Goal: Task Accomplishment & Management: Manage account settings

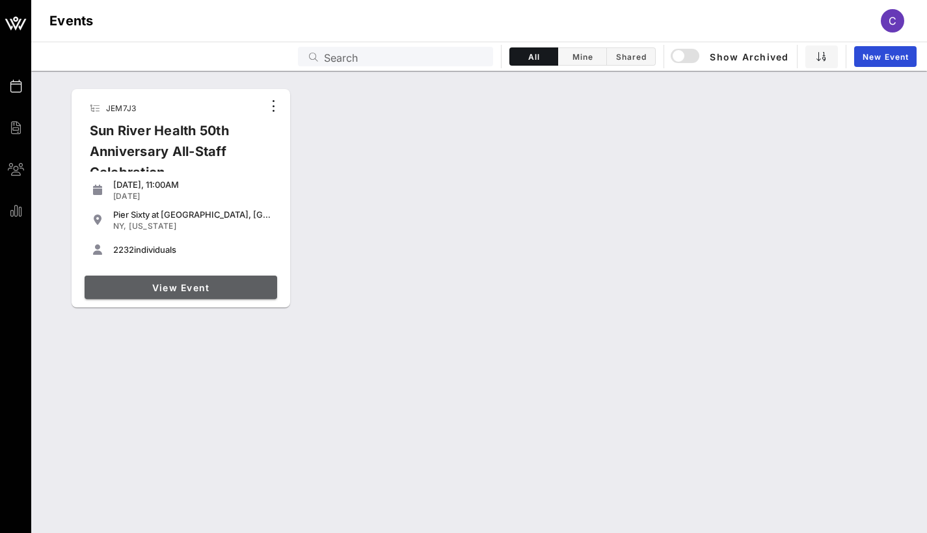
click at [195, 291] on span "View Event" at bounding box center [181, 287] width 182 height 11
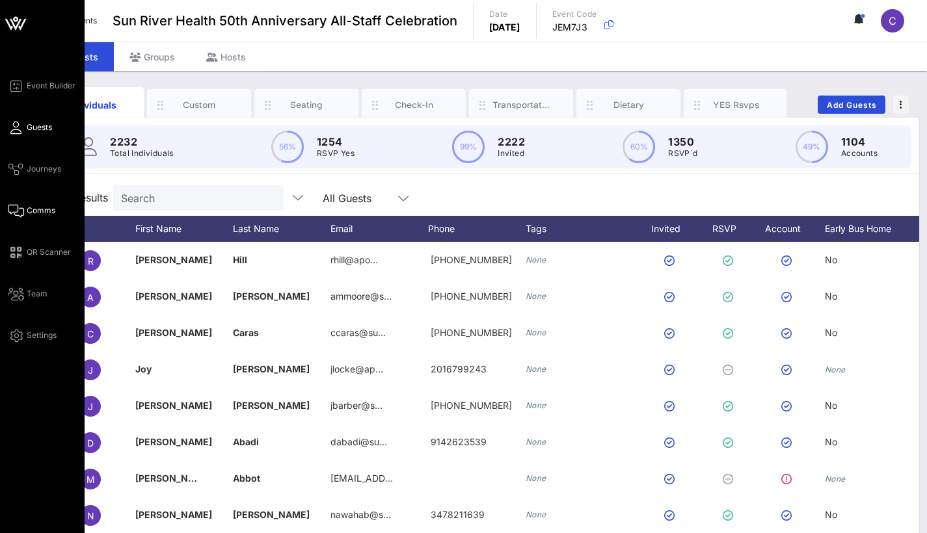
click at [40, 208] on span "Comms" at bounding box center [41, 211] width 29 height 12
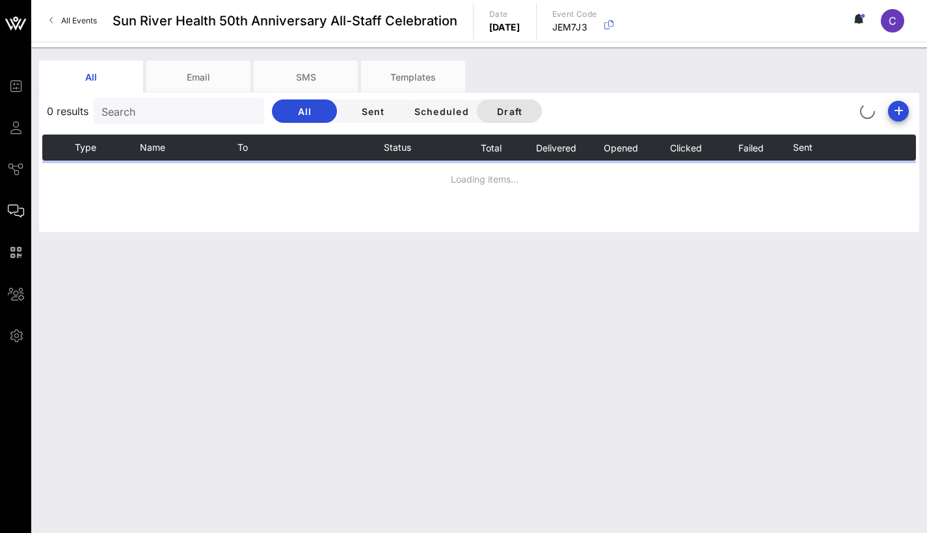
click at [503, 112] on span "Draft" at bounding box center [509, 111] width 44 height 11
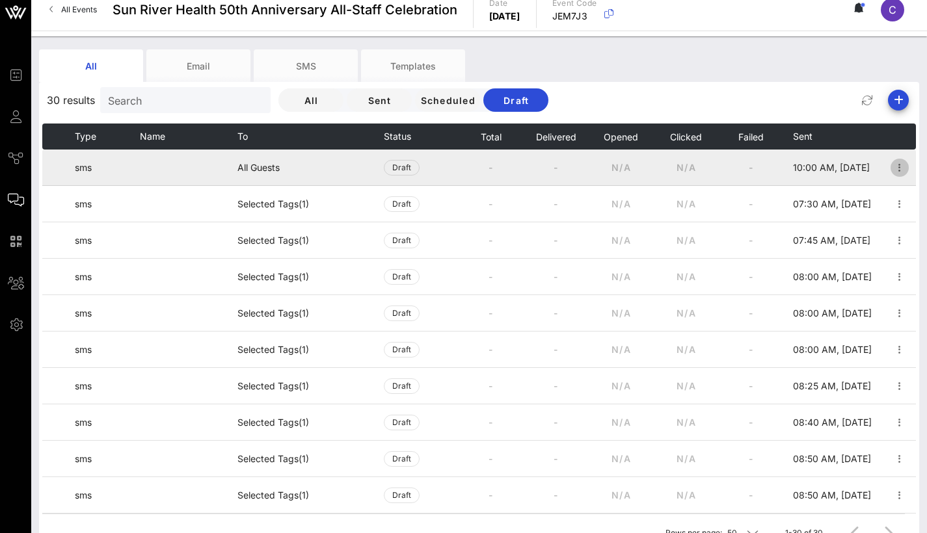
click at [892, 163] on icon "button" at bounding box center [900, 168] width 16 height 16
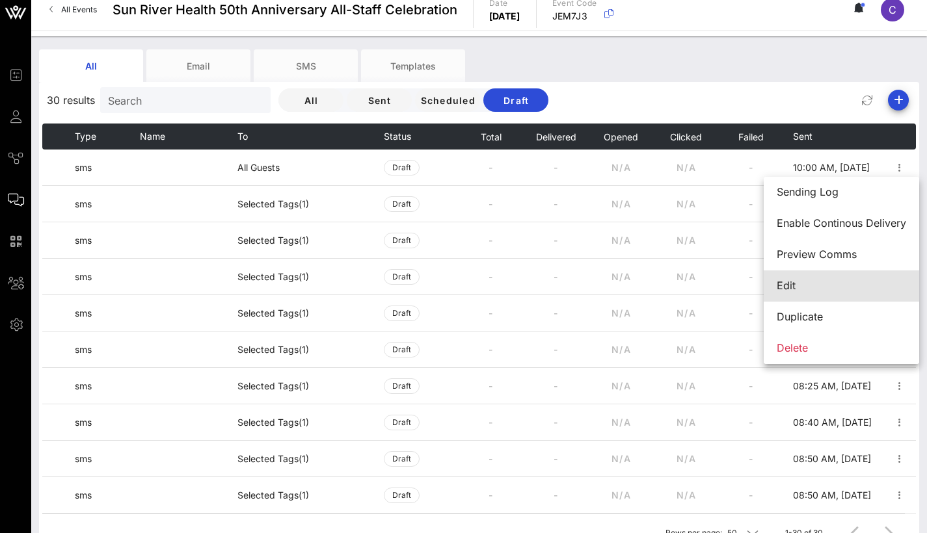
click at [774, 286] on div "Edit" at bounding box center [840, 286] width 155 height 31
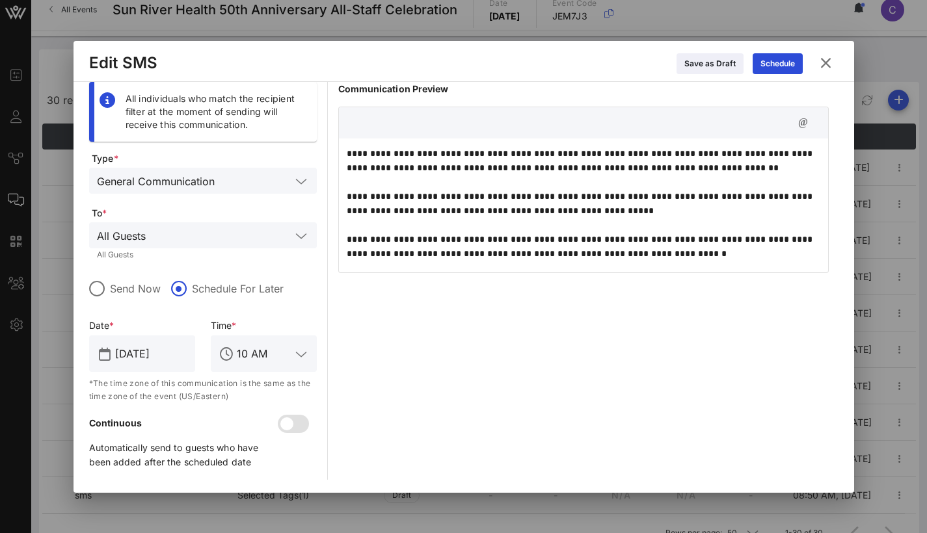
click at [208, 184] on div "General Communication" at bounding box center [156, 182] width 118 height 12
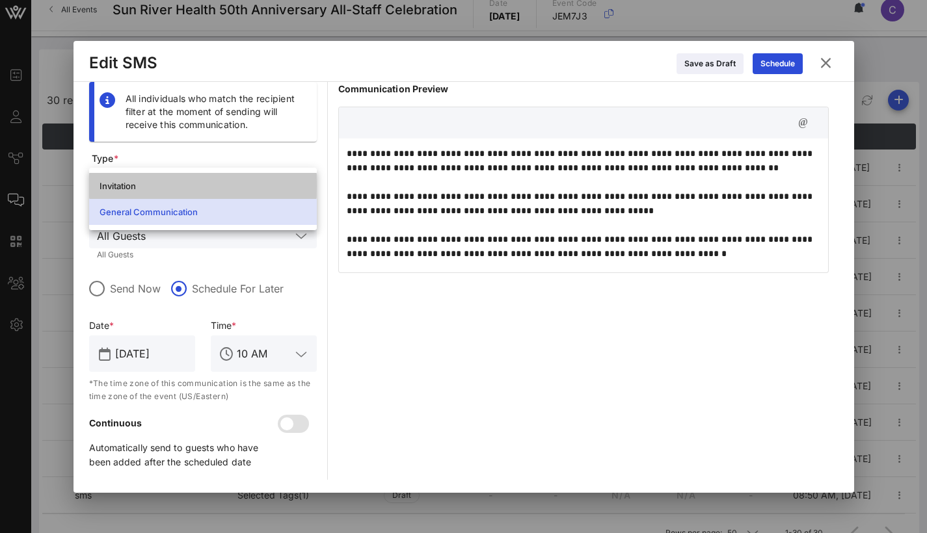
click at [208, 184] on div "Invitation" at bounding box center [202, 186] width 207 height 10
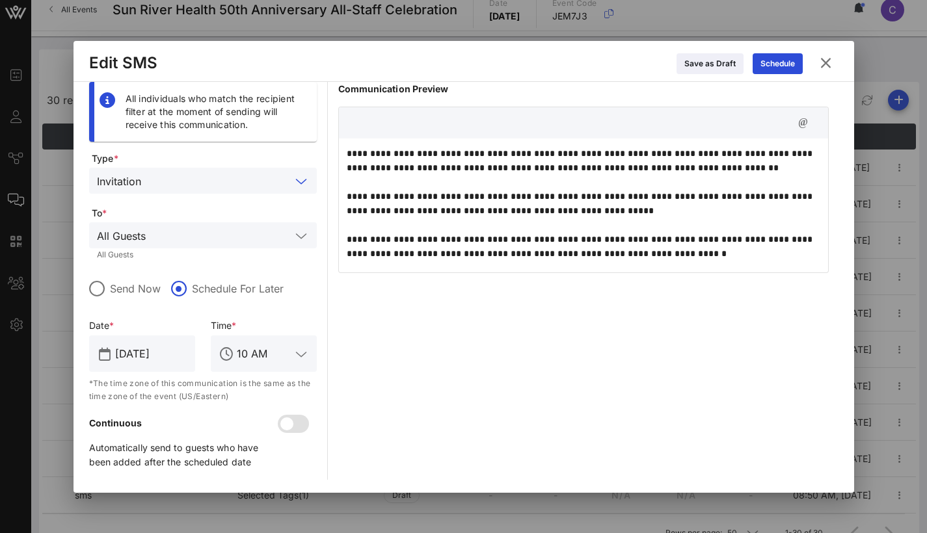
click at [202, 245] on div "All Guests" at bounding box center [203, 235] width 212 height 26
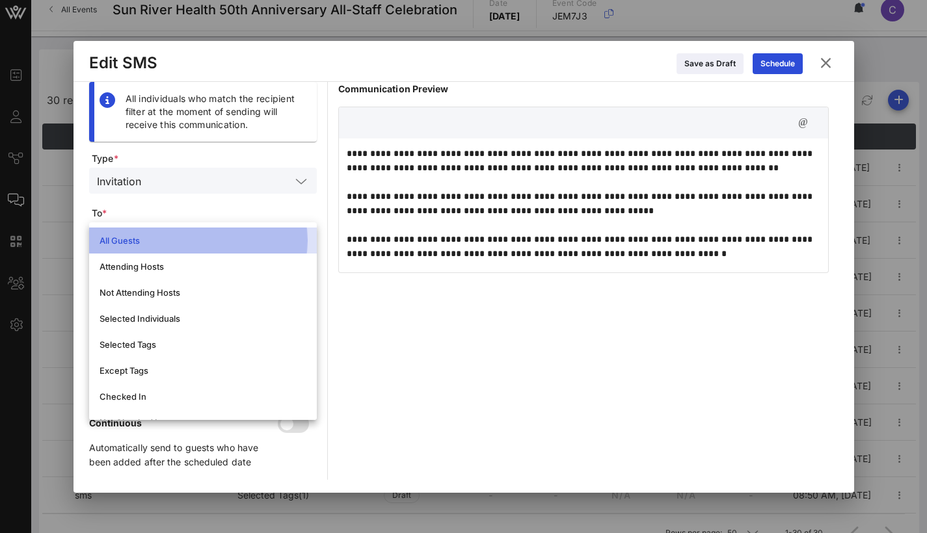
click at [201, 242] on div "All Guests" at bounding box center [202, 240] width 207 height 10
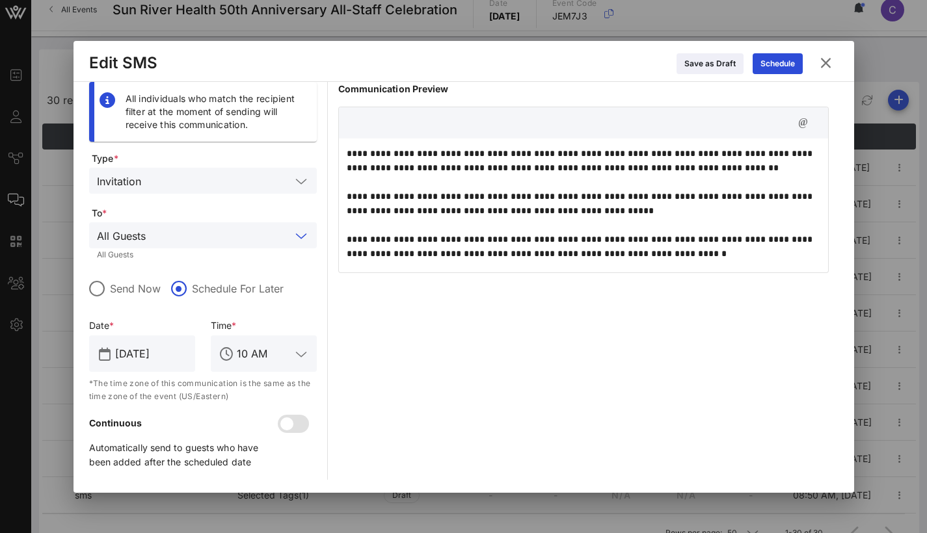
click at [499, 319] on div "**********" at bounding box center [583, 281] width 490 height 398
click at [825, 60] on icon at bounding box center [825, 62] width 20 height 21
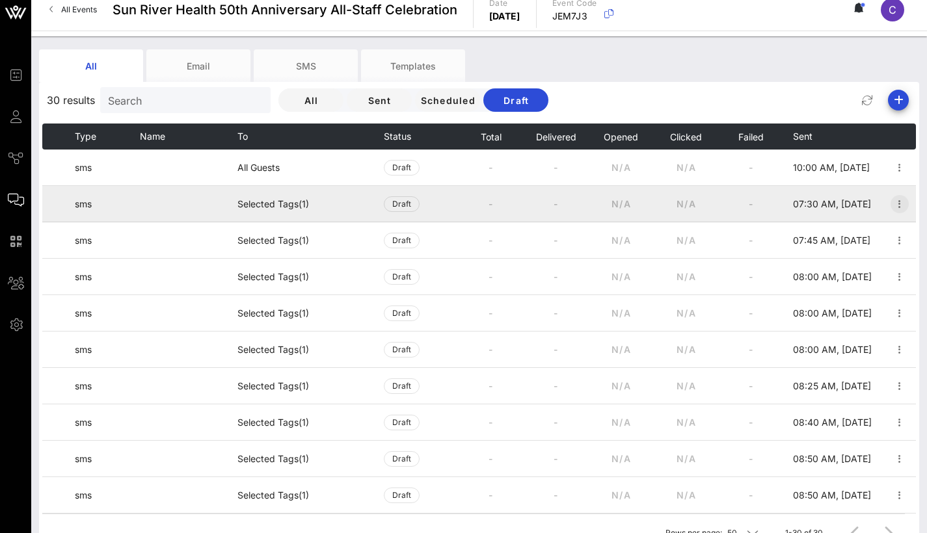
click at [892, 203] on icon "button" at bounding box center [900, 204] width 16 height 16
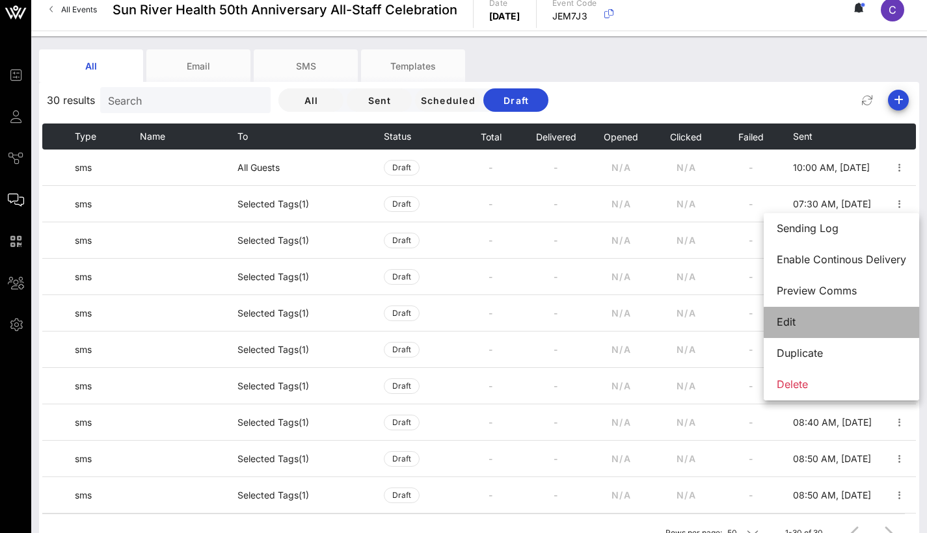
click at [787, 317] on div "Edit" at bounding box center [840, 322] width 129 height 12
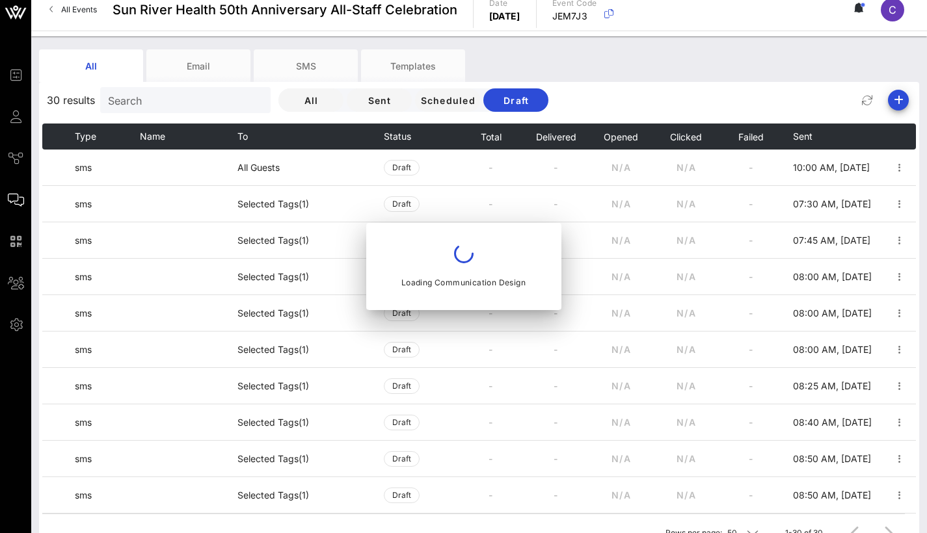
type input "[DATE]"
type input "7:30 AM"
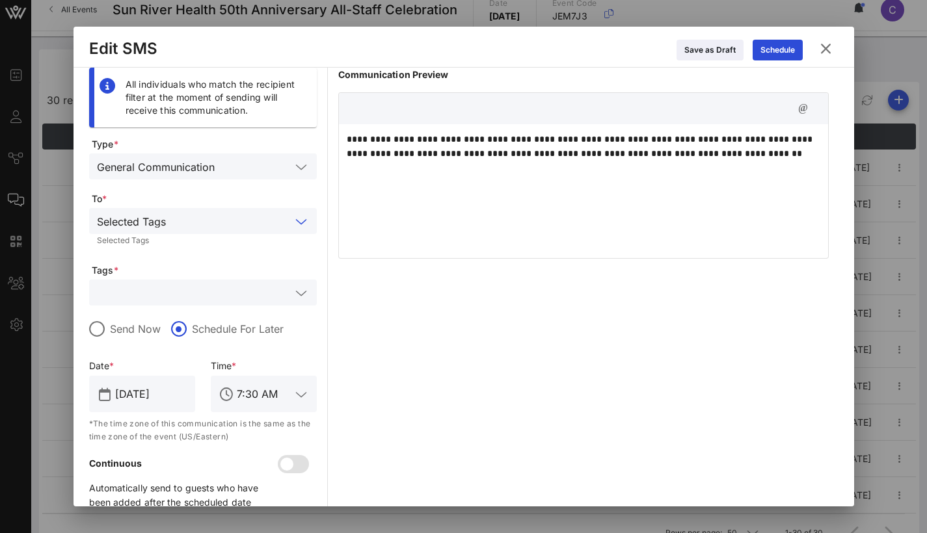
click at [212, 226] on input "text" at bounding box center [231, 221] width 120 height 17
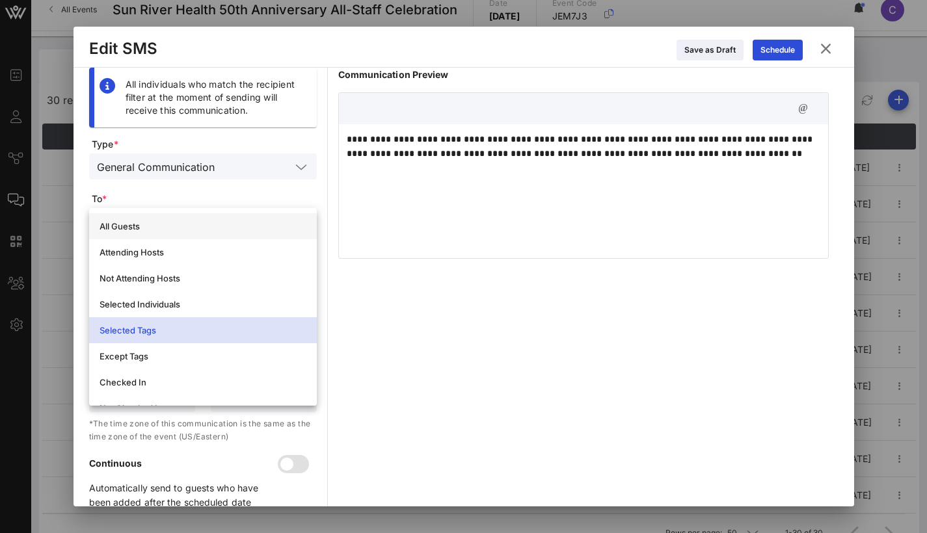
click at [212, 224] on div "All Guests" at bounding box center [202, 226] width 207 height 10
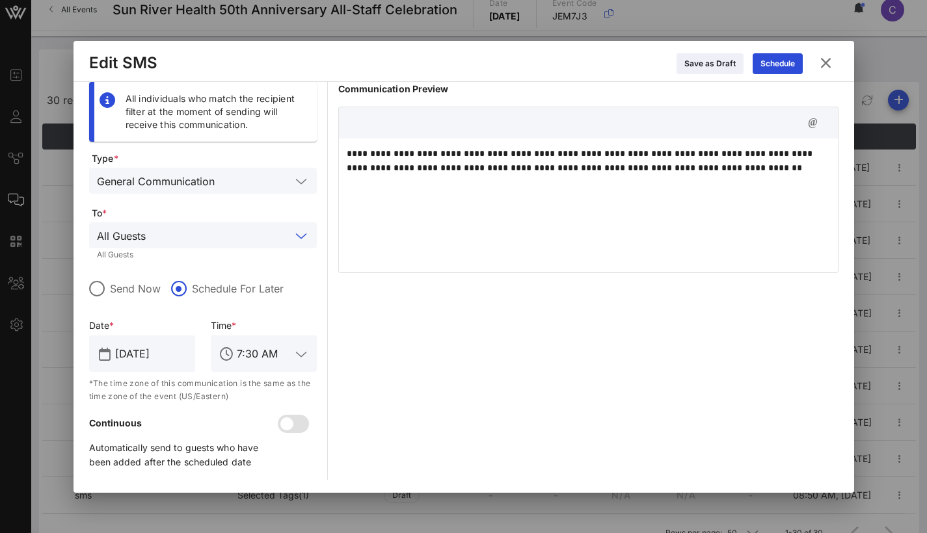
click at [212, 224] on div "All Guests" at bounding box center [203, 235] width 212 height 26
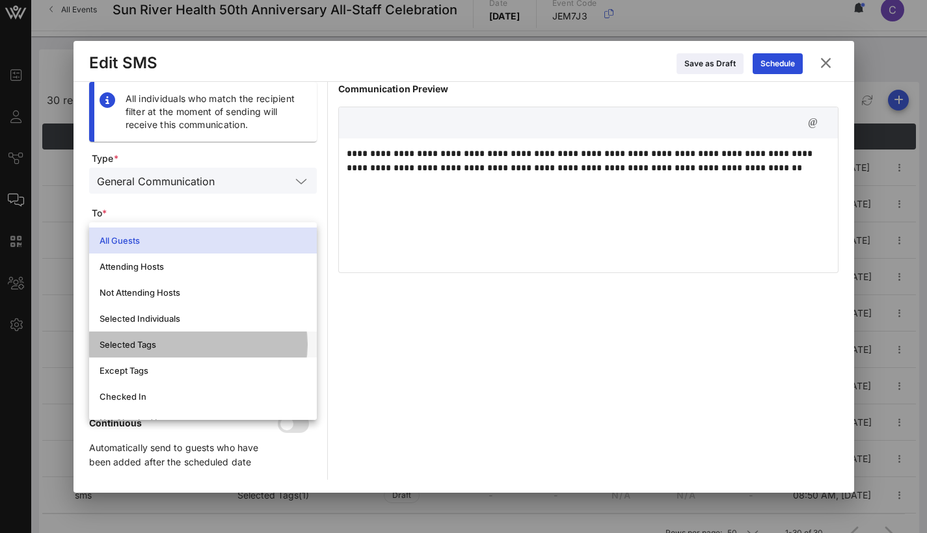
click at [155, 350] on div "Selected Tags" at bounding box center [202, 344] width 207 height 21
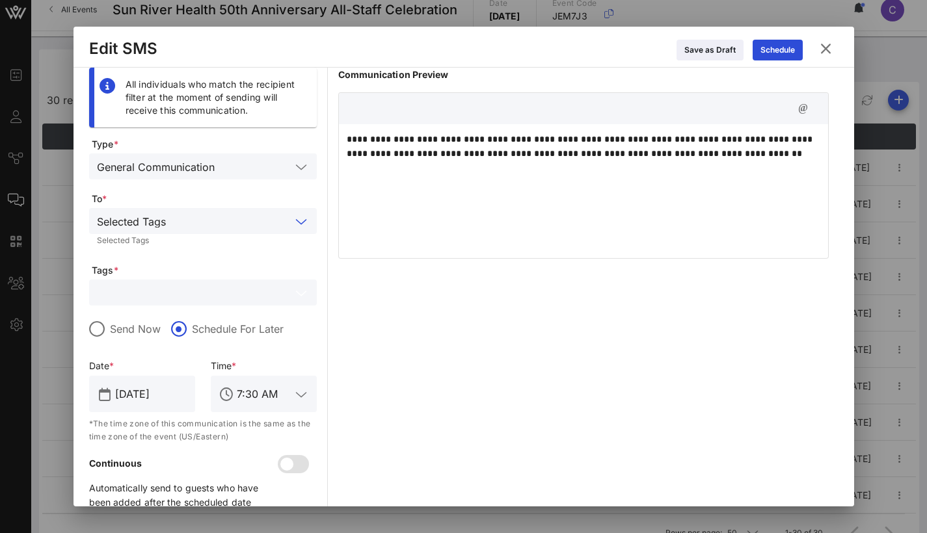
click at [181, 285] on input "text" at bounding box center [194, 292] width 194 height 17
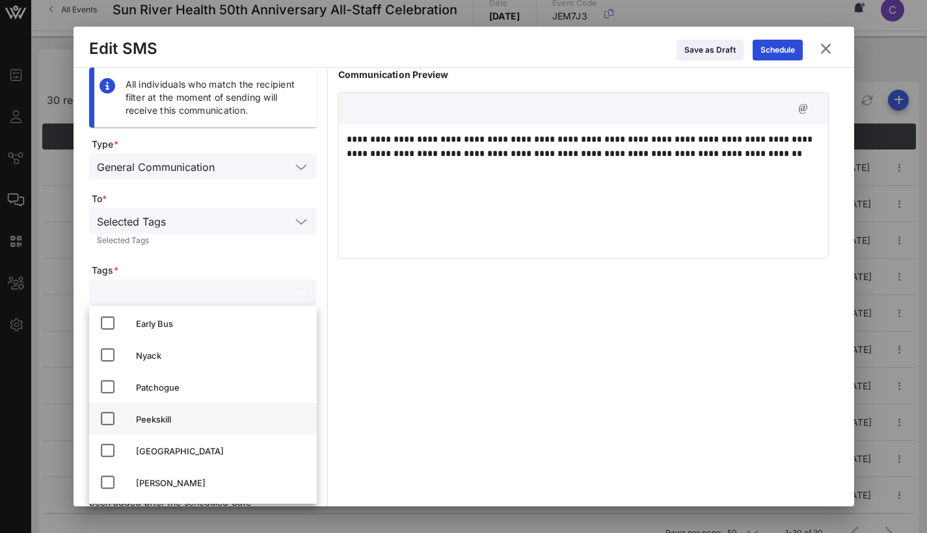
scroll to position [68, 0]
click at [106, 455] on icon at bounding box center [107, 451] width 16 height 16
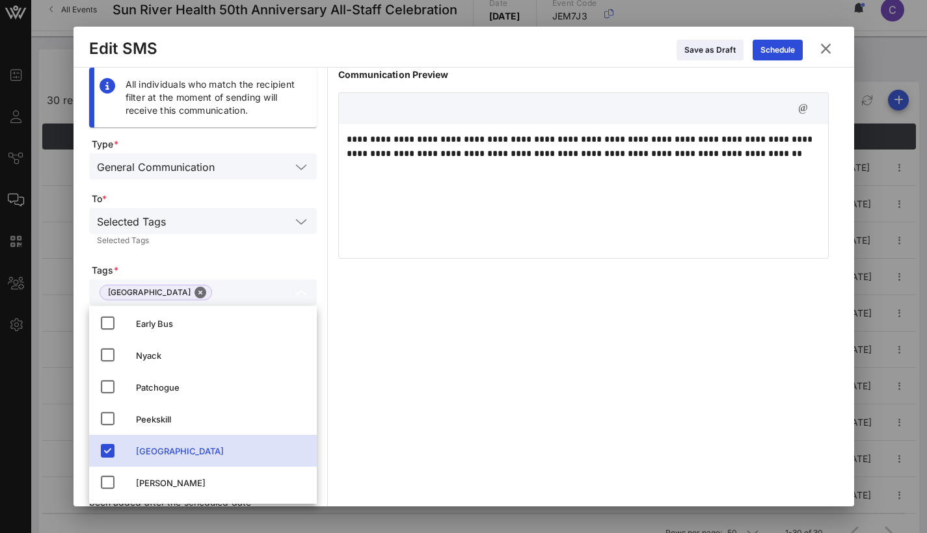
click at [462, 345] on div "**********" at bounding box center [583, 294] width 490 height 453
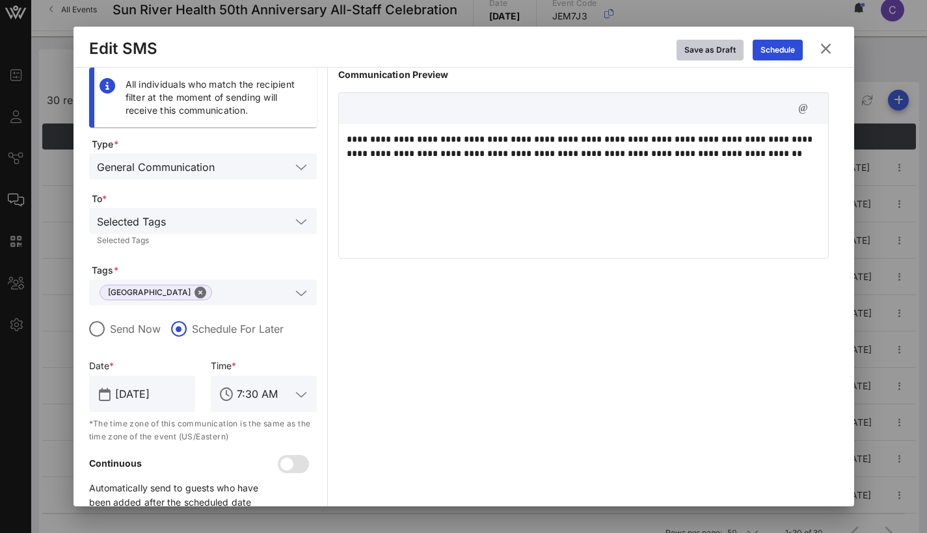
click at [707, 56] on div "Save as Draft" at bounding box center [709, 50] width 51 height 13
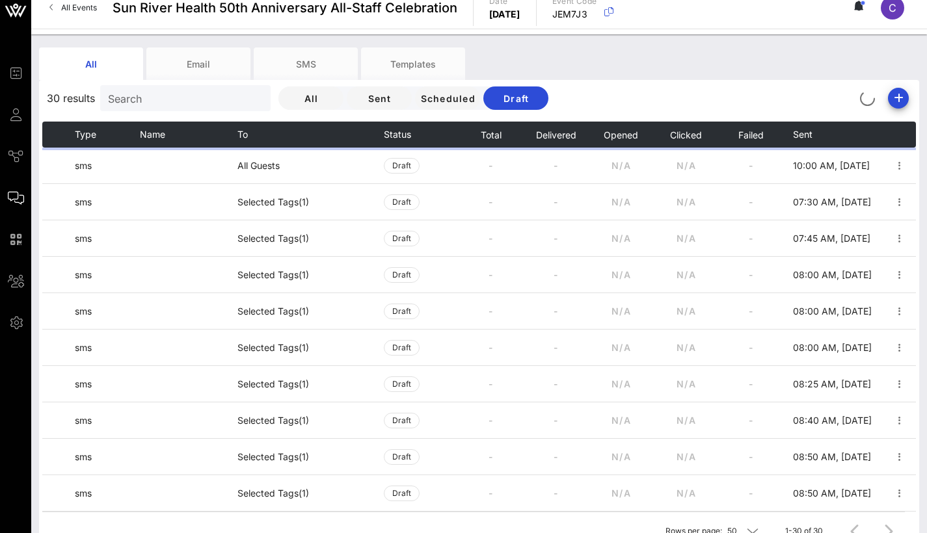
scroll to position [0, 0]
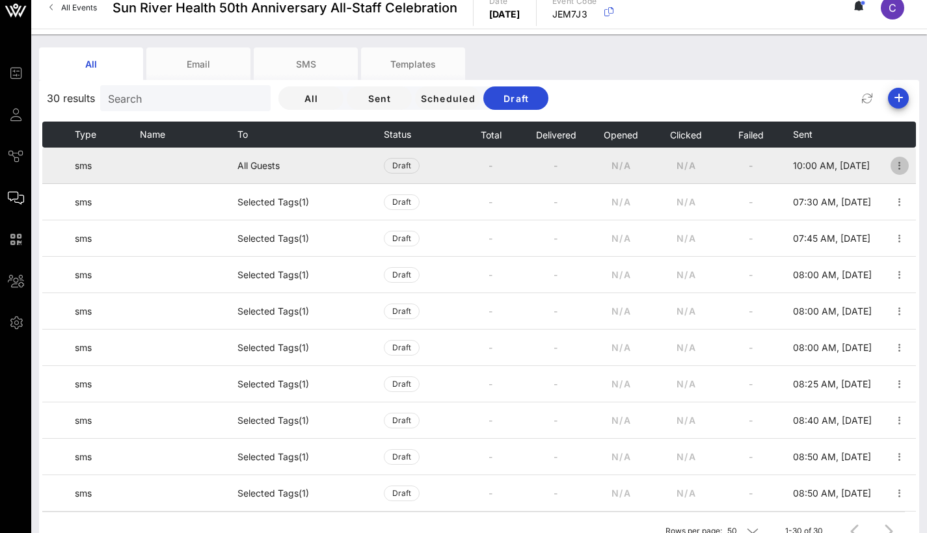
click at [892, 167] on icon "button" at bounding box center [900, 166] width 16 height 16
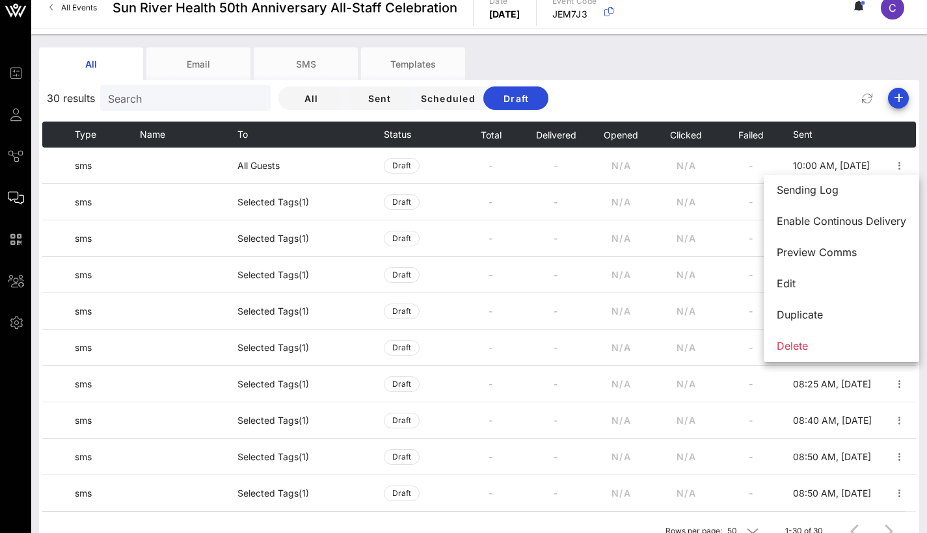
click at [692, 54] on div "All Email SMS Templates" at bounding box center [469, 63] width 860 height 33
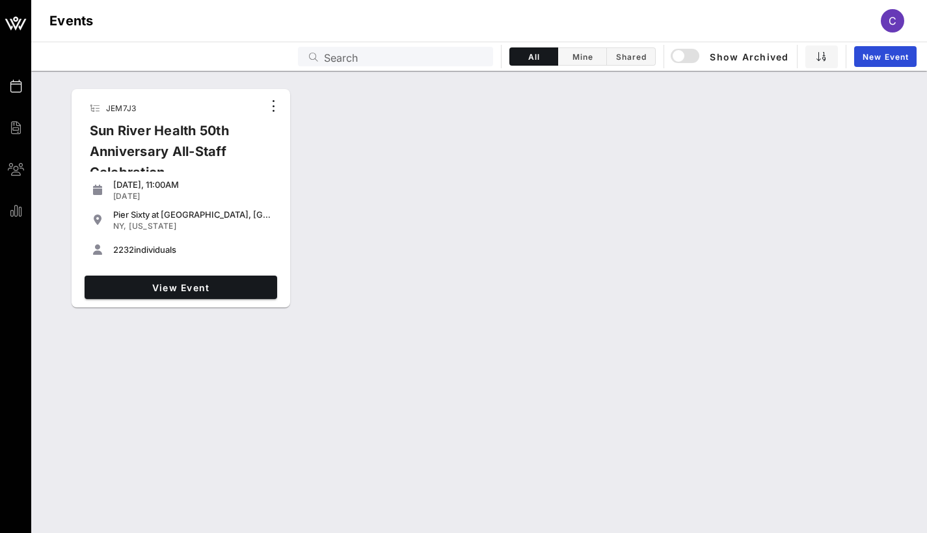
click at [154, 273] on div "View Event" at bounding box center [180, 288] width 203 height 34
click at [162, 282] on span "View Event" at bounding box center [181, 287] width 182 height 11
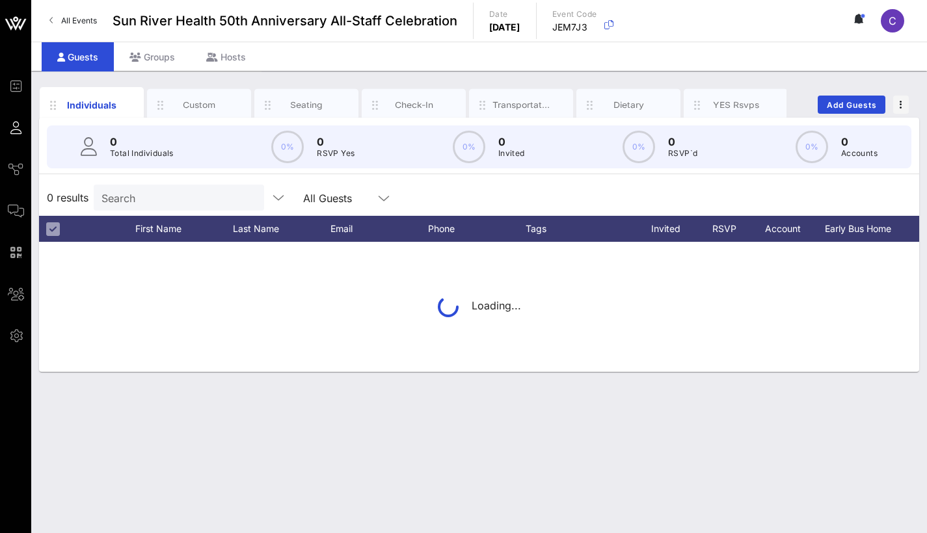
click at [178, 200] on input "Search" at bounding box center [177, 197] width 152 height 17
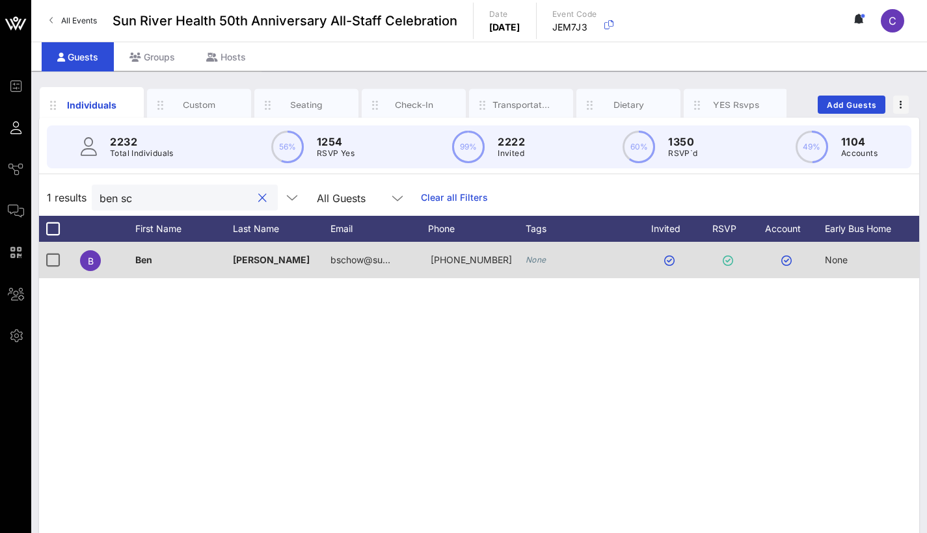
type input "ben sc"
click at [308, 266] on div "Schow" at bounding box center [282, 260] width 98 height 36
click at [47, 261] on div at bounding box center [53, 260] width 22 height 22
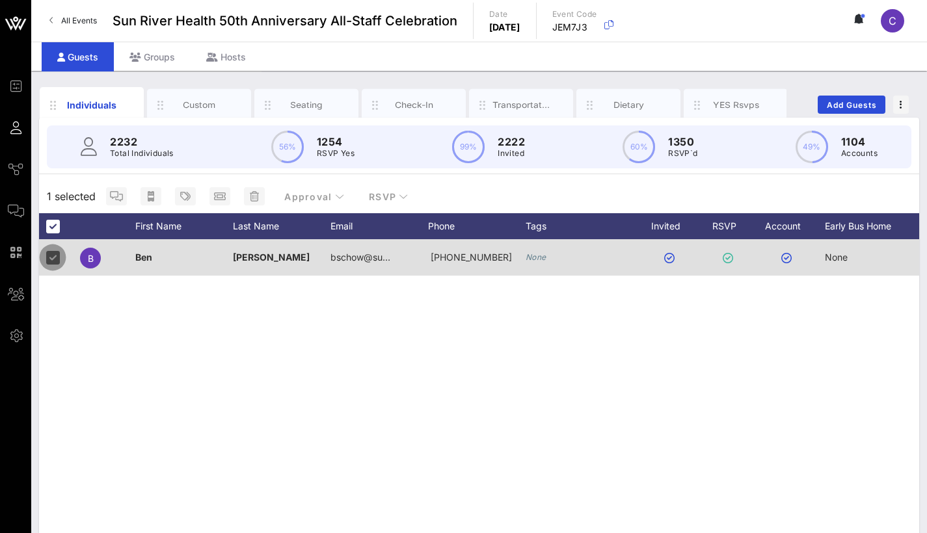
click at [47, 259] on div at bounding box center [53, 257] width 22 height 22
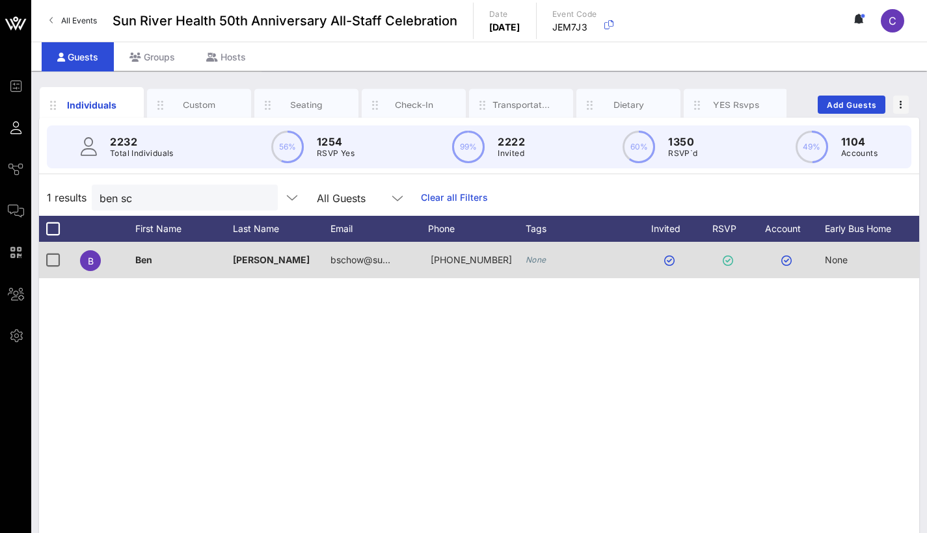
click at [159, 265] on div "Ben" at bounding box center [184, 260] width 98 height 36
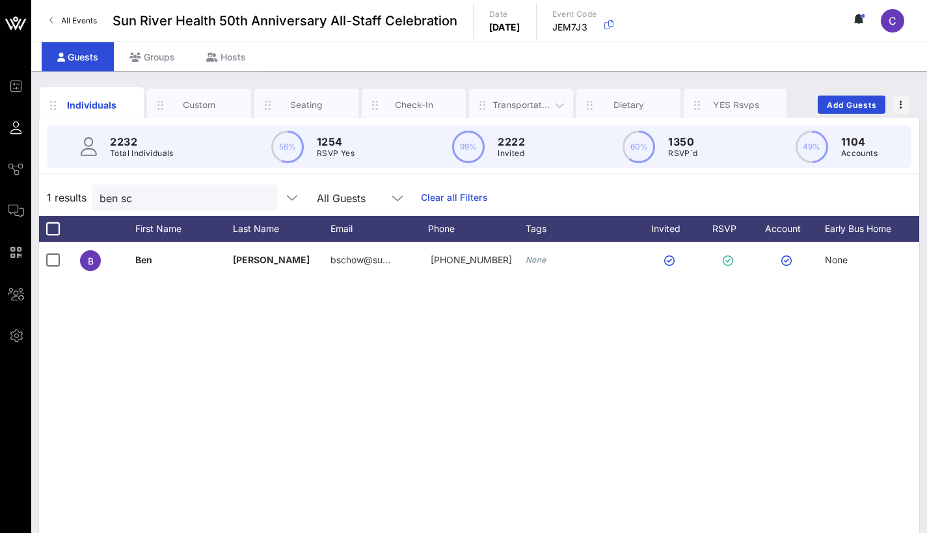
click at [518, 104] on div "Transportation" at bounding box center [521, 105] width 58 height 12
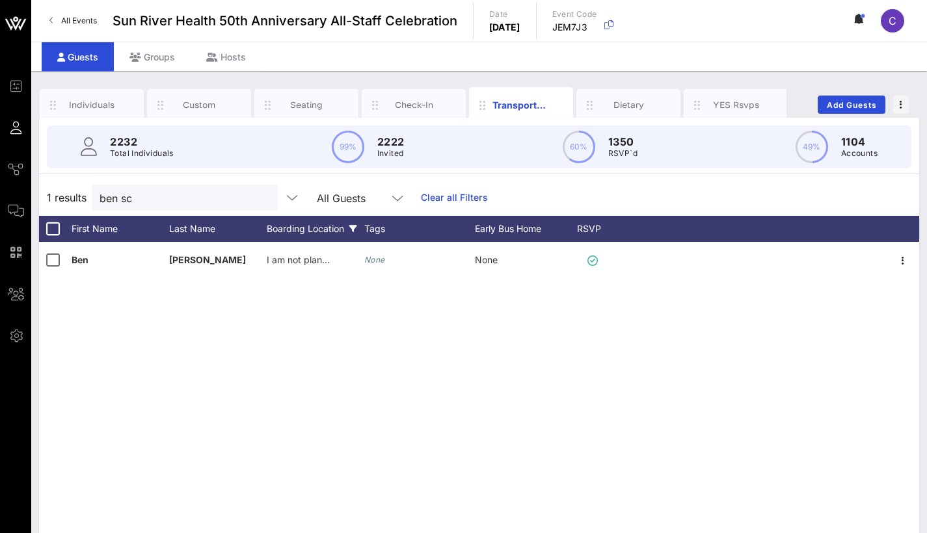
click at [311, 228] on div "Boarding Location" at bounding box center [316, 229] width 98 height 26
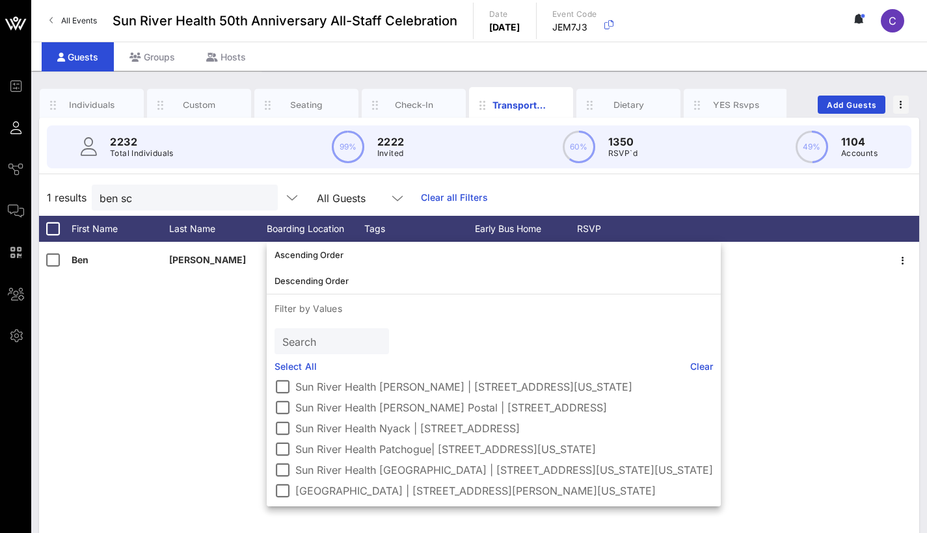
scroll to position [117, 0]
click at [279, 469] on div at bounding box center [282, 470] width 22 height 22
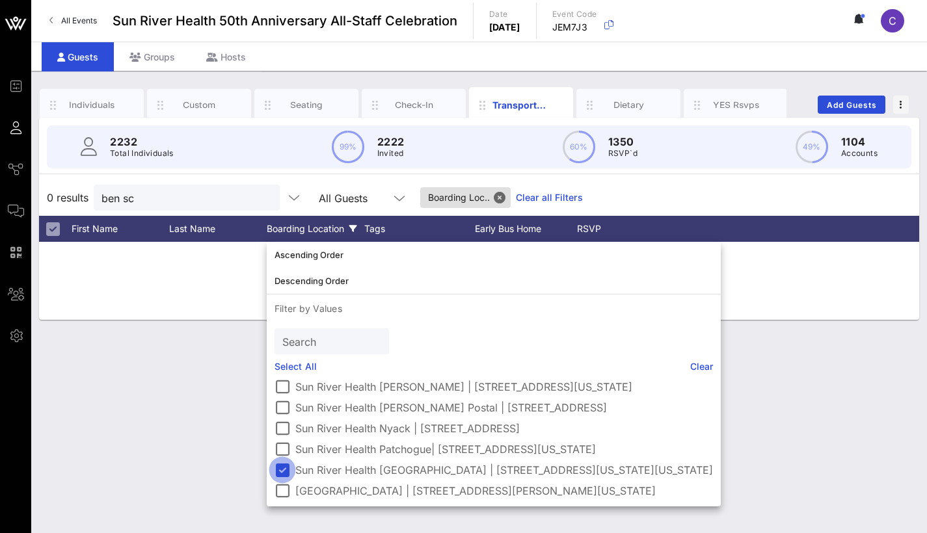
scroll to position [107, 0]
click at [231, 421] on div "Individuals Custom Seating Check-In Transportation Dietary YES Rsvps Add Guests…" at bounding box center [478, 302] width 895 height 462
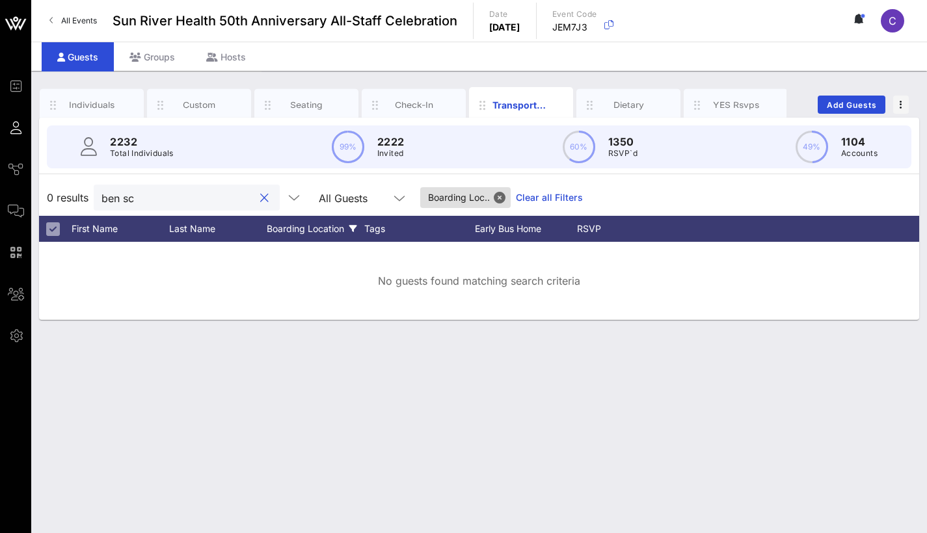
click at [241, 194] on input "ben sc" at bounding box center [177, 197] width 152 height 17
type input "ben schow"
click at [347, 222] on div "Boarding Location" at bounding box center [316, 229] width 98 height 26
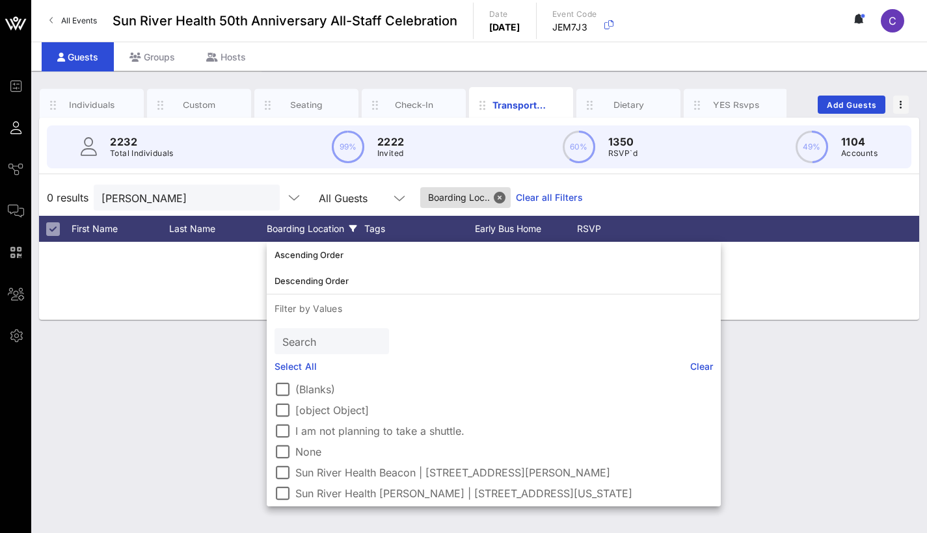
click at [210, 295] on div "No guests found matching search criteria" at bounding box center [479, 281] width 880 height 78
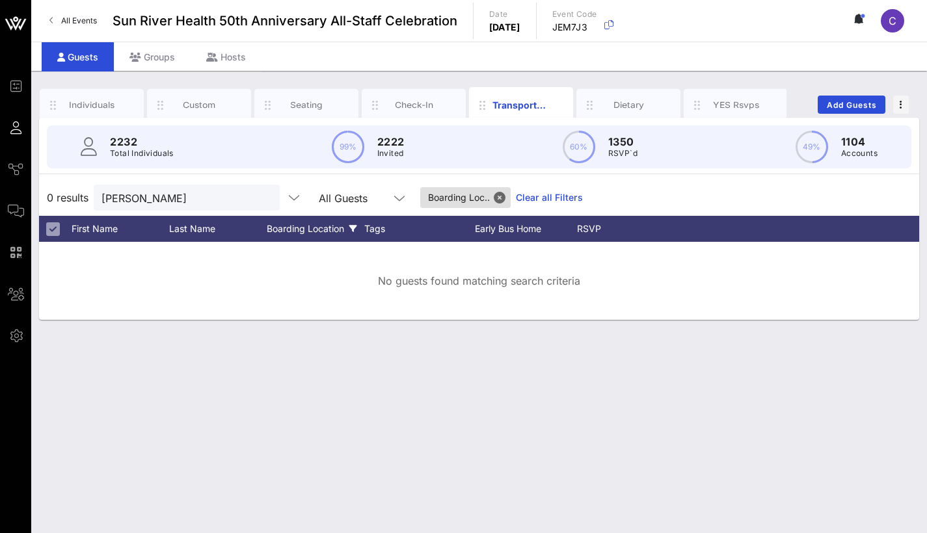
click at [289, 217] on div "Boarding Location" at bounding box center [316, 229] width 98 height 26
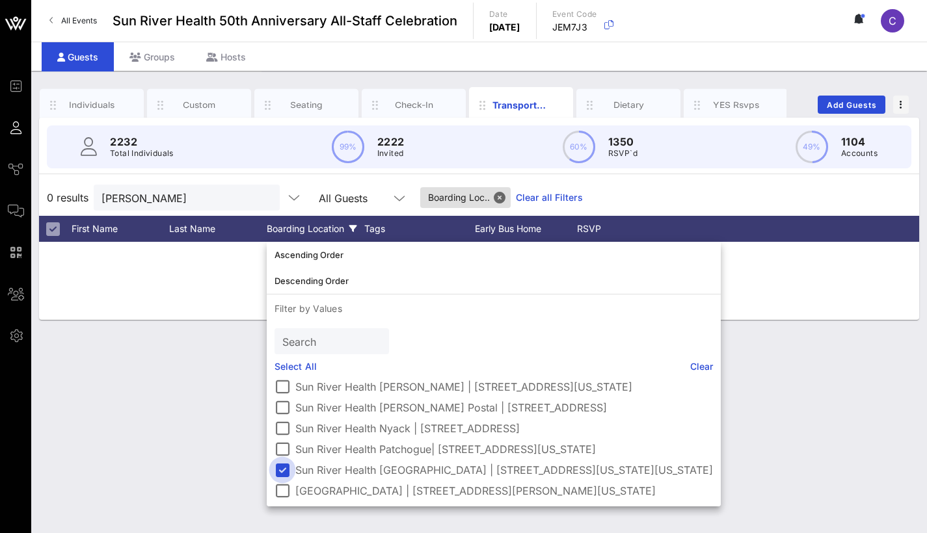
click at [284, 463] on div at bounding box center [282, 470] width 22 height 22
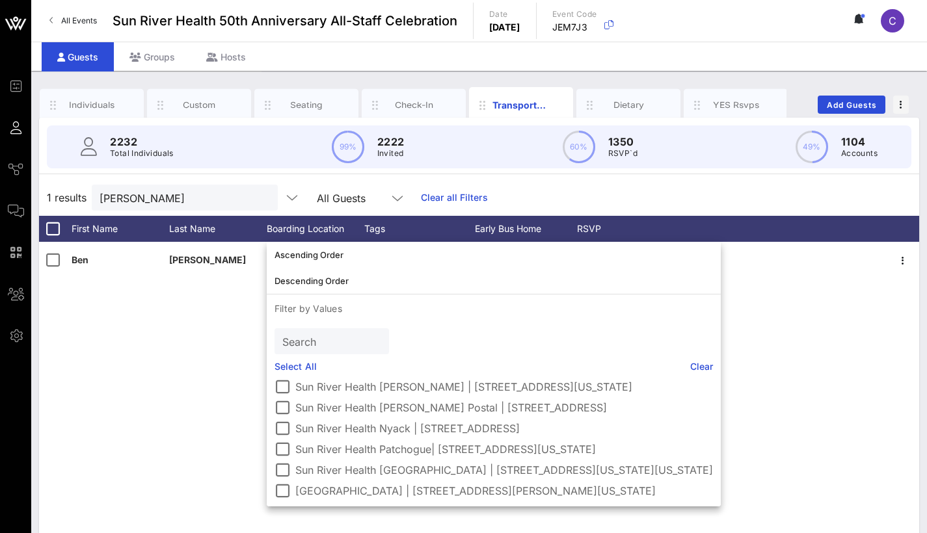
click at [152, 407] on div "Ben Schow I am not planning to take a shuttle. None None" at bounding box center [479, 437] width 880 height 390
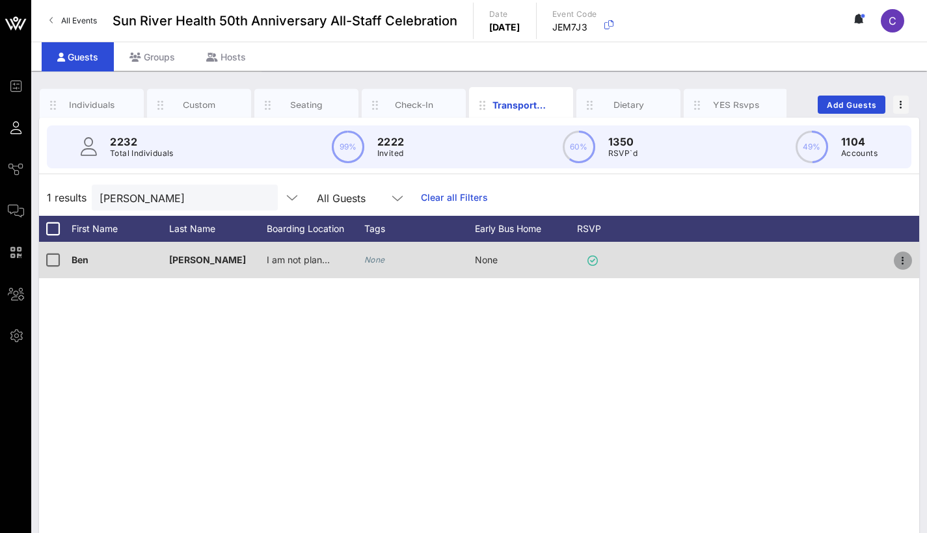
click at [904, 261] on icon "button" at bounding box center [903, 261] width 16 height 16
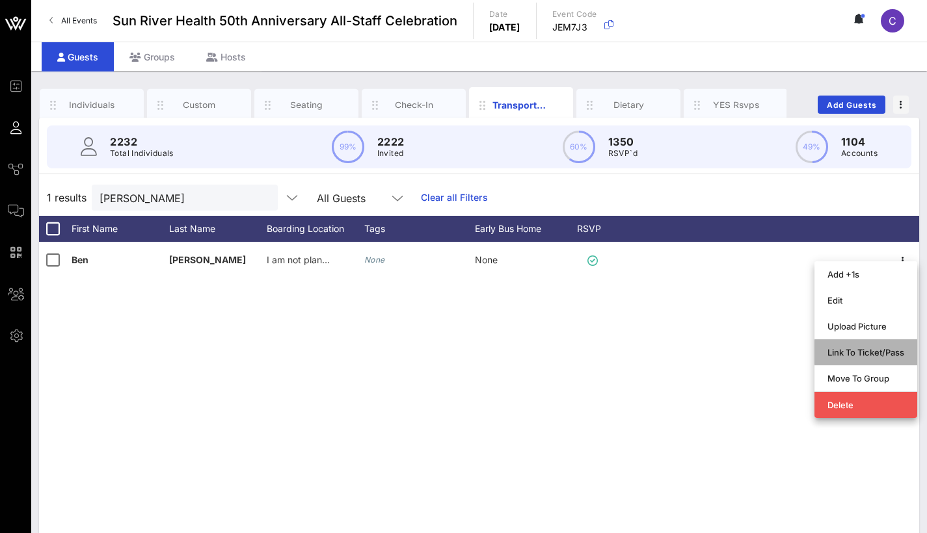
click at [857, 351] on div "Link To Ticket/Pass" at bounding box center [865, 352] width 77 height 10
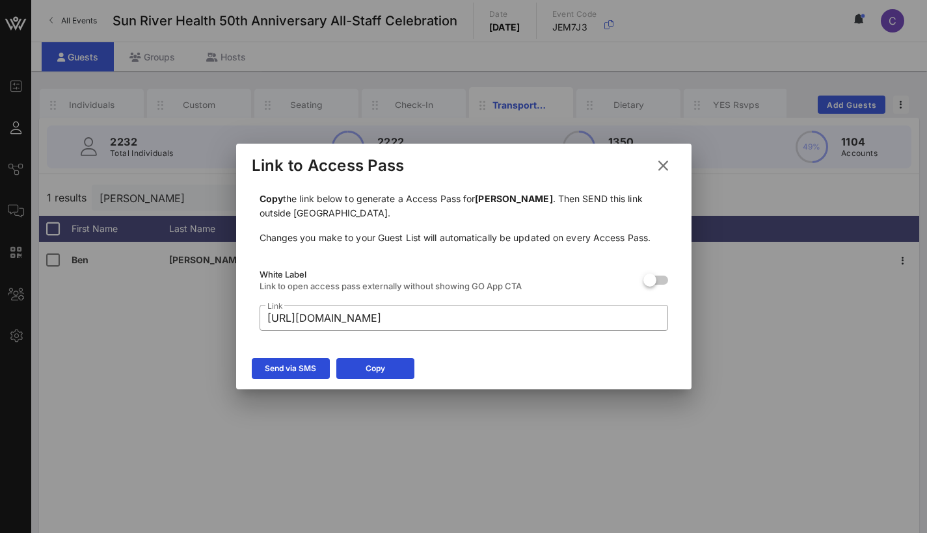
click at [665, 165] on icon at bounding box center [662, 165] width 19 height 20
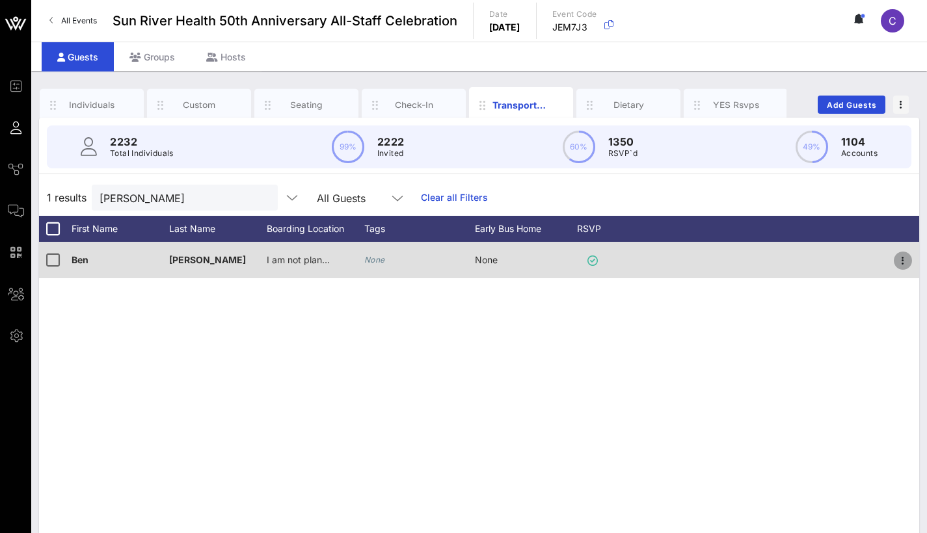
click at [904, 260] on icon "button" at bounding box center [903, 261] width 16 height 16
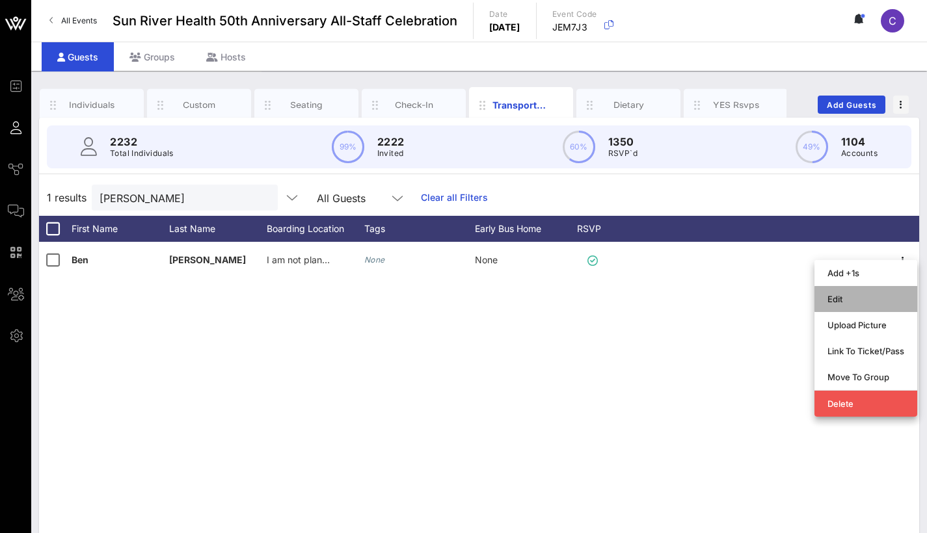
click at [831, 305] on div "Edit" at bounding box center [865, 299] width 77 height 21
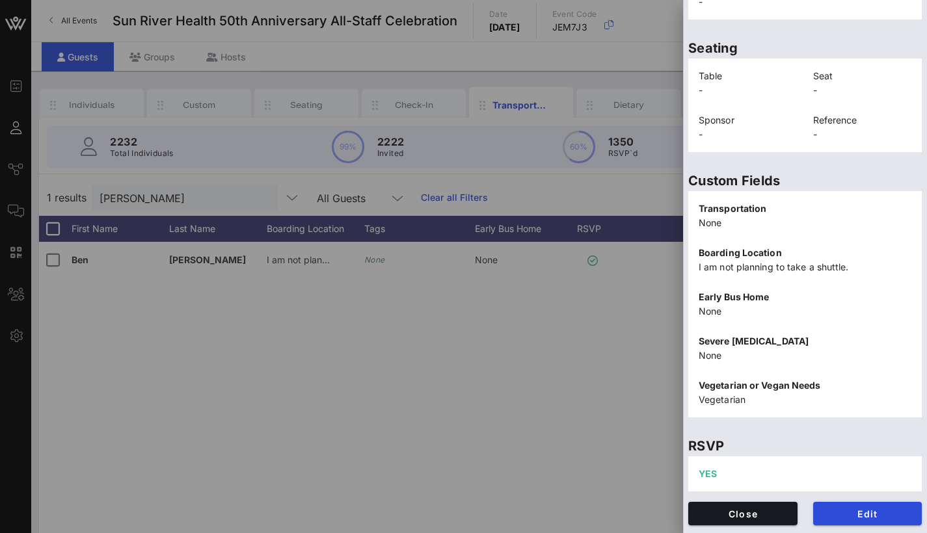
scroll to position [287, 0]
click at [745, 263] on p "I am not planning to take a shuttle." at bounding box center [804, 267] width 213 height 14
click at [861, 509] on span "Edit" at bounding box center [867, 514] width 88 height 11
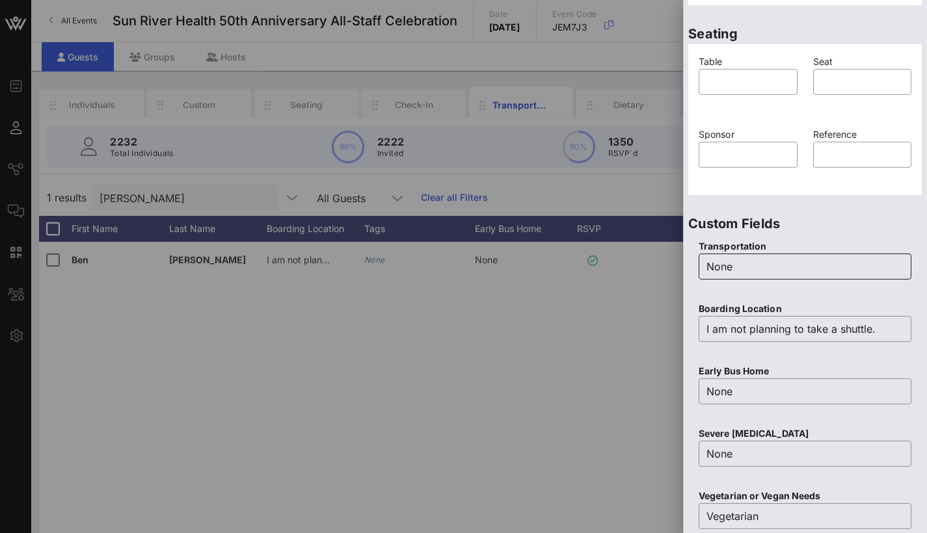
scroll to position [331, 0]
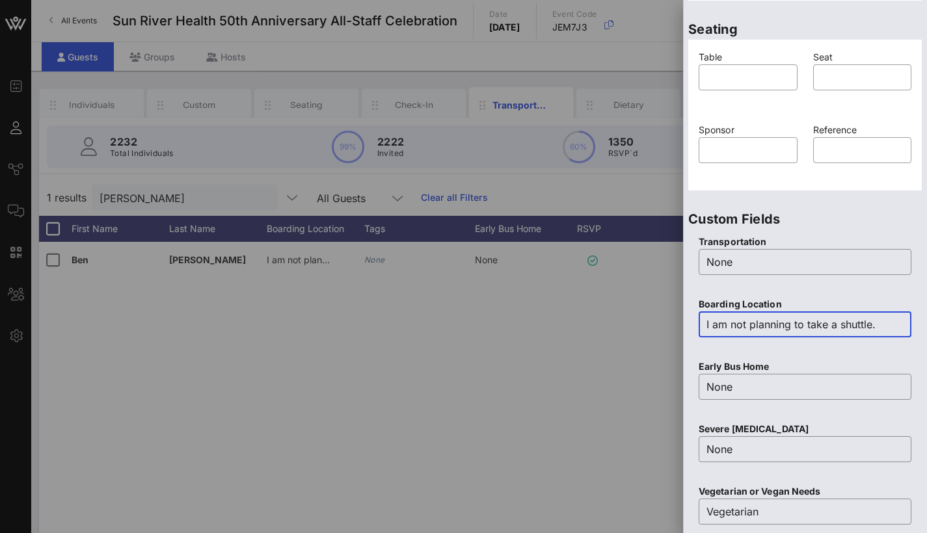
click at [782, 330] on input "I am not planning to take a shuttle." at bounding box center [804, 324] width 197 height 21
click at [783, 330] on input "I am not planning to take a shuttle." at bounding box center [804, 324] width 197 height 21
click at [814, 191] on div "Seating Table ​ Seat ​ Sponsor ​ Reference ​" at bounding box center [805, 101] width 244 height 190
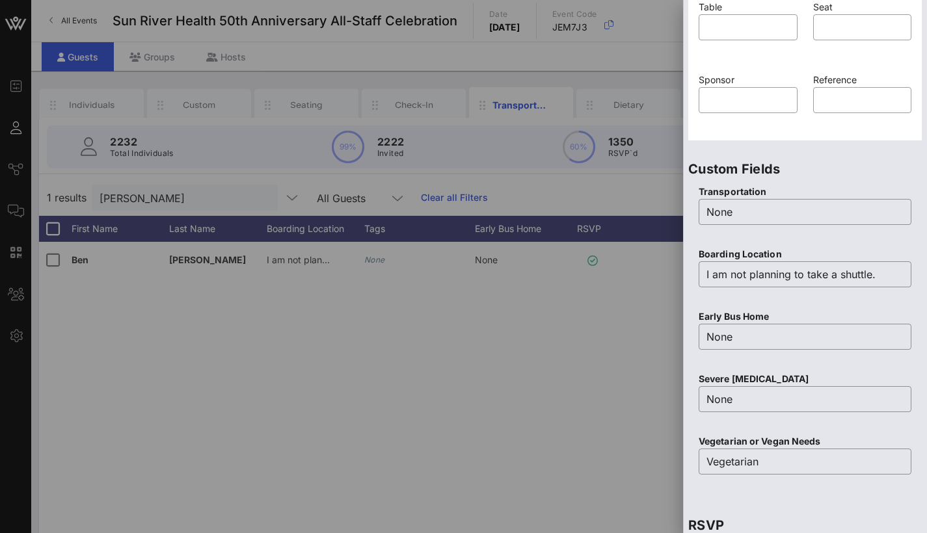
scroll to position [384, 0]
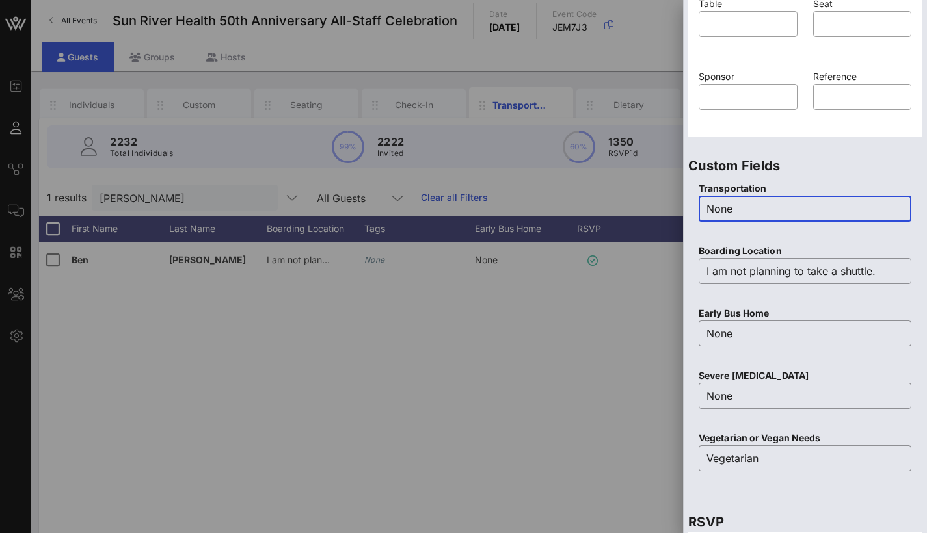
click at [773, 214] on input "None" at bounding box center [804, 208] width 197 height 21
click at [652, 323] on div at bounding box center [463, 266] width 927 height 533
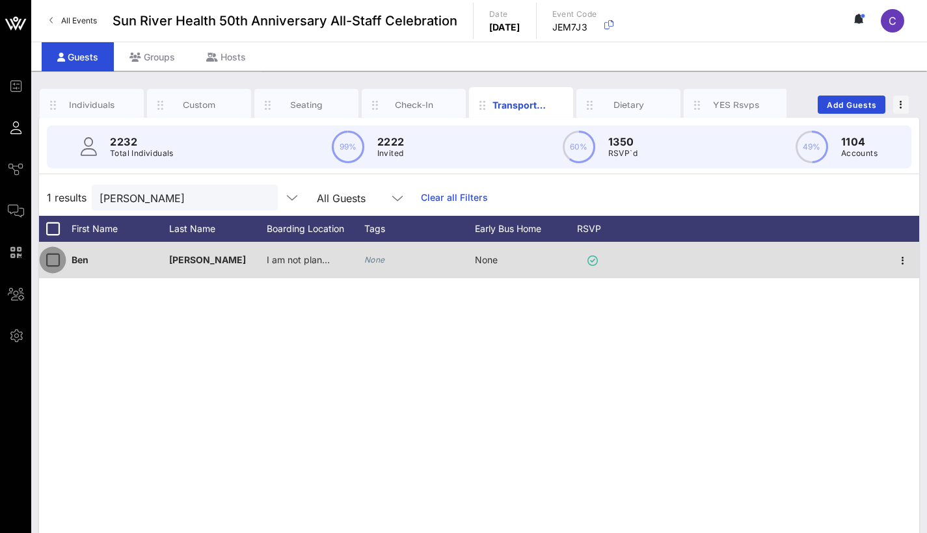
click at [50, 262] on div at bounding box center [53, 260] width 22 height 22
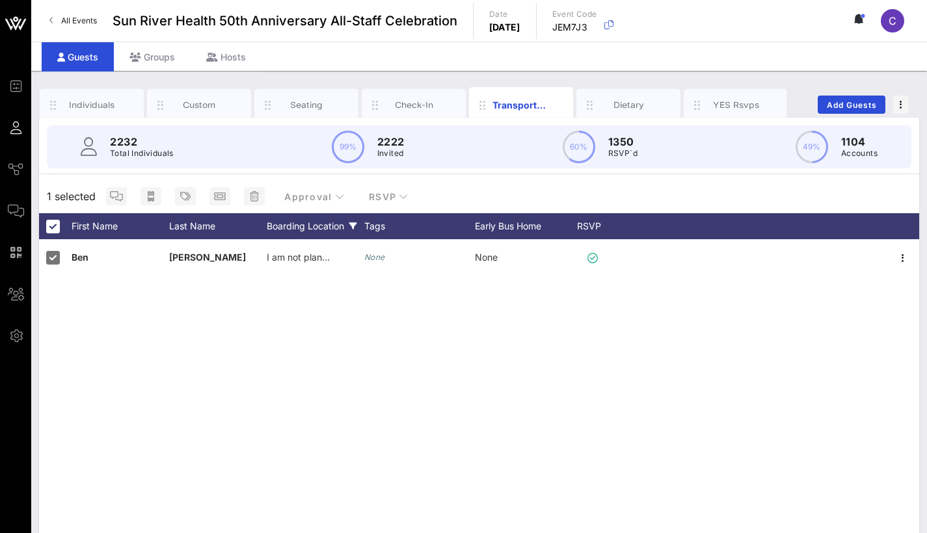
click at [348, 228] on div "Boarding Location" at bounding box center [316, 226] width 98 height 26
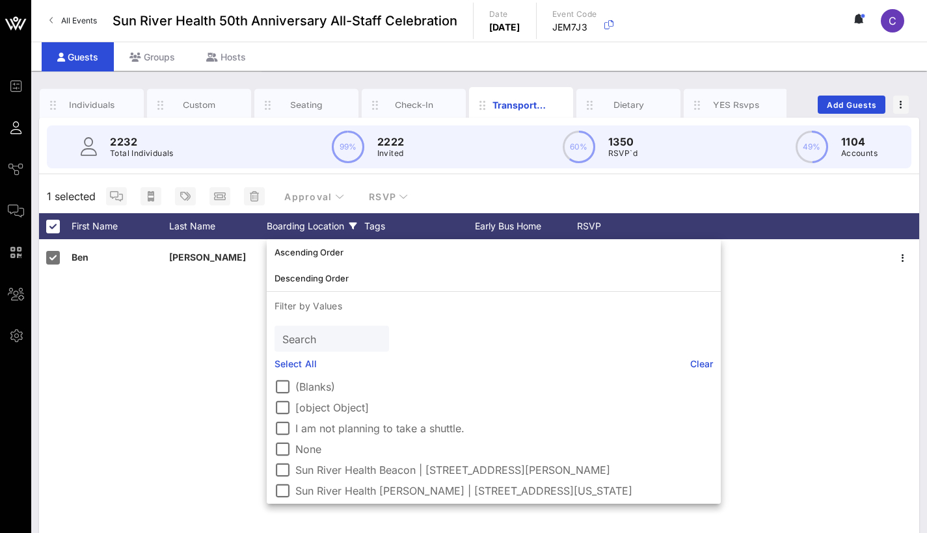
click at [347, 228] on div "Boarding Location" at bounding box center [316, 226] width 98 height 26
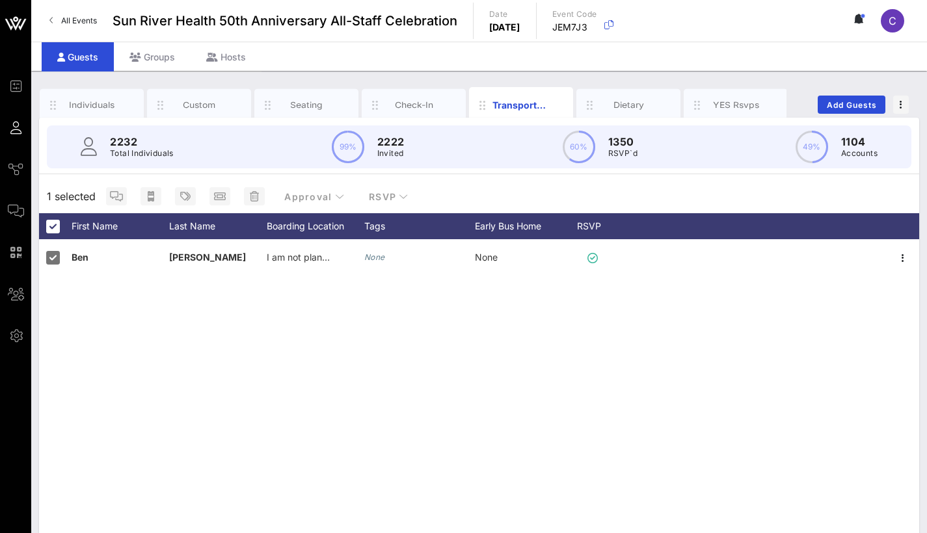
click at [707, 343] on div "Ben Schow I am not planning to take a shuttle. None None" at bounding box center [479, 434] width 880 height 390
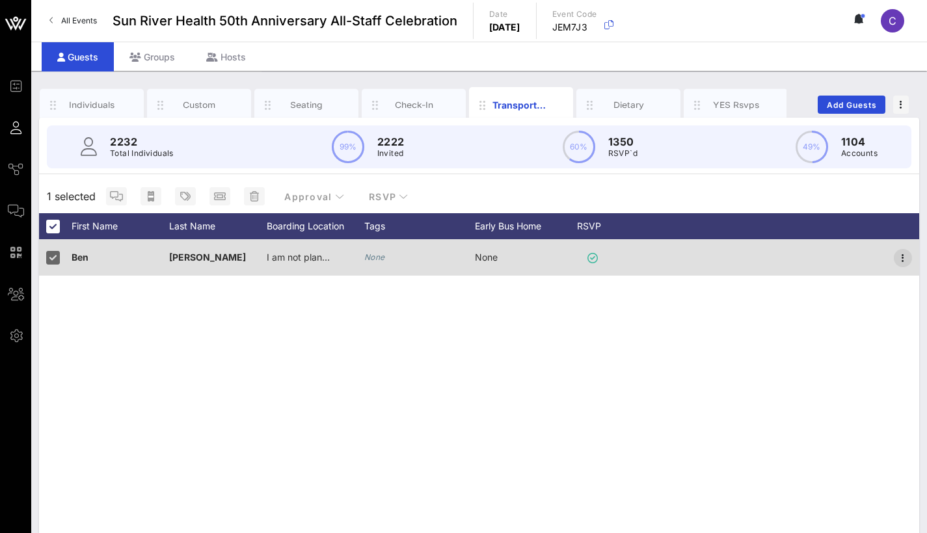
click at [905, 257] on icon "button" at bounding box center [903, 258] width 16 height 16
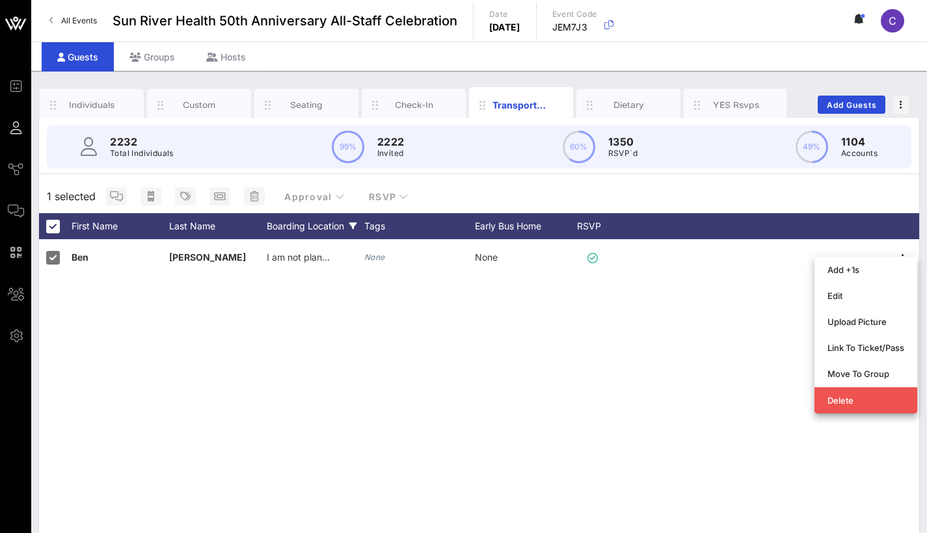
click at [351, 226] on icon at bounding box center [353, 226] width 8 height 8
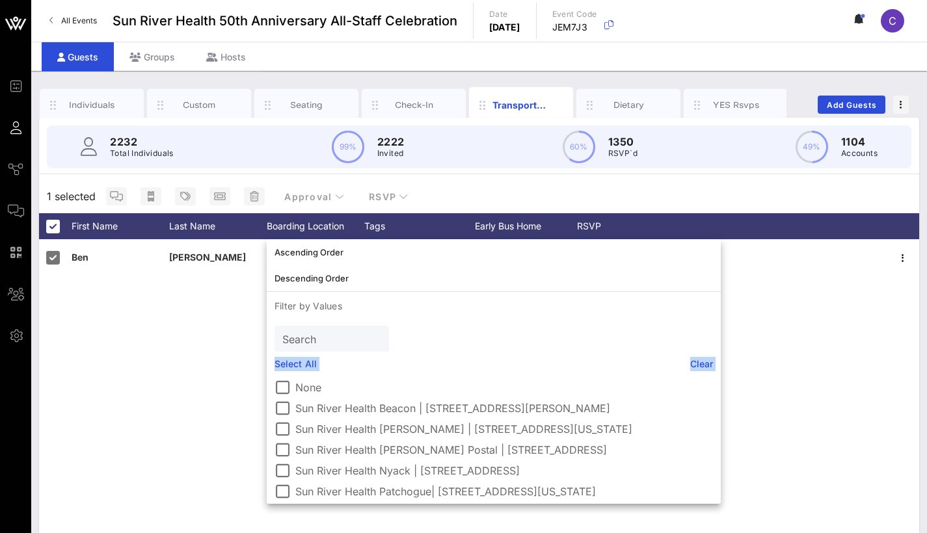
scroll to position [0, 0]
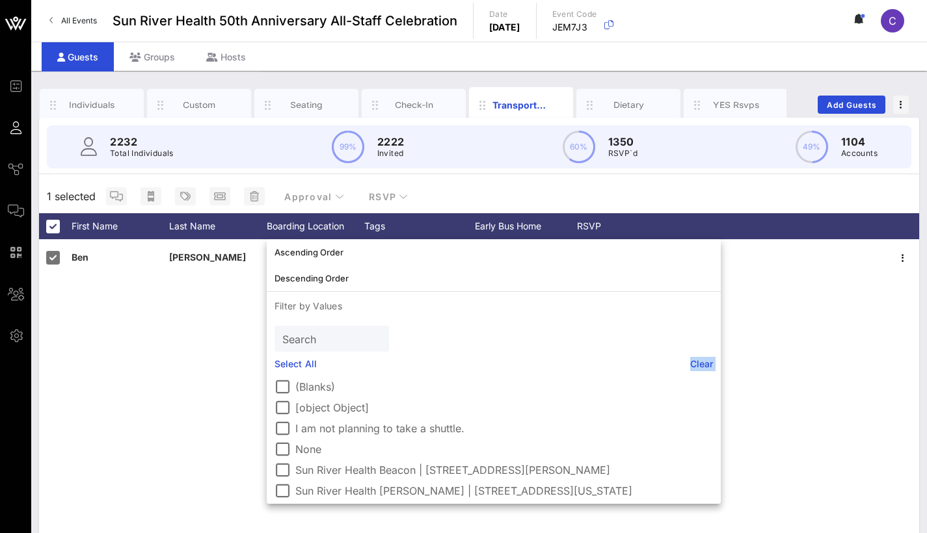
drag, startPoint x: 278, startPoint y: 464, endPoint x: 669, endPoint y: 361, distance: 404.1
click at [669, 361] on div "Ascending Order Descending Order Filter by Values Search Select All Clear (Blan…" at bounding box center [494, 371] width 454 height 265
click at [748, 352] on div "Ben Schow I am not planning to take a shuttle. None None" at bounding box center [479, 434] width 880 height 390
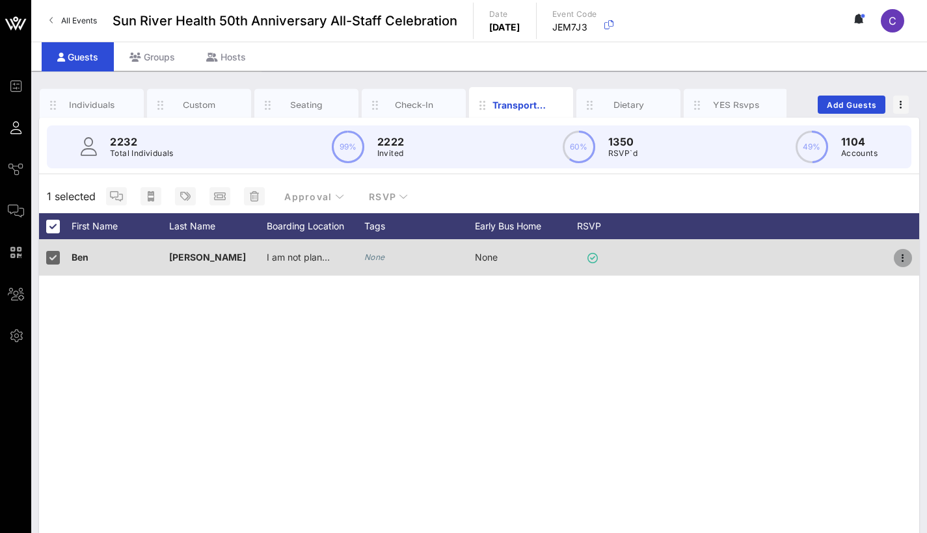
click at [901, 256] on icon "button" at bounding box center [903, 258] width 16 height 16
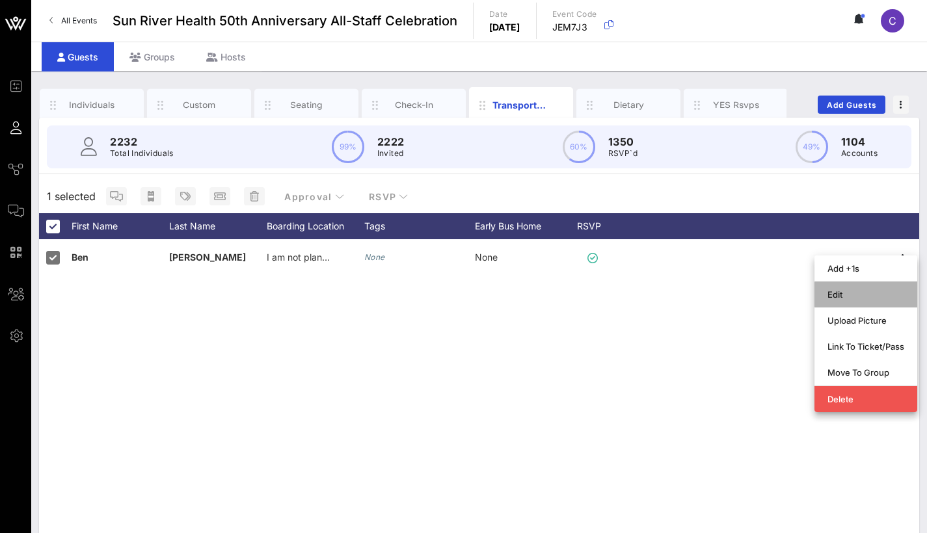
click at [856, 291] on div "Edit" at bounding box center [865, 294] width 77 height 10
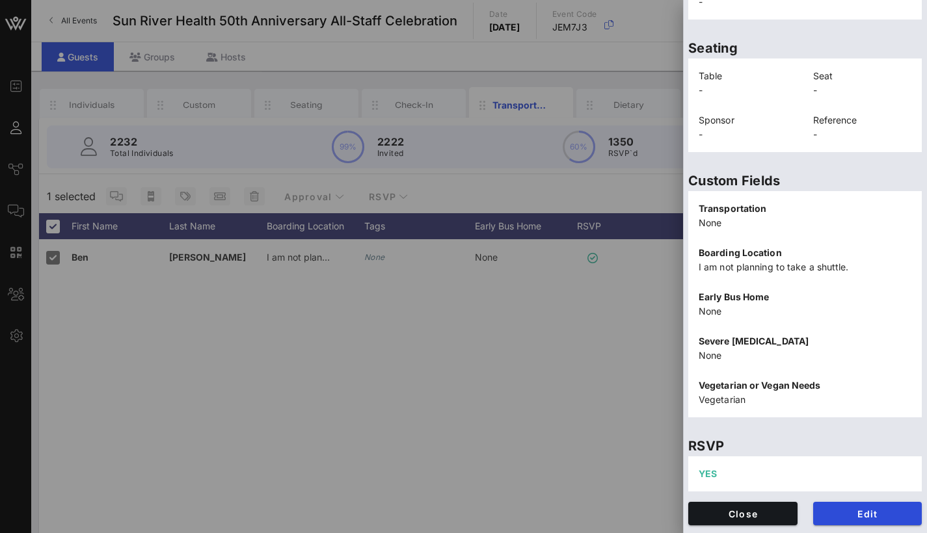
scroll to position [287, 0]
click at [585, 346] on div at bounding box center [463, 266] width 927 height 533
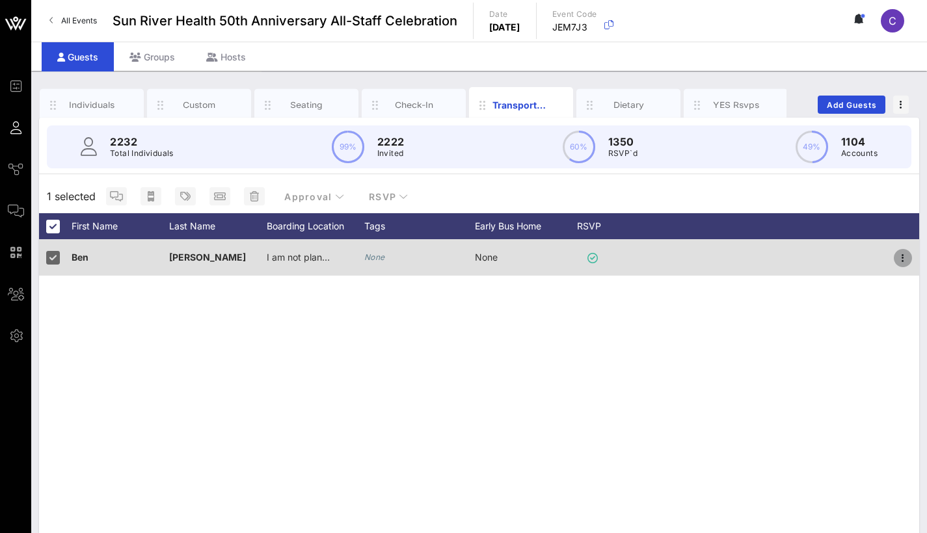
click at [903, 257] on icon "button" at bounding box center [903, 258] width 16 height 16
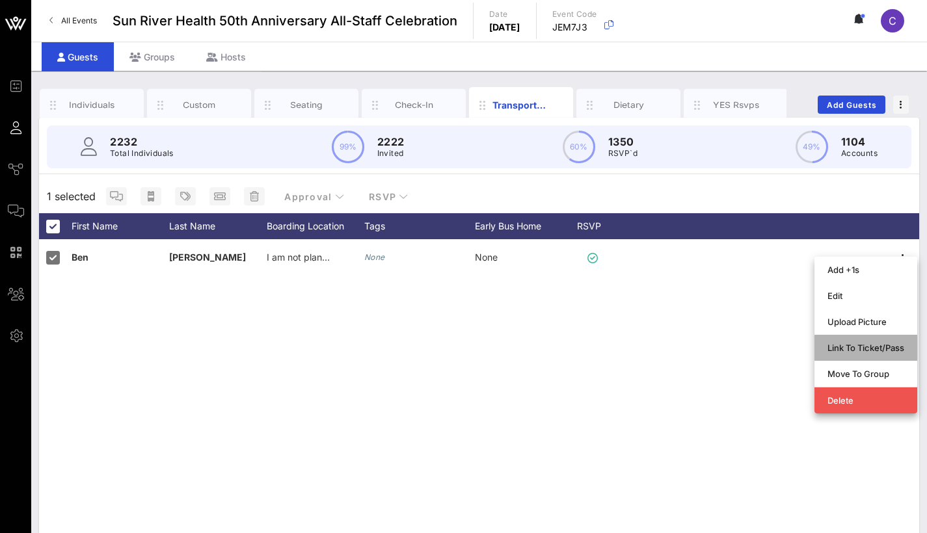
click at [864, 350] on div "Link To Ticket/Pass" at bounding box center [865, 348] width 77 height 10
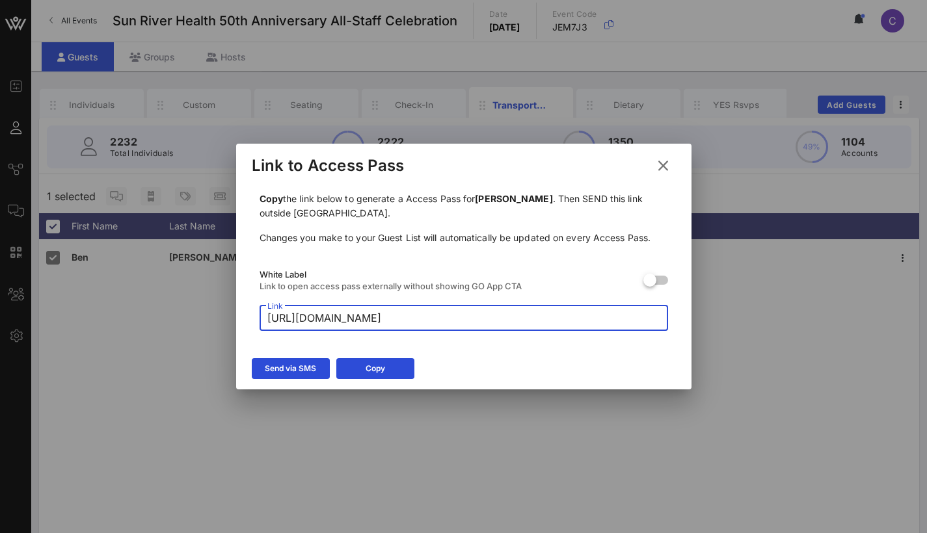
click at [577, 309] on input "https://go.vow.app/pass/ea7915fb-aae2-4729-9b0b-ef1db271b424/tqbWiiG9uvVwEhzmBx…" at bounding box center [463, 318] width 393 height 21
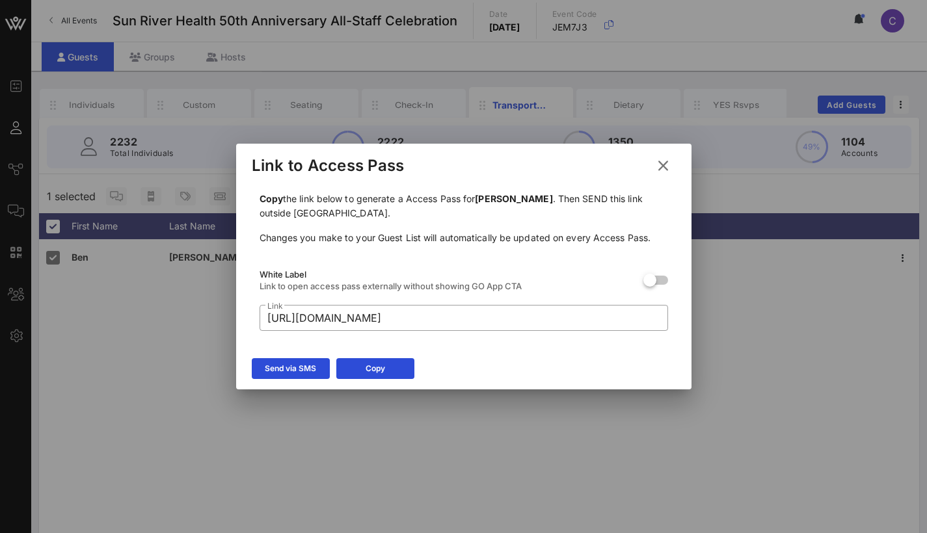
click at [670, 165] on icon at bounding box center [662, 166] width 21 height 20
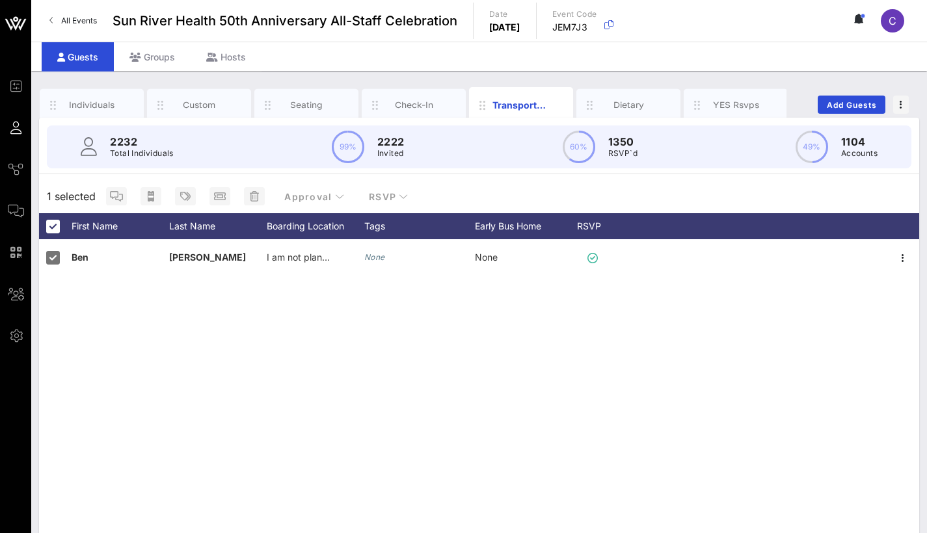
click at [482, 369] on div "Ben Schow I am not planning to take a shuttle. None None" at bounding box center [479, 434] width 880 height 390
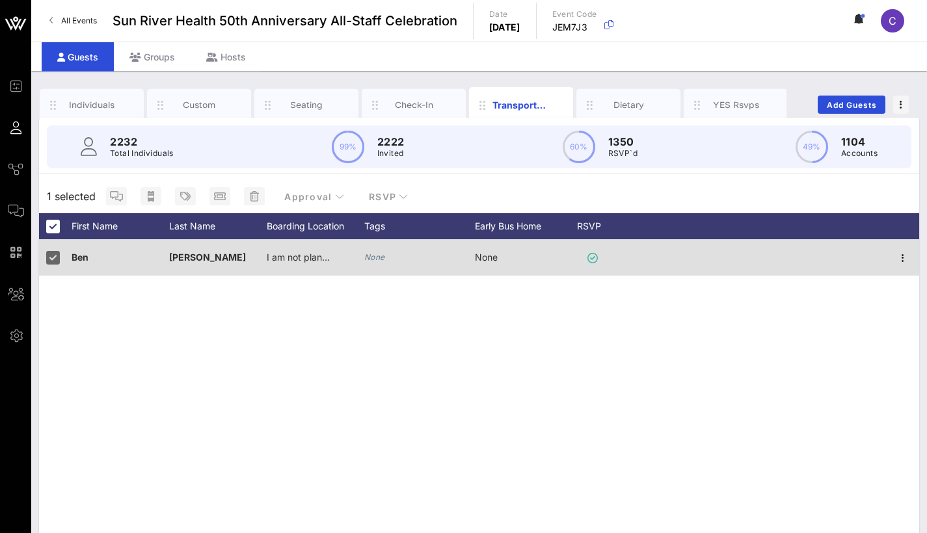
click at [319, 262] on span "I am not planning to take a shuttle." at bounding box center [341, 257] width 148 height 11
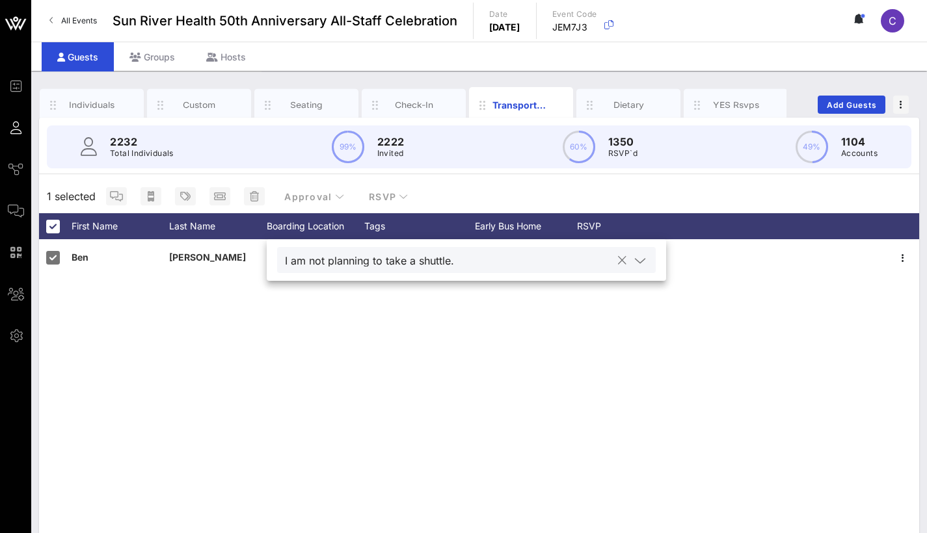
click at [629, 258] on div at bounding box center [638, 261] width 18 height 16
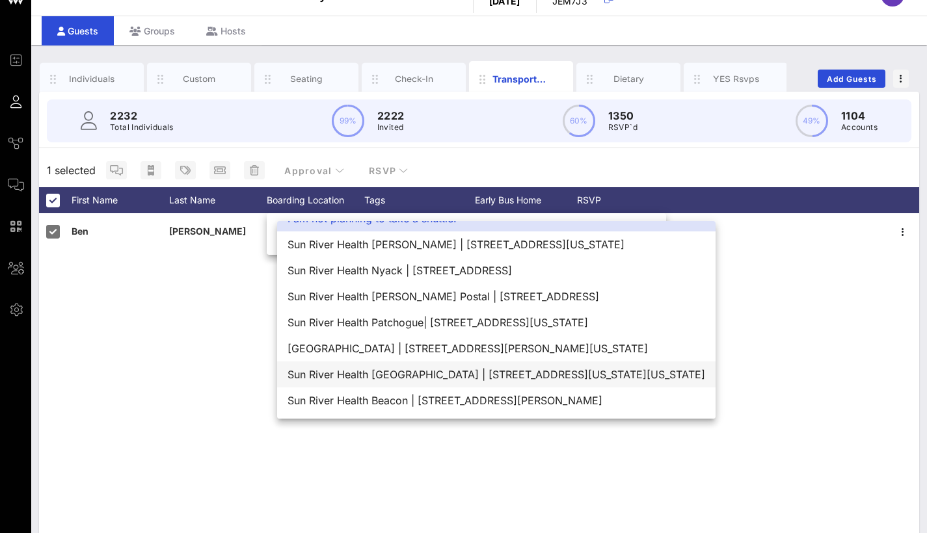
scroll to position [26, 0]
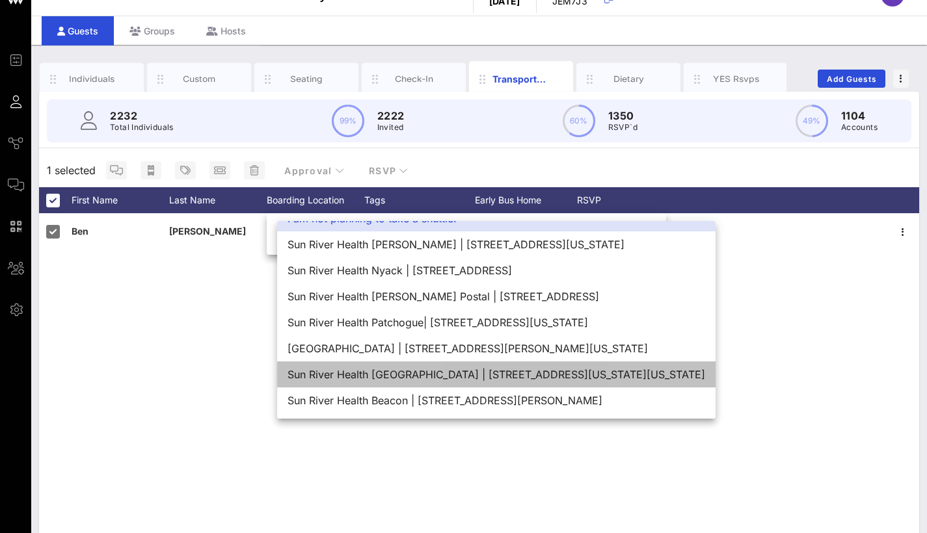
click at [517, 370] on div "Sun River Health Poughkeepsie | 75 Washington Street, Poughkeepsie, New York, 1…" at bounding box center [496, 375] width 438 height 26
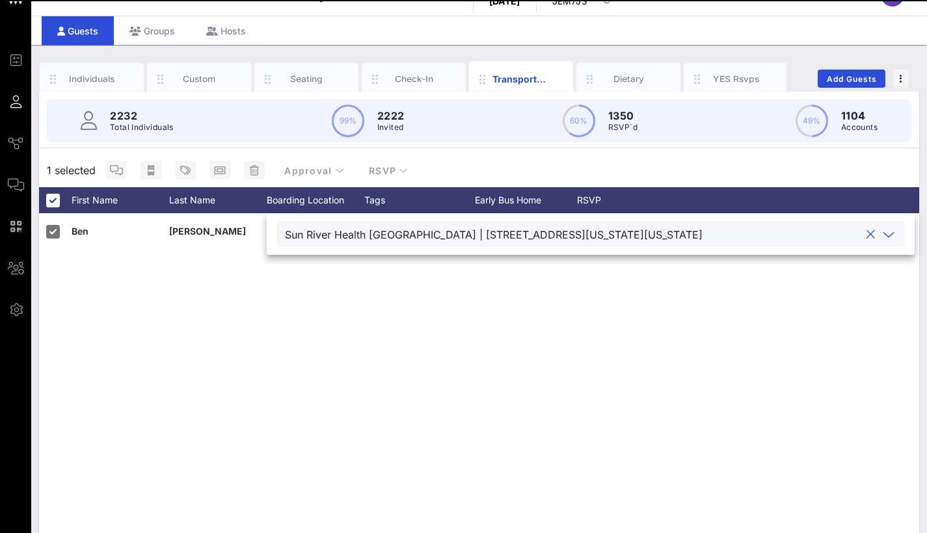
click at [524, 368] on div "Ben Schow Sun River Health Poughkeepsie | 75 Washington Street, Poughkeepsie, N…" at bounding box center [479, 408] width 880 height 390
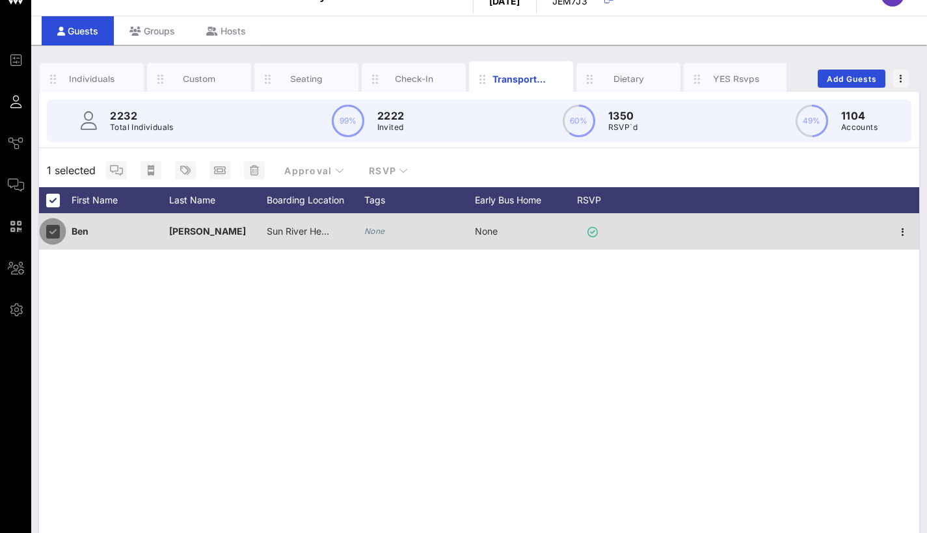
click at [50, 227] on div at bounding box center [53, 231] width 22 height 22
click at [53, 235] on div at bounding box center [53, 231] width 22 height 22
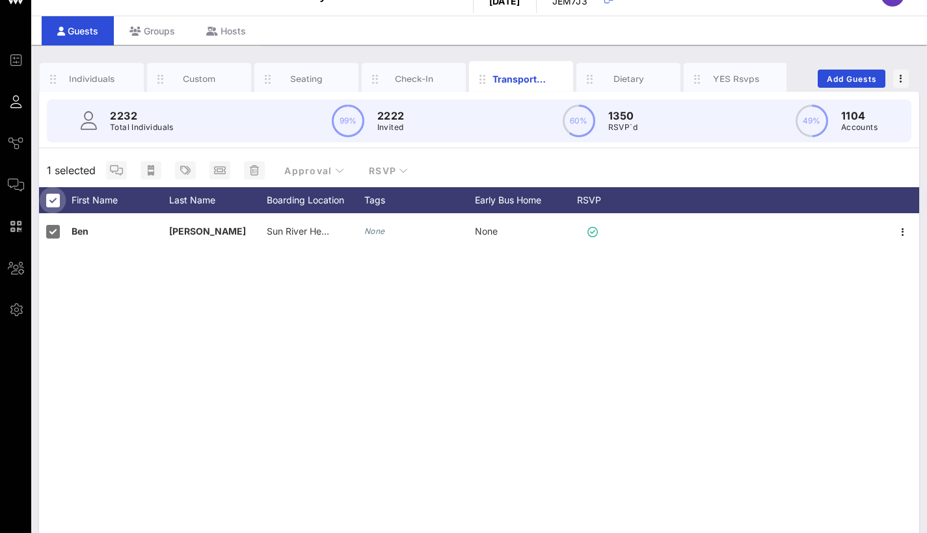
click at [53, 200] on div at bounding box center [53, 200] width 22 height 22
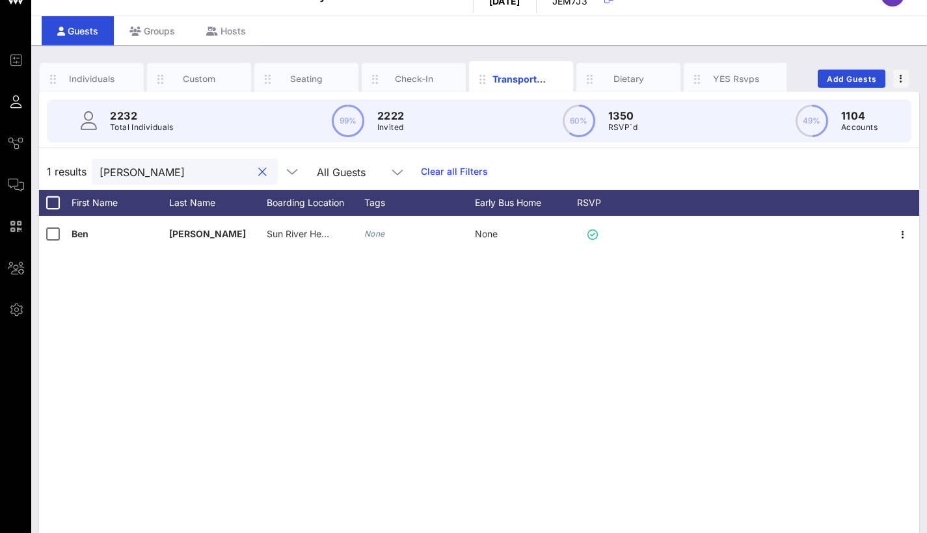
click at [141, 176] on input "ben schow" at bounding box center [175, 171] width 152 height 17
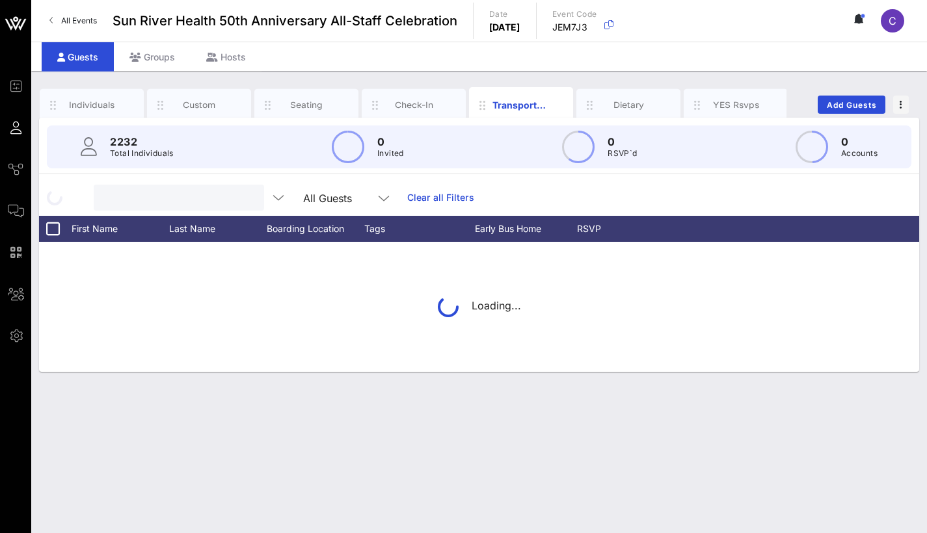
scroll to position [0, 0]
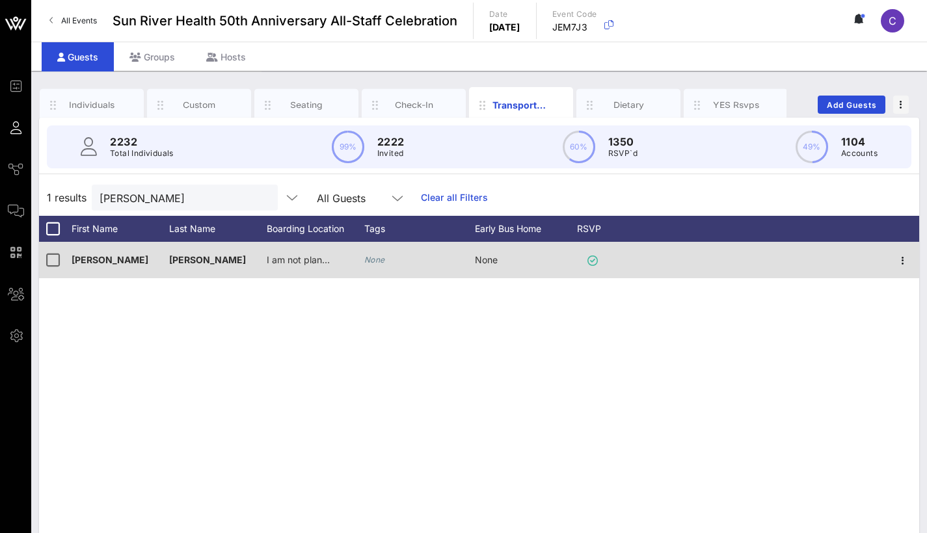
click at [312, 265] on div "I am not planning to take a shuttle." at bounding box center [299, 260] width 65 height 36
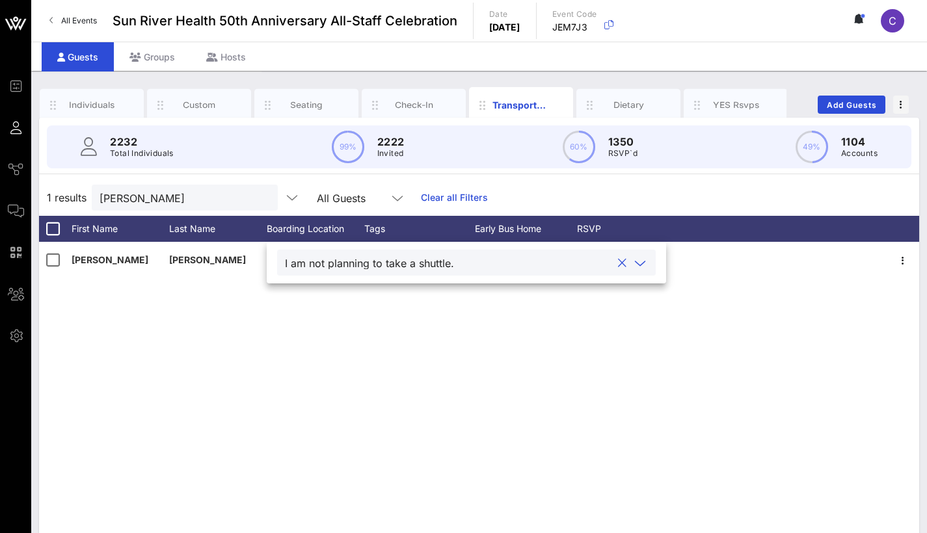
click at [646, 263] on div at bounding box center [640, 264] width 16 height 16
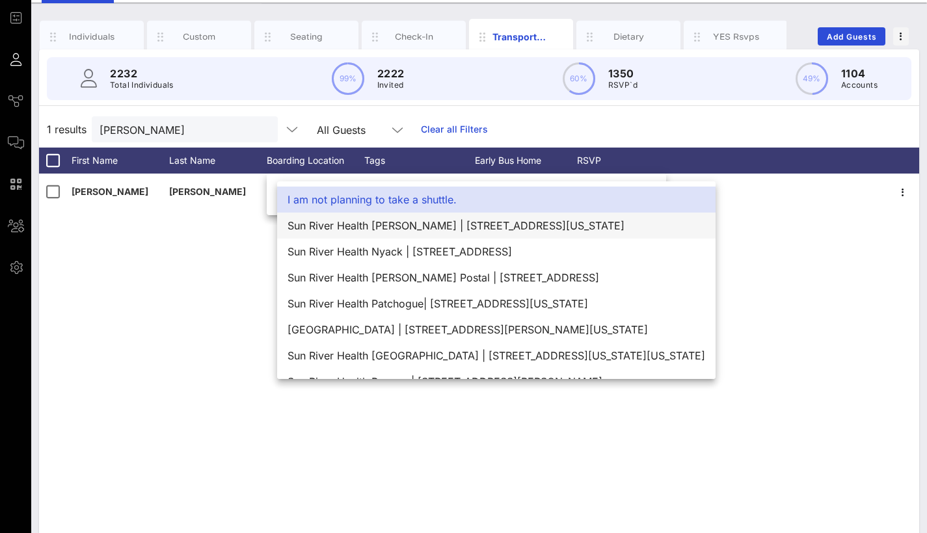
click at [583, 230] on div "Sun River Health Jeannette J. Phillips | 1037 Main Street, Peekskill, New York …" at bounding box center [496, 226] width 438 height 26
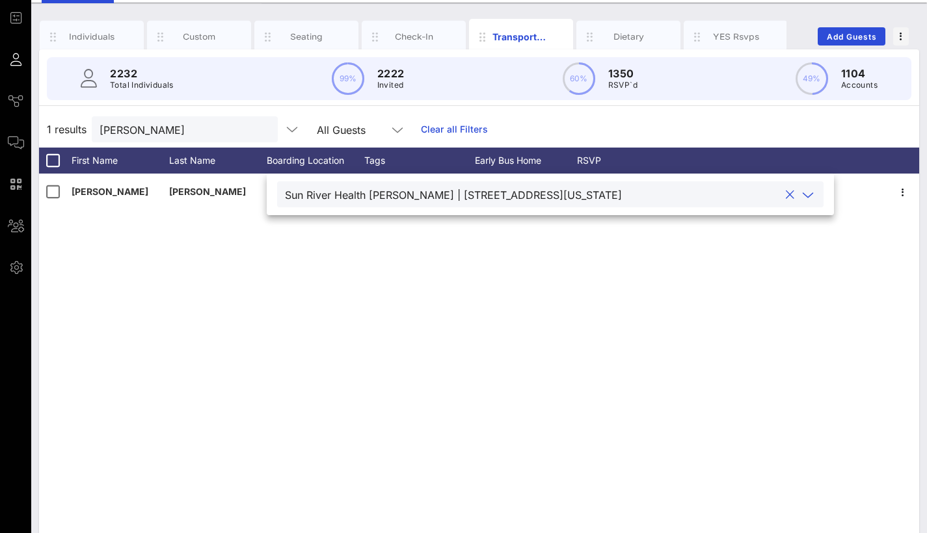
click at [551, 295] on div "Laura Egan Sun River Health Jeannette J. Phillips | 1037 Main Street, Peekskill…" at bounding box center [479, 369] width 880 height 390
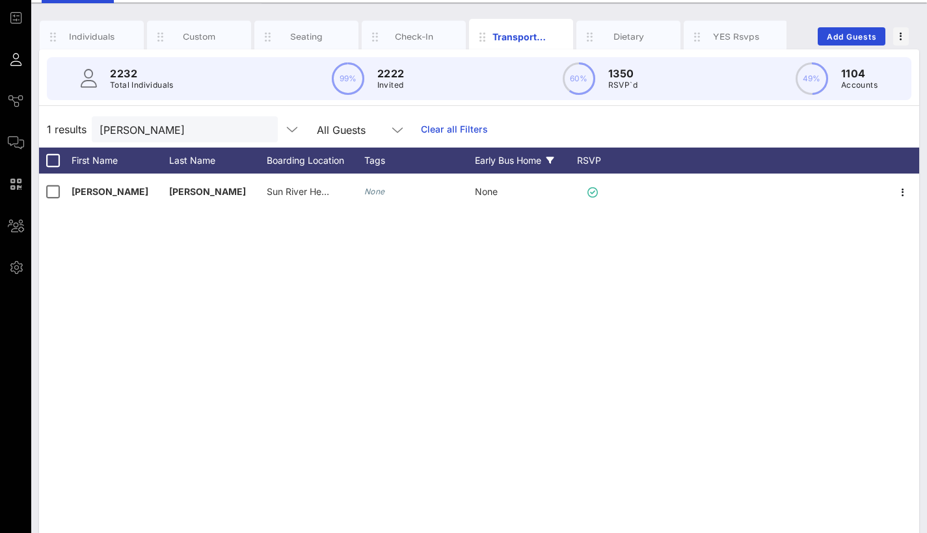
click at [516, 161] on div "Early Bus Home" at bounding box center [524, 161] width 98 height 26
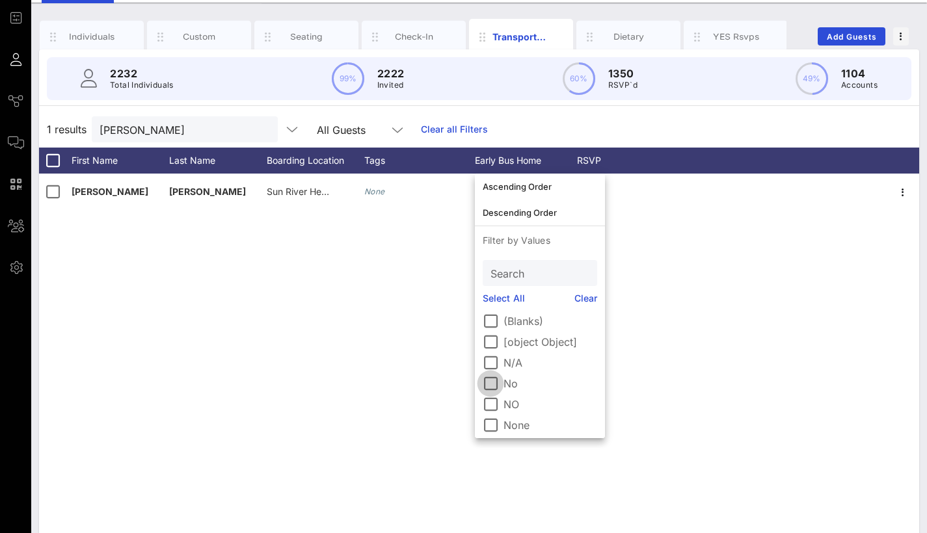
click at [489, 384] on div at bounding box center [490, 384] width 22 height 22
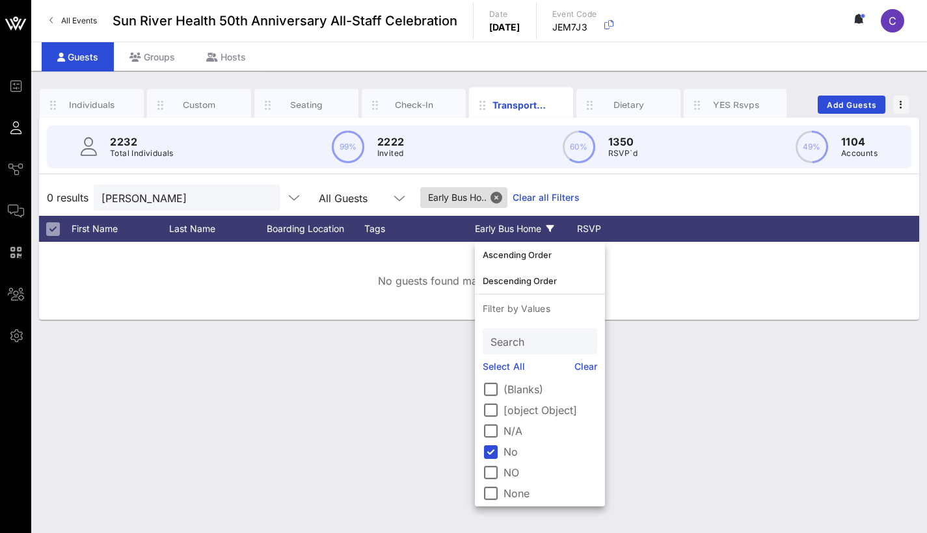
click at [681, 380] on div "Individuals Custom Seating Check-In Transportation Dietary YES Rsvps Add Guests…" at bounding box center [478, 302] width 895 height 462
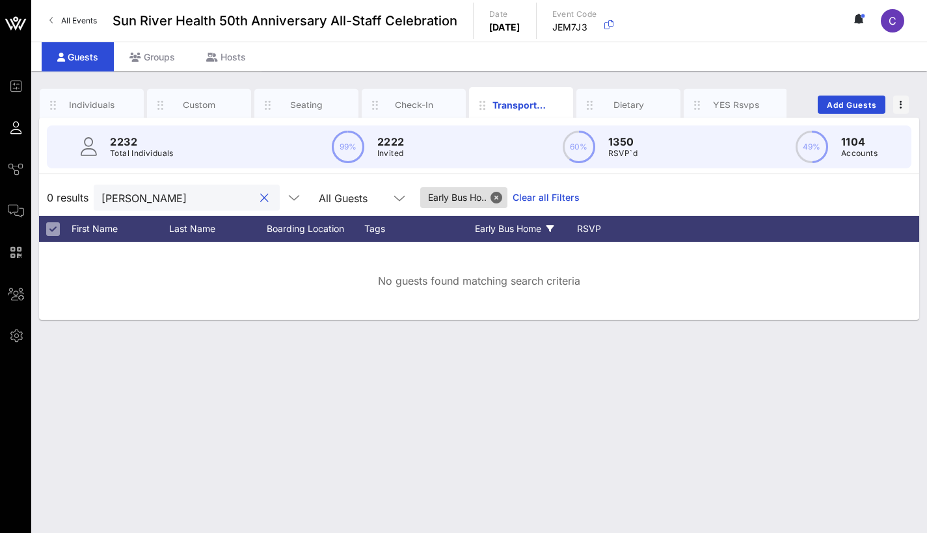
click at [226, 198] on input "Laura egan" at bounding box center [177, 197] width 152 height 17
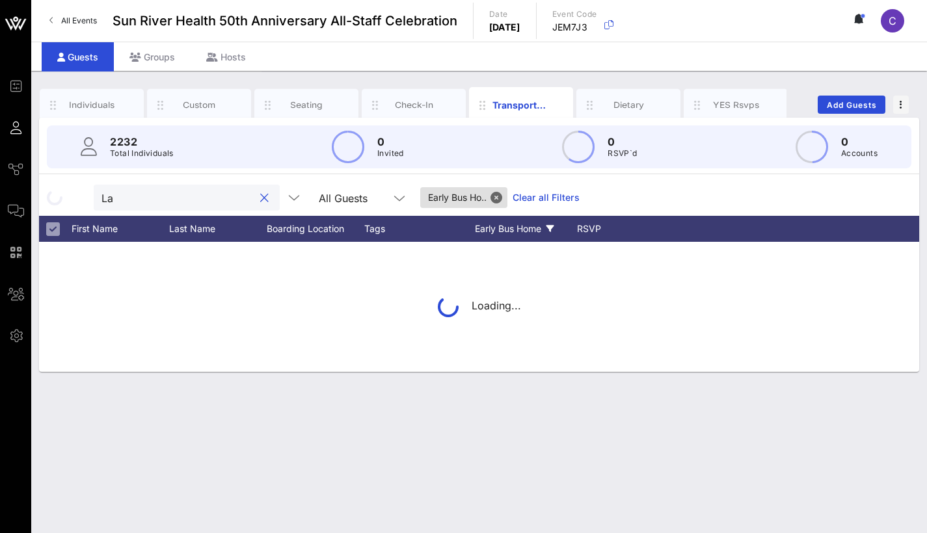
type input "L"
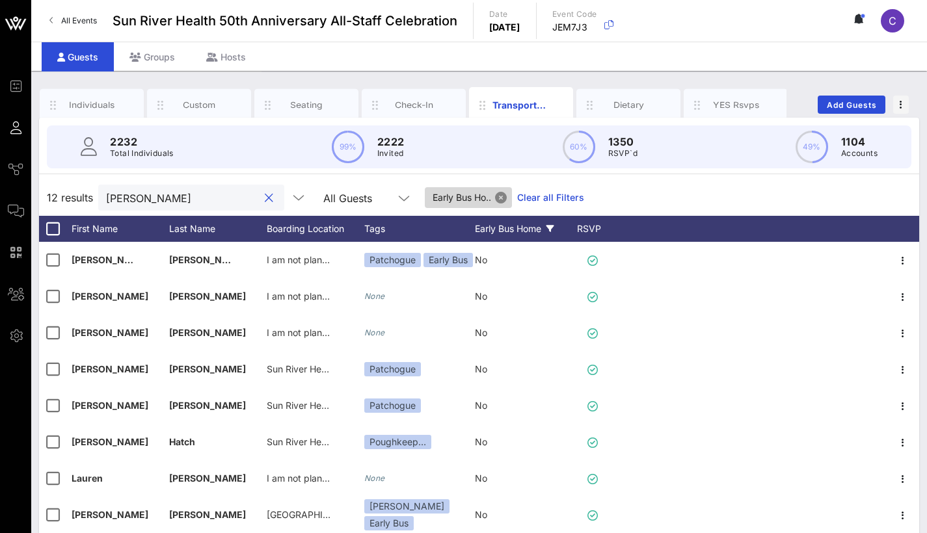
click at [507, 196] on button "Close" at bounding box center [501, 198] width 12 height 12
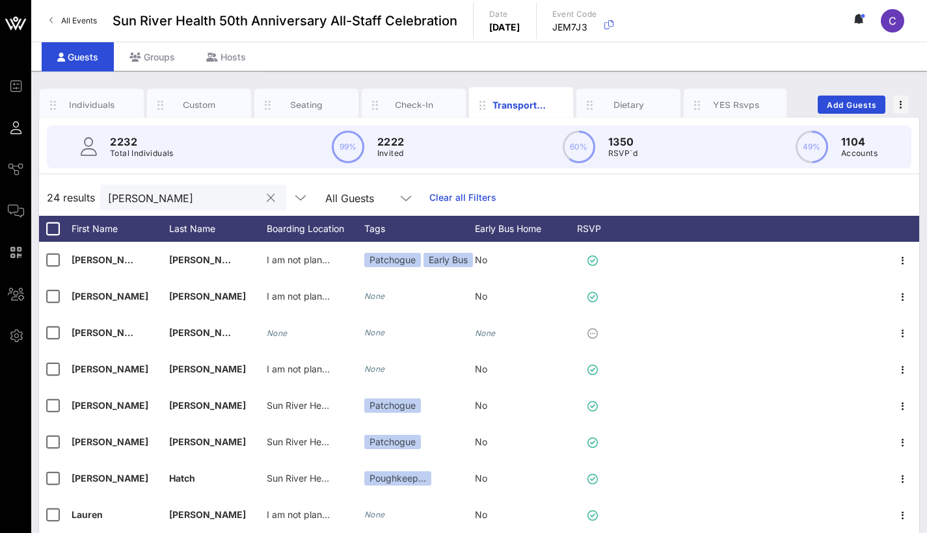
click at [231, 187] on div "Lau" at bounding box center [184, 198] width 152 height 26
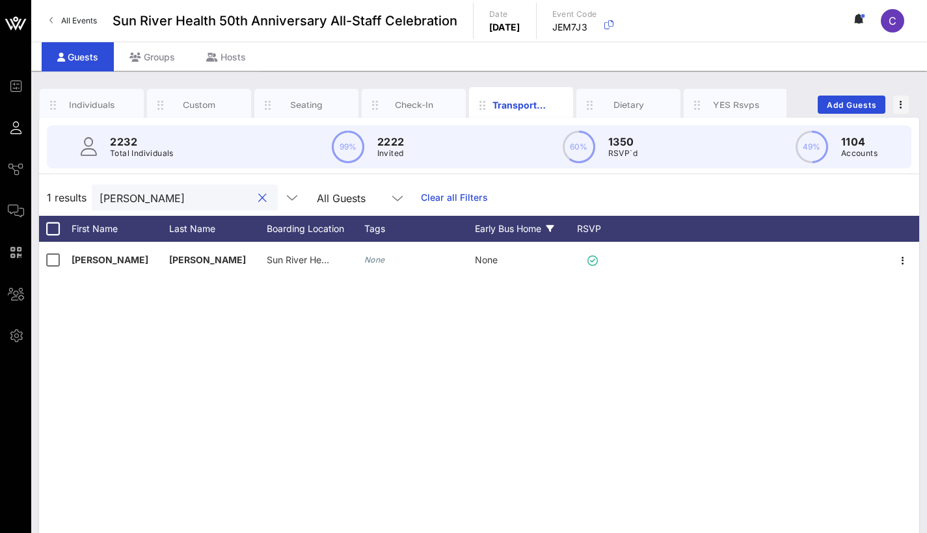
type input "Laura egan"
click at [548, 226] on icon at bounding box center [550, 229] width 8 height 8
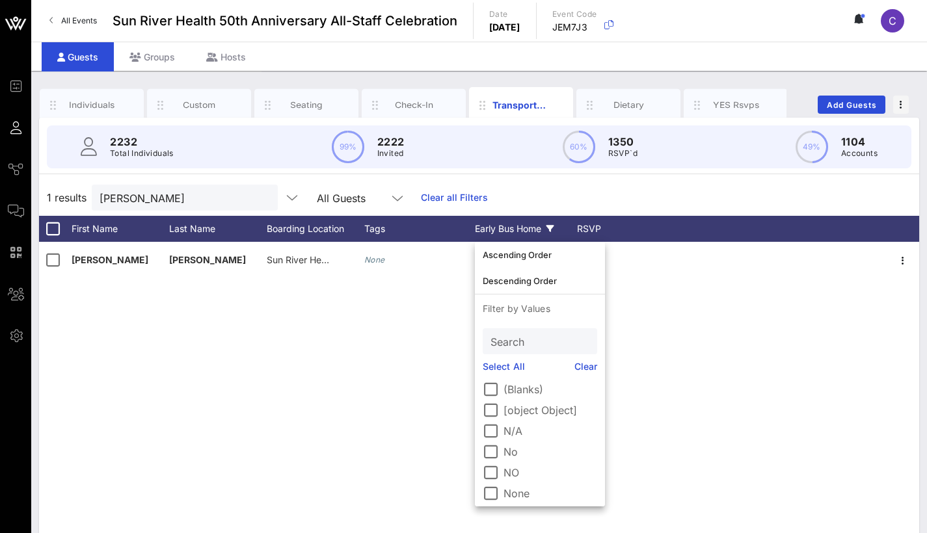
click at [548, 226] on icon at bounding box center [550, 229] width 8 height 8
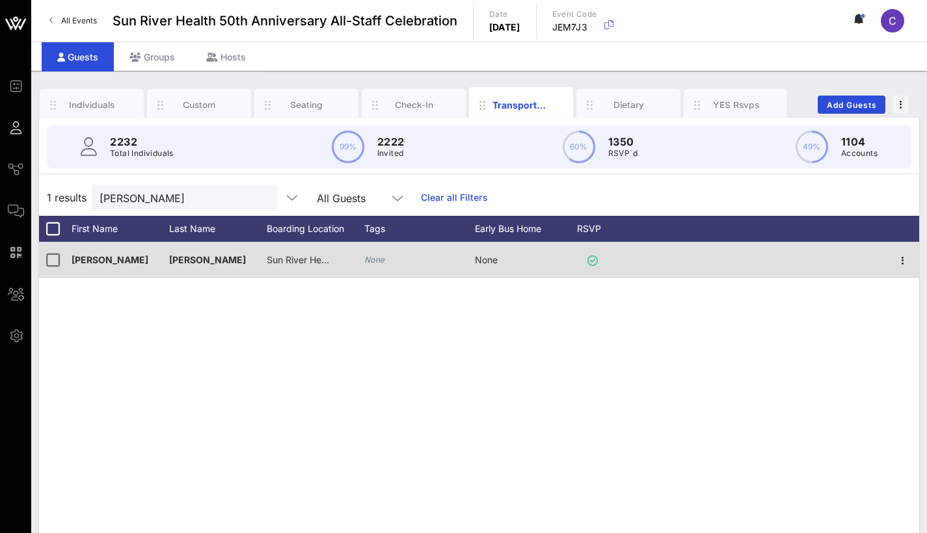
click at [500, 260] on div "None" at bounding box center [524, 267] width 98 height 51
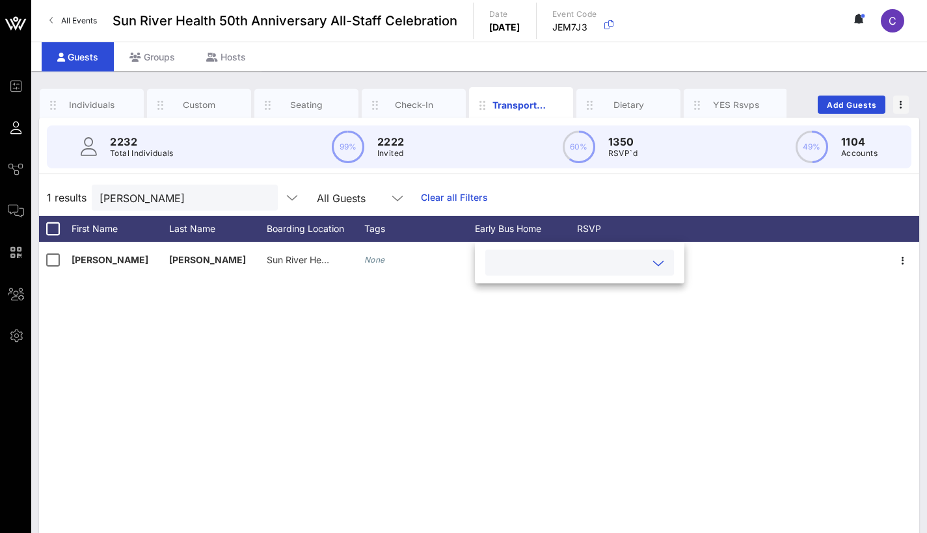
click at [602, 266] on input "text" at bounding box center [569, 262] width 152 height 17
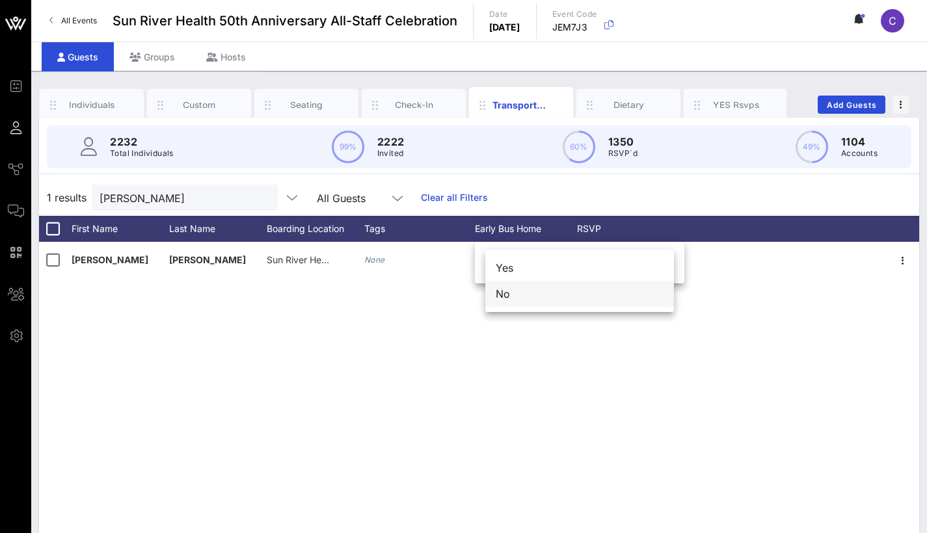
click at [595, 293] on div "No" at bounding box center [579, 294] width 189 height 26
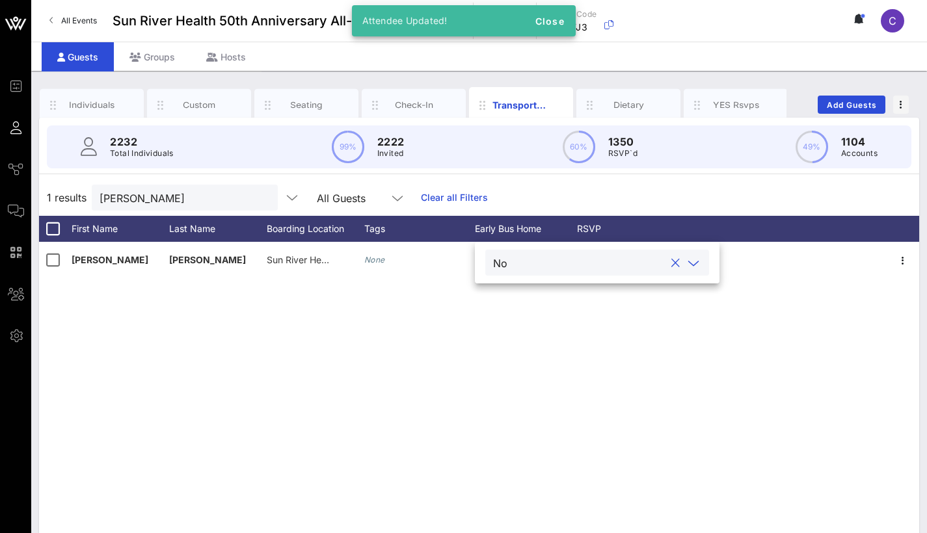
click at [616, 345] on div "Laura Egan Sun River Health Jeannette J. Phillips | 1037 Main Street, Peekskill…" at bounding box center [479, 437] width 880 height 390
click at [202, 189] on input "Laura egan" at bounding box center [175, 197] width 152 height 17
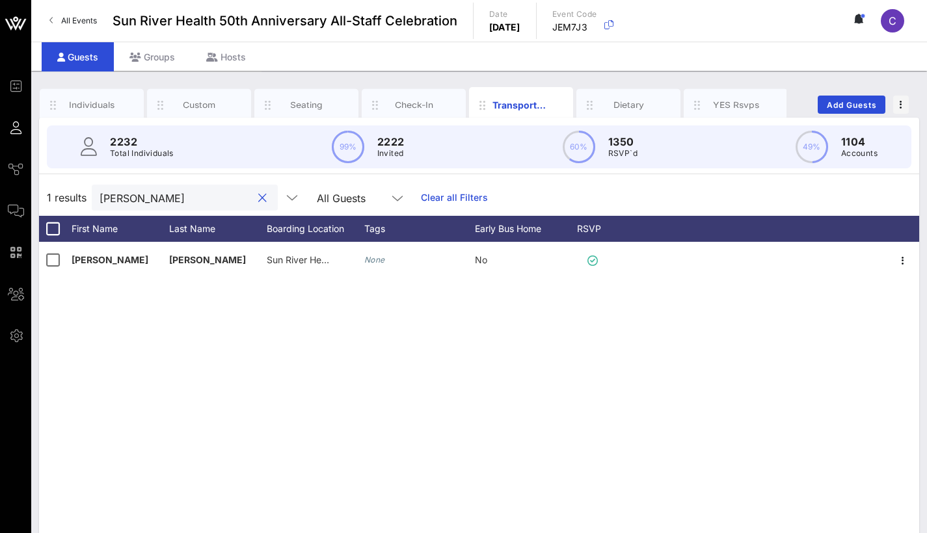
click at [202, 189] on input "Laura egan" at bounding box center [175, 197] width 152 height 17
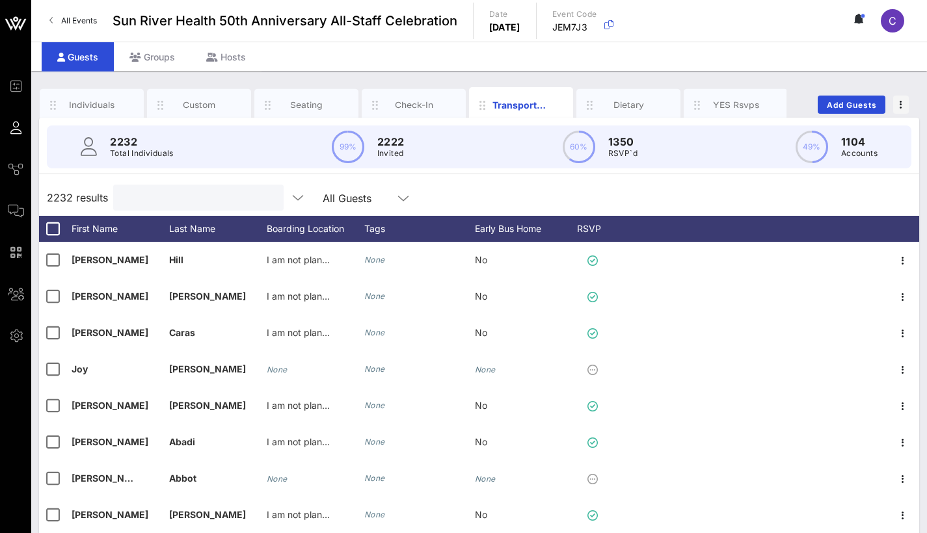
type input "k"
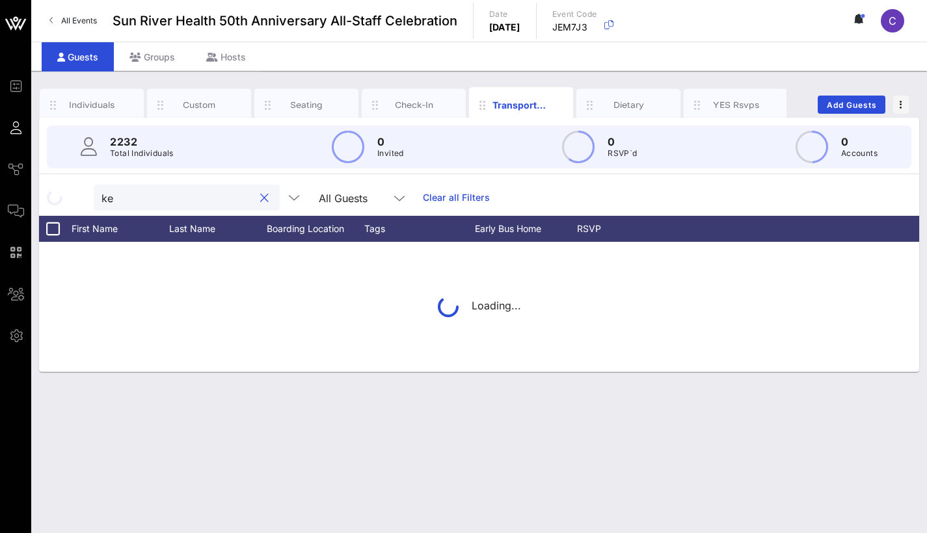
type input "k"
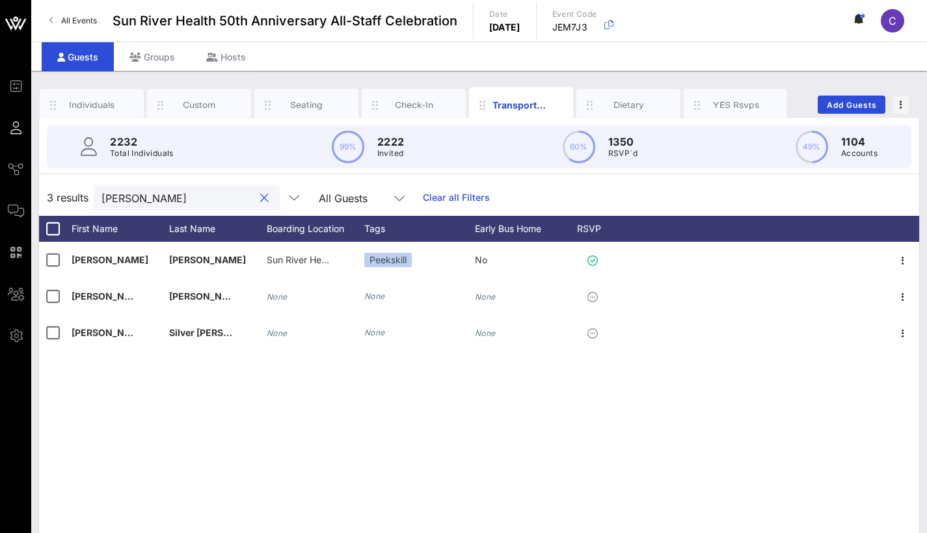
type input "Leticia"
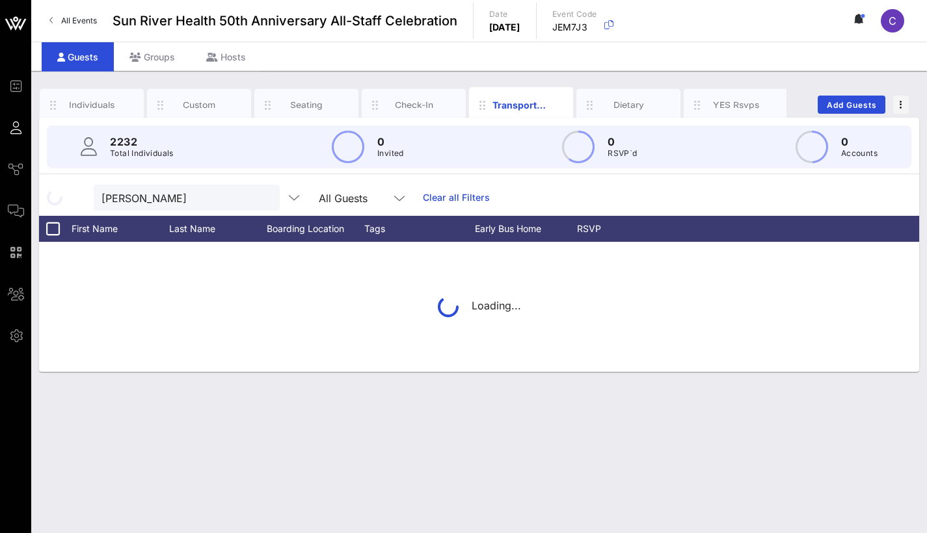
click at [106, 262] on div "Loading..." at bounding box center [479, 307] width 880 height 130
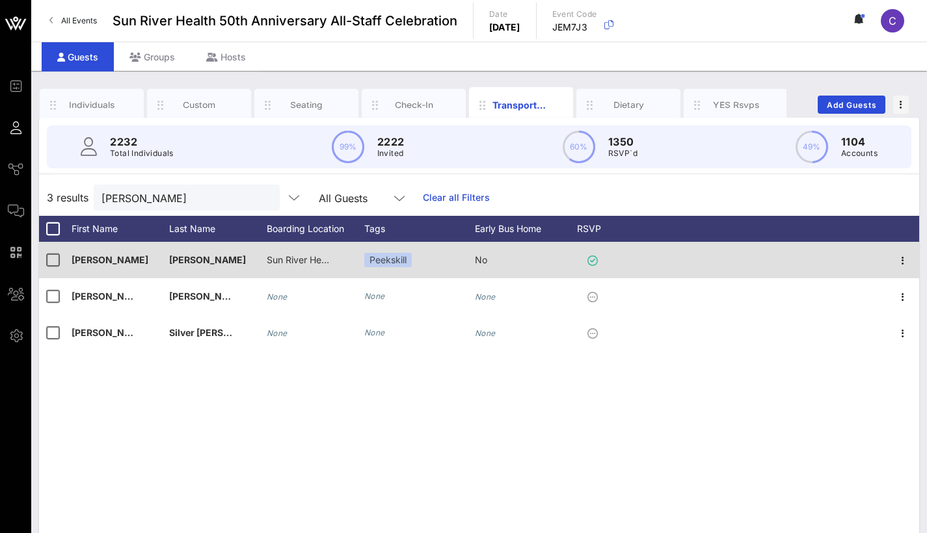
click at [488, 265] on div "No" at bounding box center [524, 267] width 98 height 51
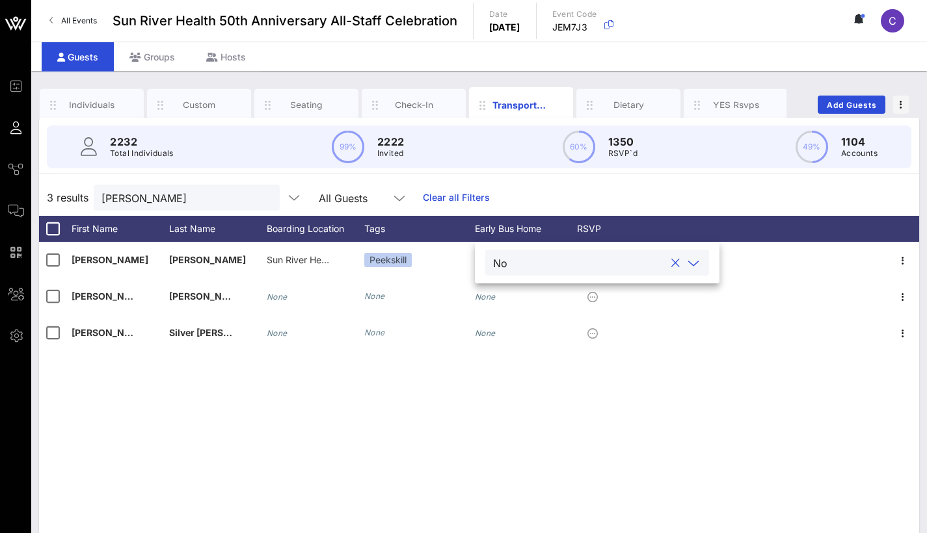
click at [690, 263] on icon at bounding box center [693, 264] width 12 height 16
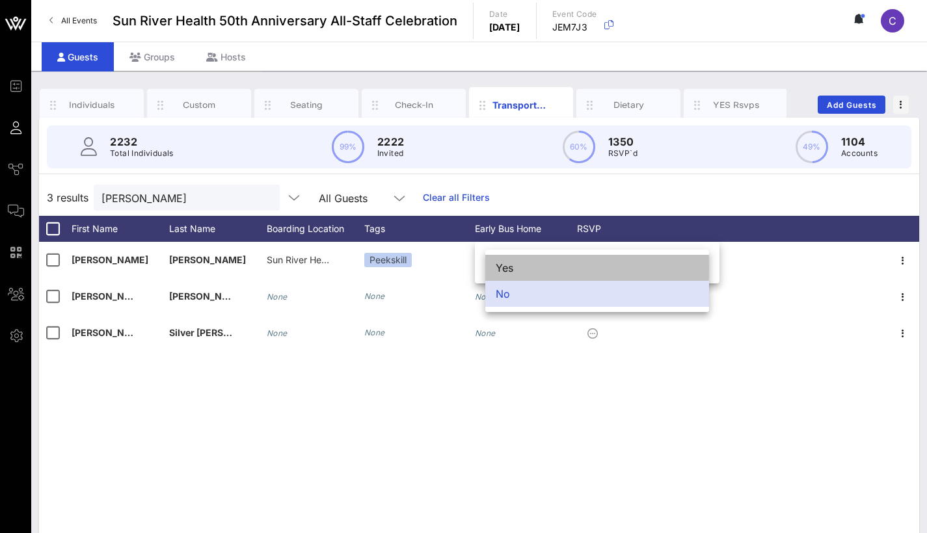
click at [636, 267] on div "Yes" at bounding box center [597, 268] width 224 height 26
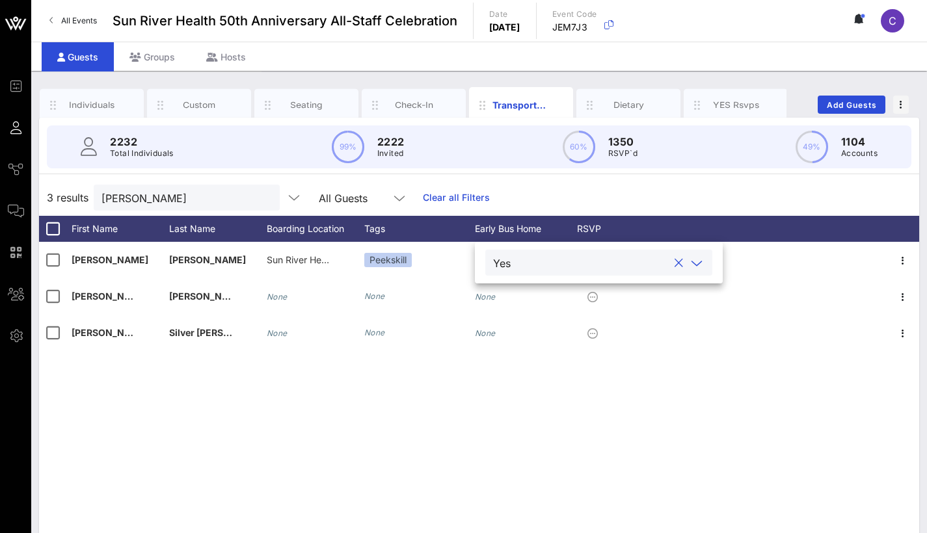
click at [709, 195] on div "3 results Leticia All Guests Clear all Filters" at bounding box center [479, 197] width 880 height 36
click at [210, 196] on input "Leticia" at bounding box center [177, 197] width 152 height 17
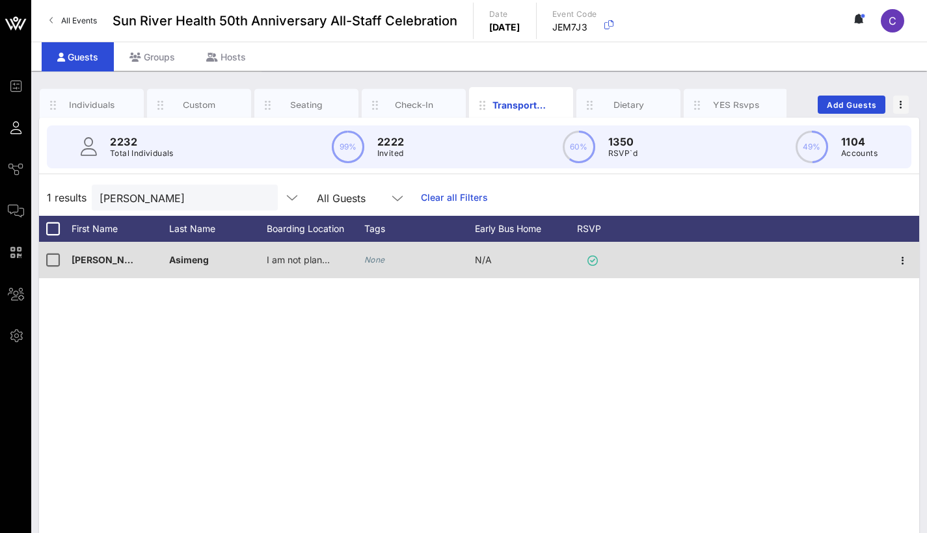
click at [321, 263] on span "I am not planning to take a shuttle." at bounding box center [341, 259] width 148 height 11
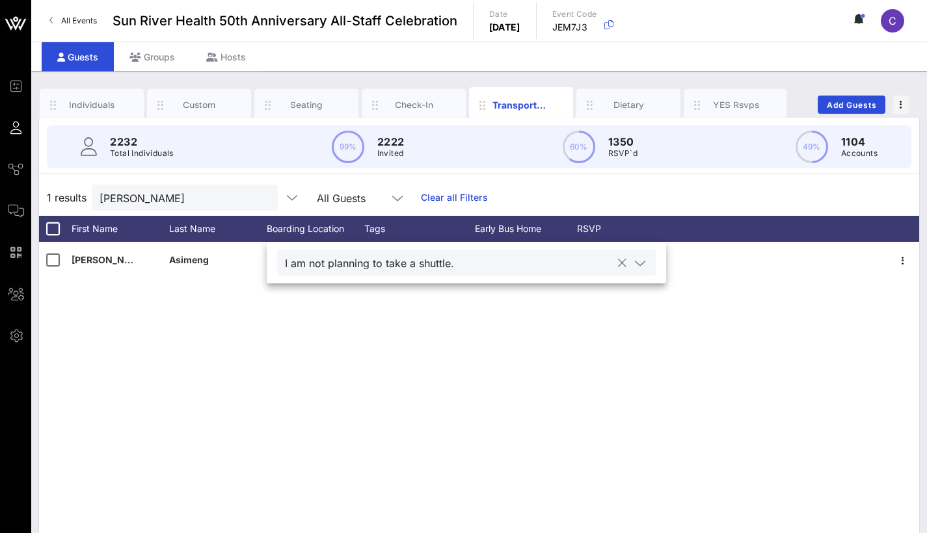
click at [408, 274] on div "I am not planning to take a shuttle." at bounding box center [466, 263] width 363 height 26
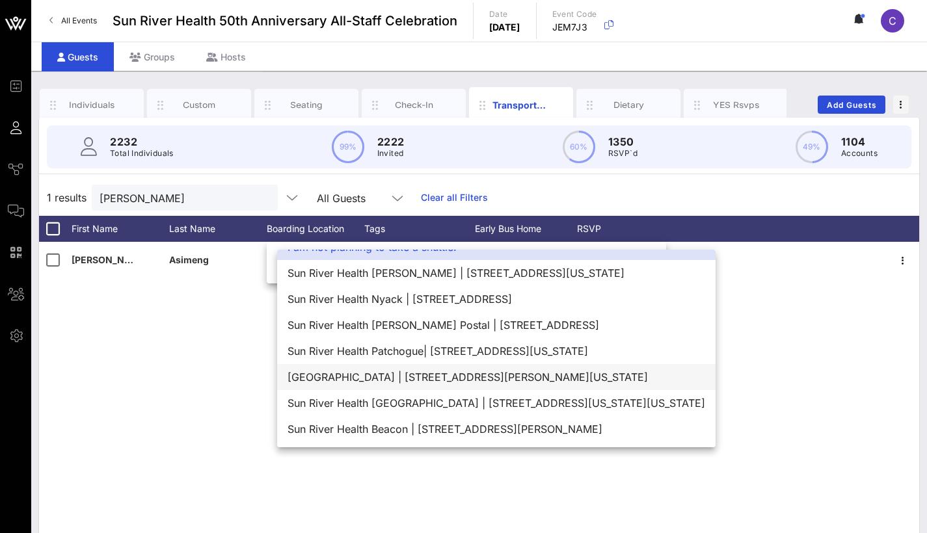
scroll to position [21, 0]
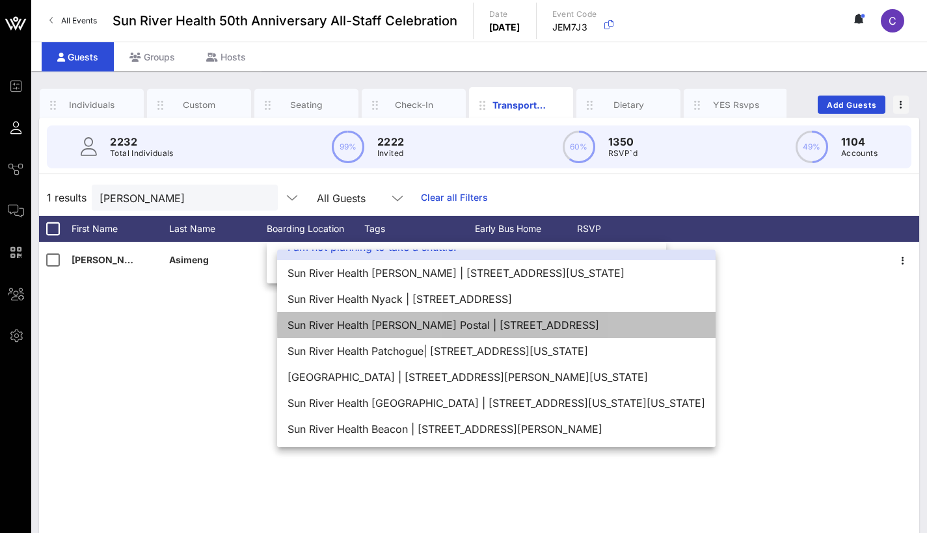
click at [473, 328] on div "Sun River Health Maxine S. Postal | 1080 Sunrise Highway, Amityville, NY 11701" at bounding box center [496, 325] width 438 height 26
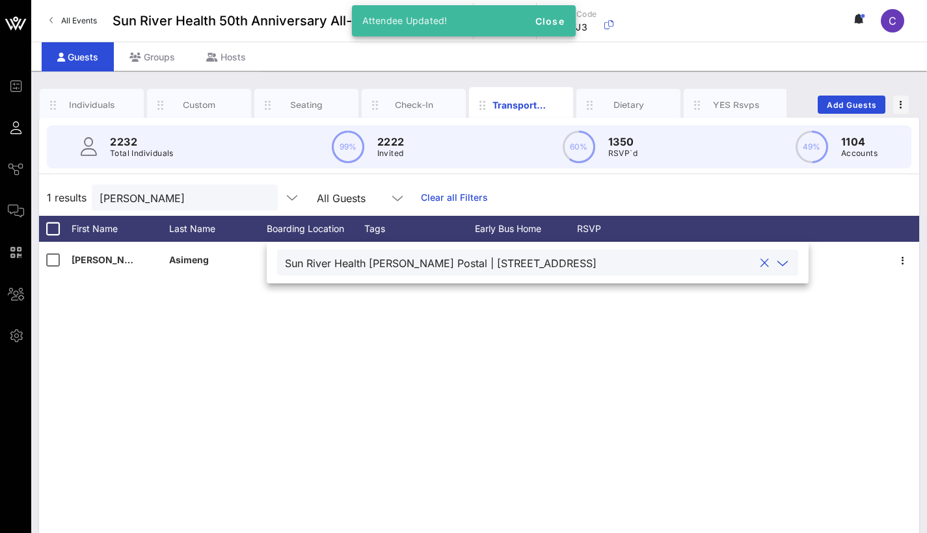
click at [507, 338] on div "Joice Asimeng Sun River Health Maxine S. Postal | 1080 Sunrise Highway, Amityvi…" at bounding box center [479, 437] width 880 height 390
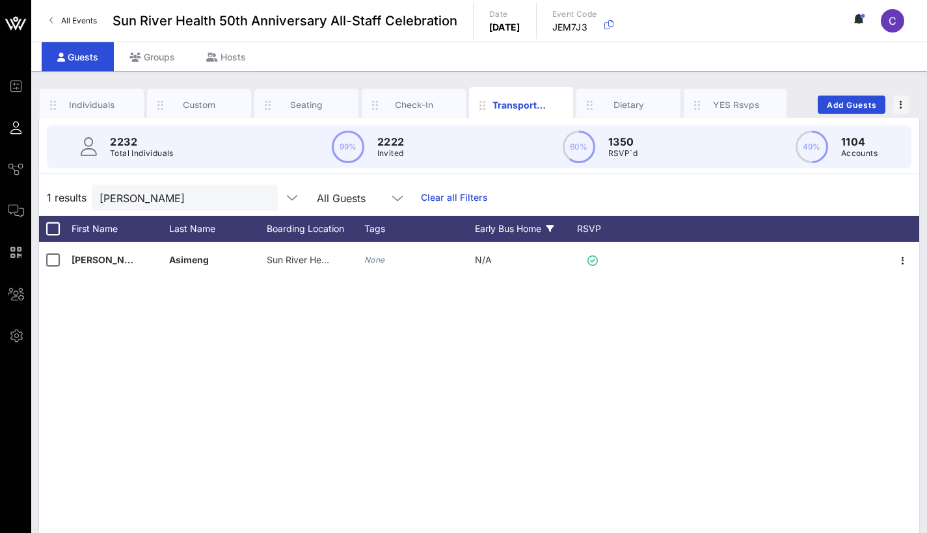
click at [524, 222] on div "Early Bus Home" at bounding box center [524, 229] width 98 height 26
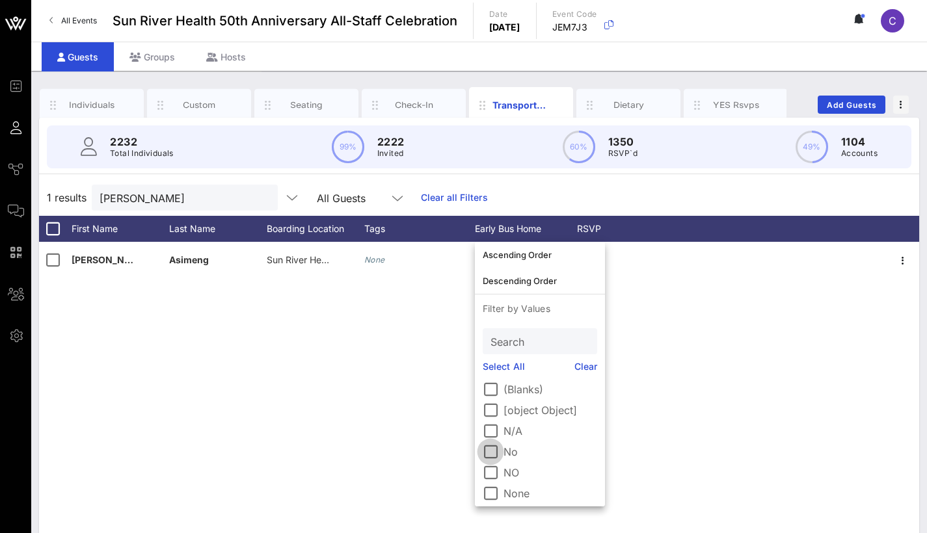
click at [493, 454] on div at bounding box center [490, 452] width 22 height 22
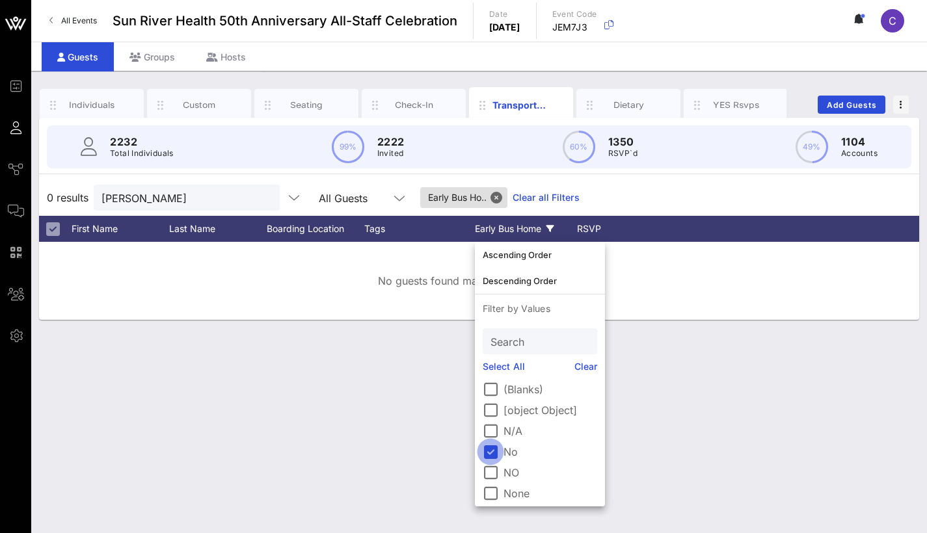
click at [491, 453] on div at bounding box center [490, 452] width 22 height 22
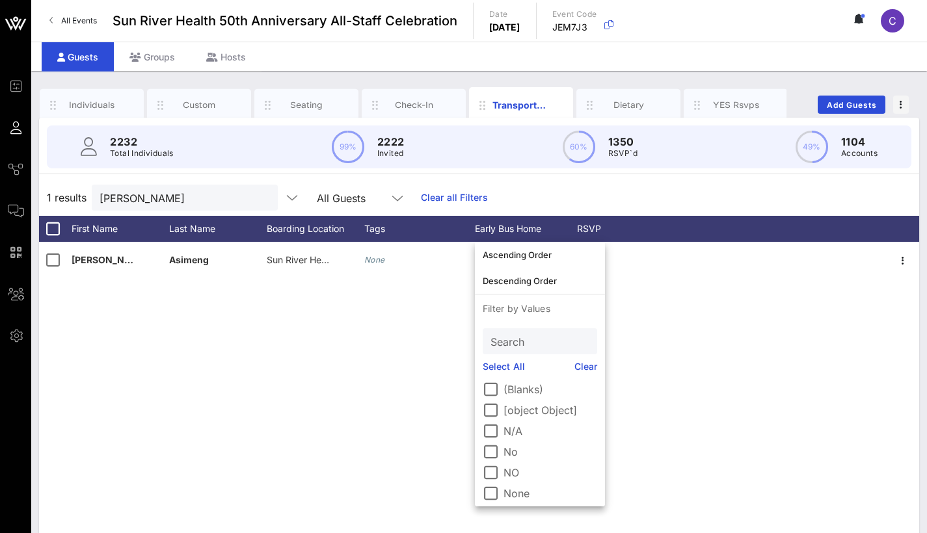
click at [410, 308] on div "Joice Asimeng Sun River Health Maxine S. Postal | 1080 Sunrise Highway, Amityvi…" at bounding box center [479, 437] width 880 height 390
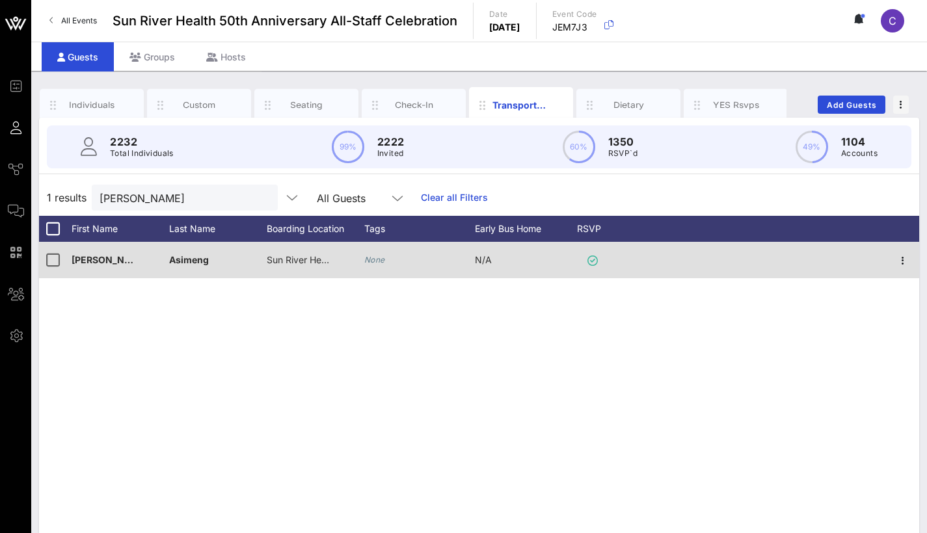
click at [482, 262] on span "N/A" at bounding box center [483, 259] width 17 height 11
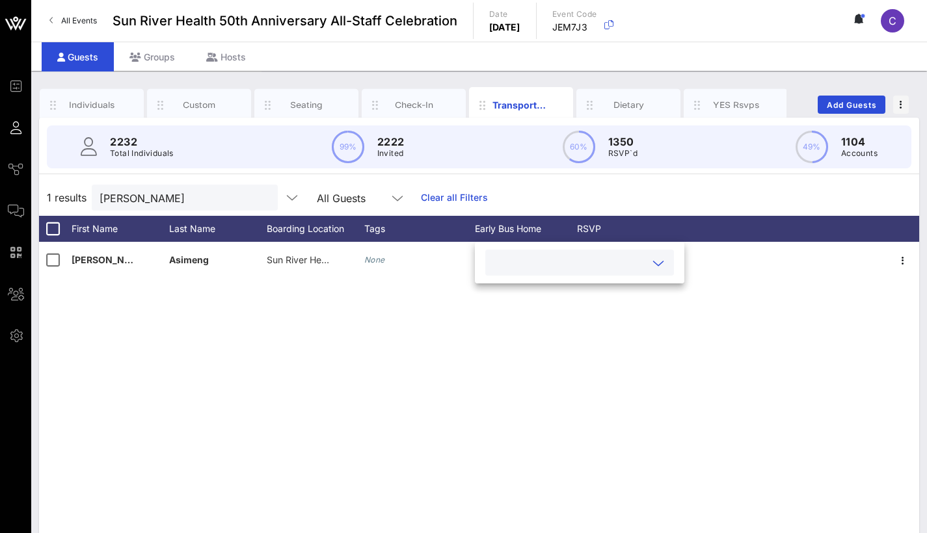
click at [526, 272] on div at bounding box center [579, 263] width 173 height 26
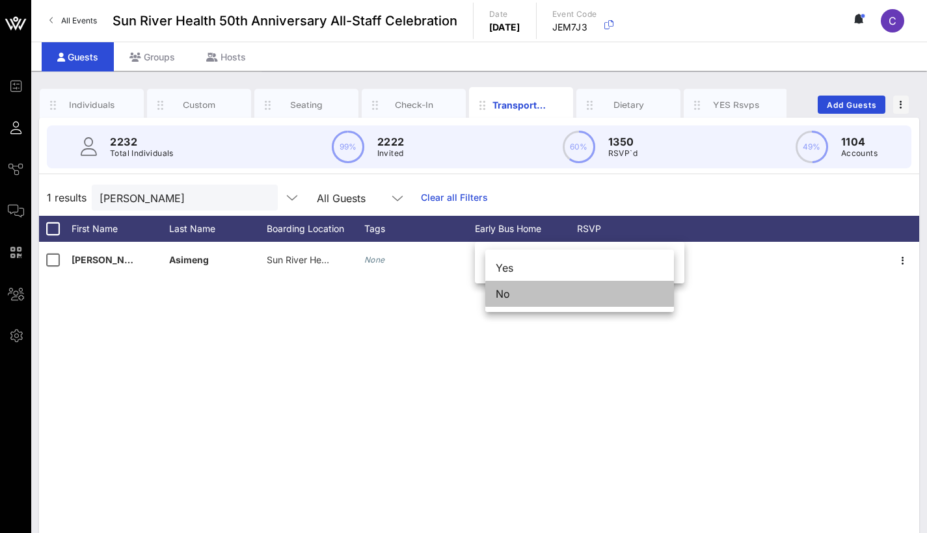
click at [525, 300] on div "No" at bounding box center [579, 294] width 189 height 26
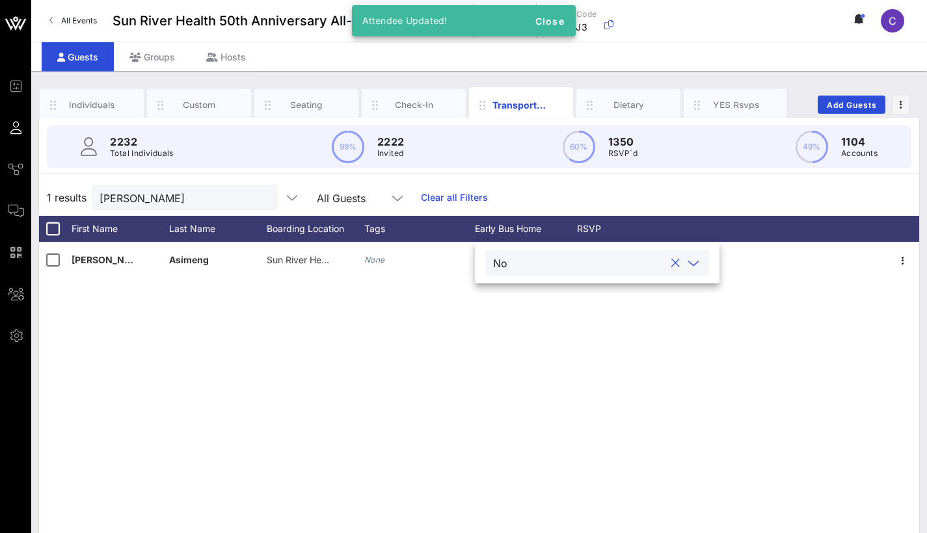
click at [553, 427] on div "Joice Asimeng Sun River Health Maxine S. Postal | 1080 Sunrise Highway, Amityvi…" at bounding box center [479, 437] width 880 height 390
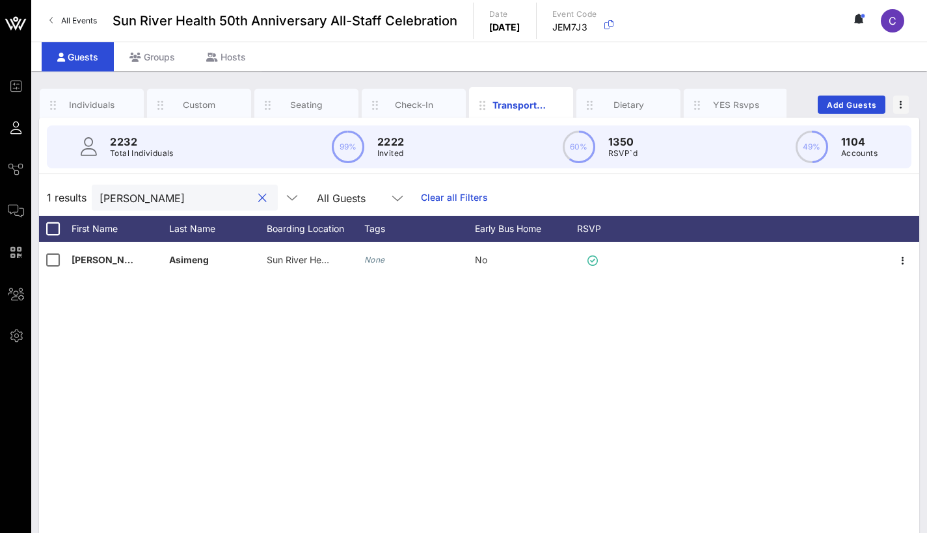
click at [124, 197] on input "Joice" at bounding box center [175, 197] width 152 height 17
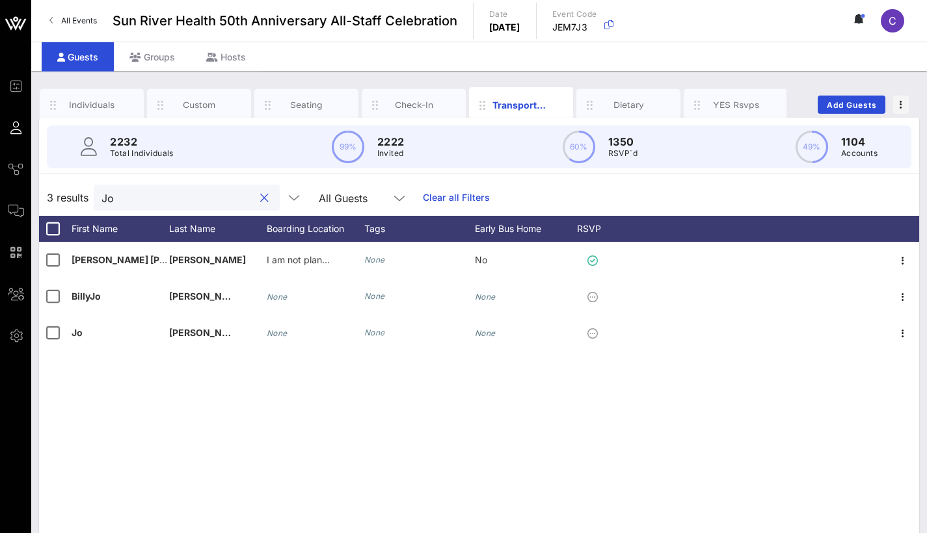
type input "J"
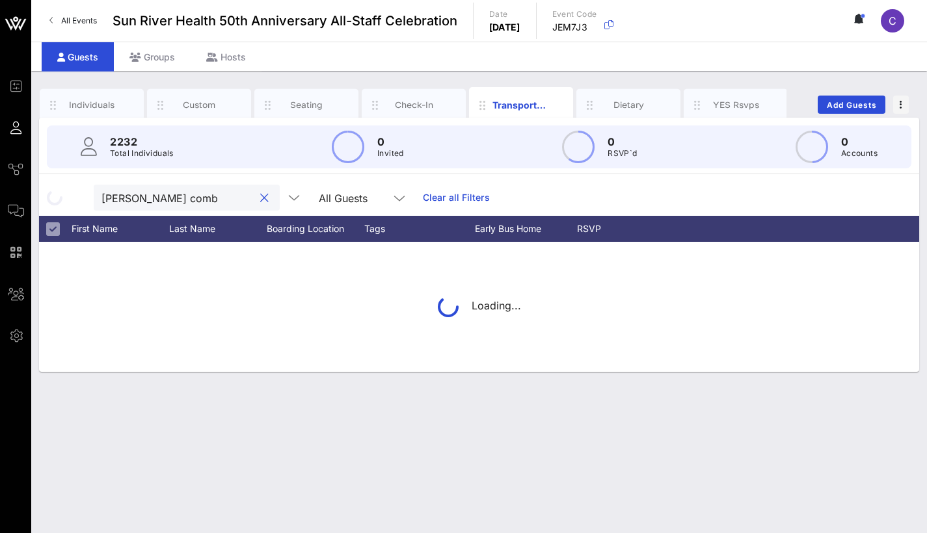
type input "Tanisha combs"
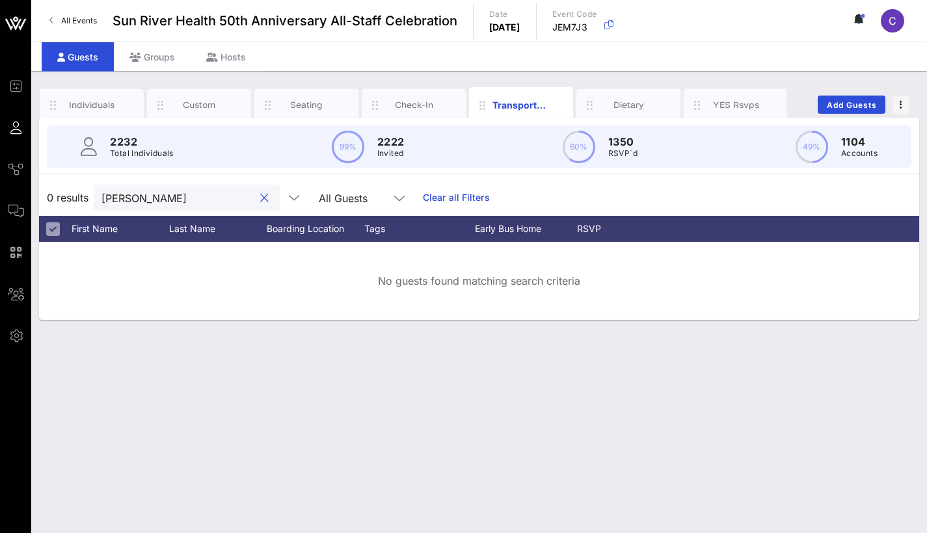
click at [190, 190] on input "Tanisha combs" at bounding box center [177, 197] width 152 height 17
click at [190, 197] on input "Tanisha combs" at bounding box center [177, 197] width 152 height 17
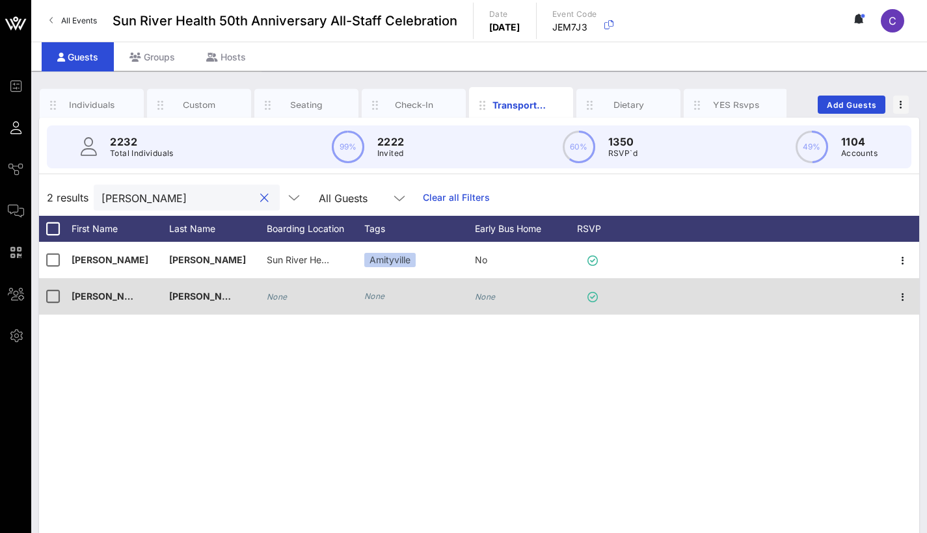
type input "Tanisha"
click at [271, 298] on icon "None" at bounding box center [277, 297] width 21 height 10
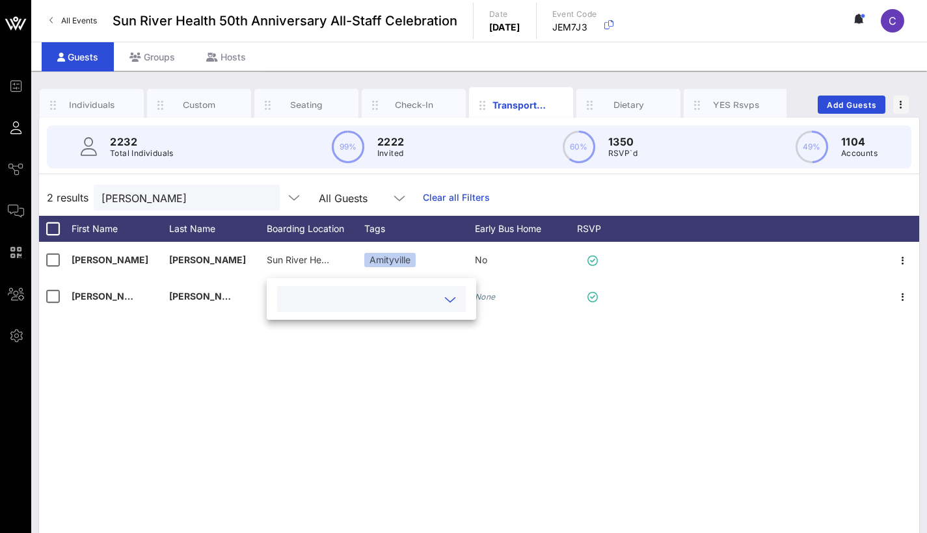
click at [376, 301] on input "text" at bounding box center [361, 299] width 152 height 17
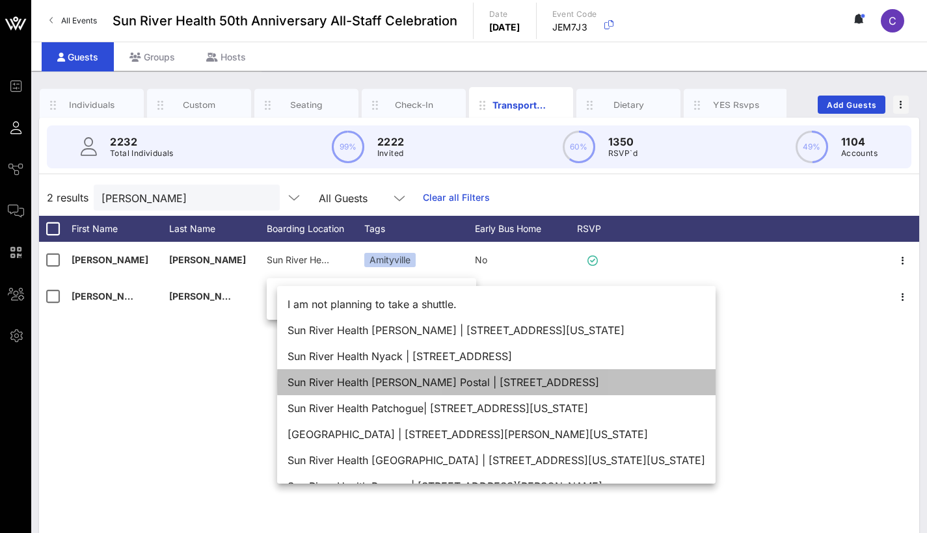
click at [453, 378] on div "Sun River Health Maxine S. Postal | 1080 Sunrise Highway, Amityville, NY 11701" at bounding box center [496, 382] width 438 height 26
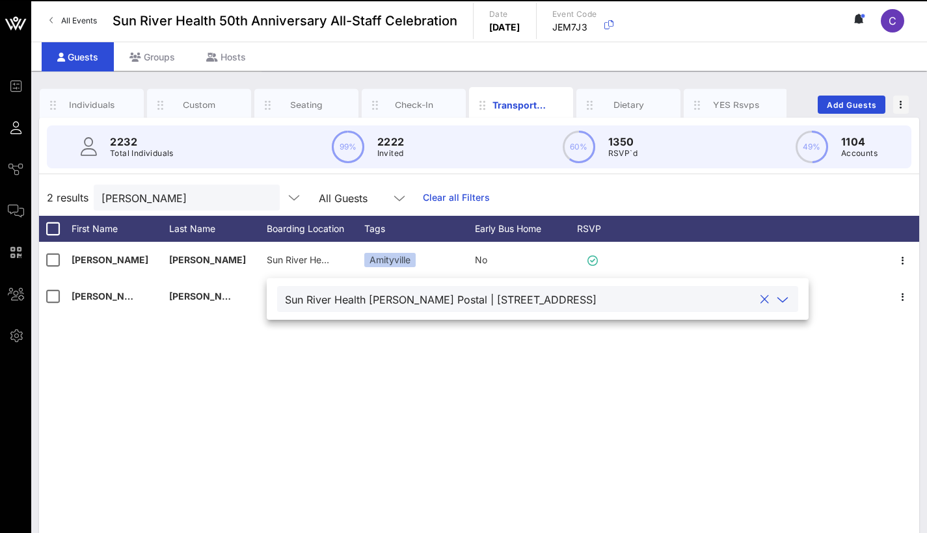
click at [596, 296] on div "Sun River Health Maxine S. Postal | 1080 Sunrise Highway, Amityville, NY 11701" at bounding box center [440, 300] width 311 height 12
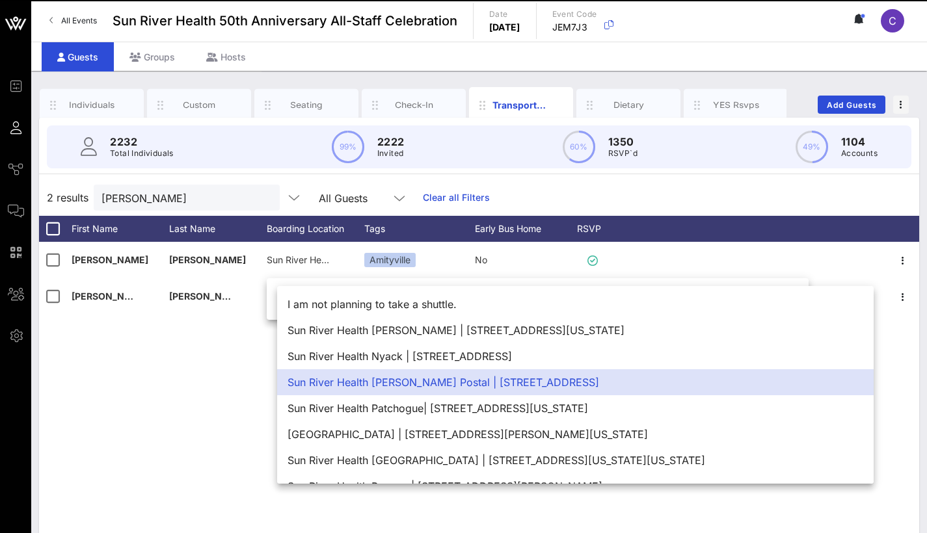
click at [591, 386] on div "Sun River Health Maxine S. Postal | 1080 Sunrise Highway, Amityville, NY 11701" at bounding box center [575, 382] width 596 height 26
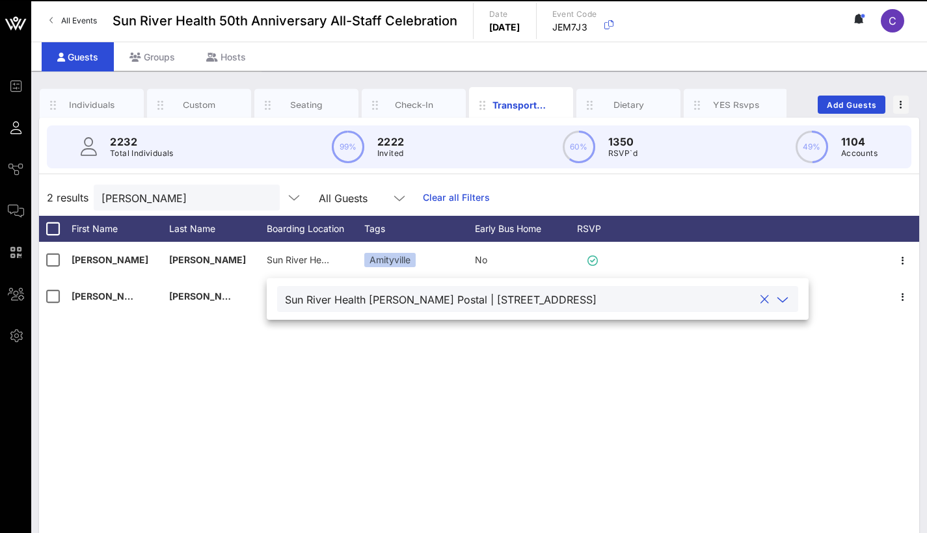
click at [371, 398] on div "Tanisha Smith Sun River Health Maxine S. Postal | 1080 Sunrise Highway, Amityvi…" at bounding box center [479, 437] width 880 height 390
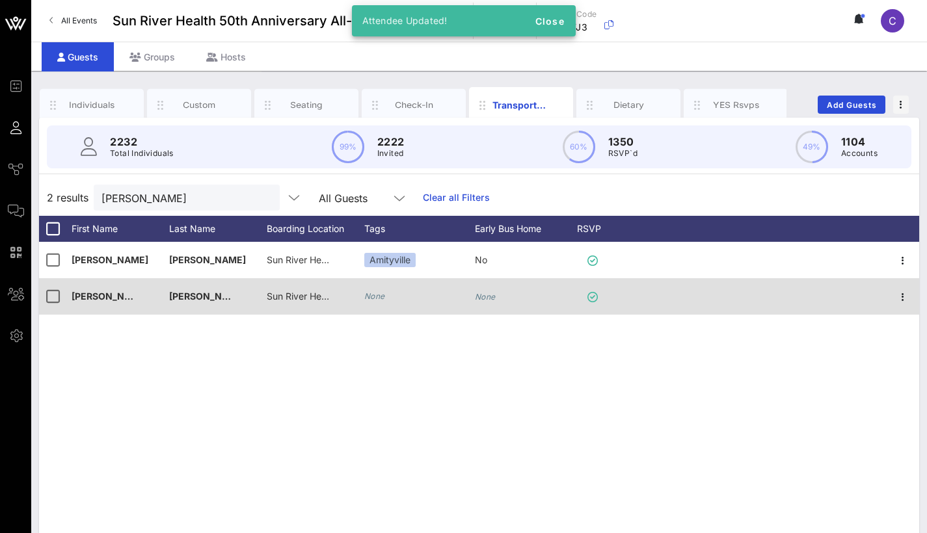
click at [490, 301] on icon "None" at bounding box center [485, 297] width 21 height 10
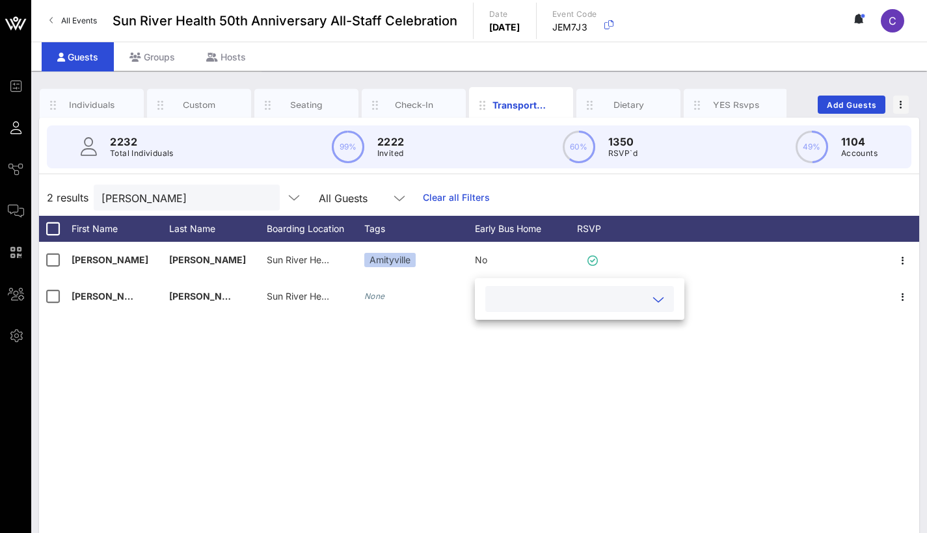
click at [582, 292] on input "text" at bounding box center [569, 299] width 152 height 17
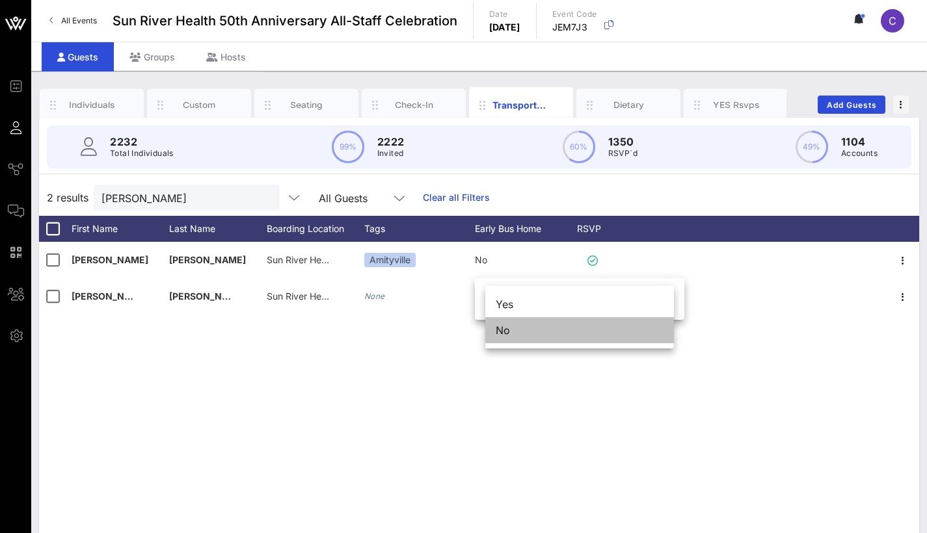
click at [564, 327] on div "No" at bounding box center [579, 330] width 189 height 26
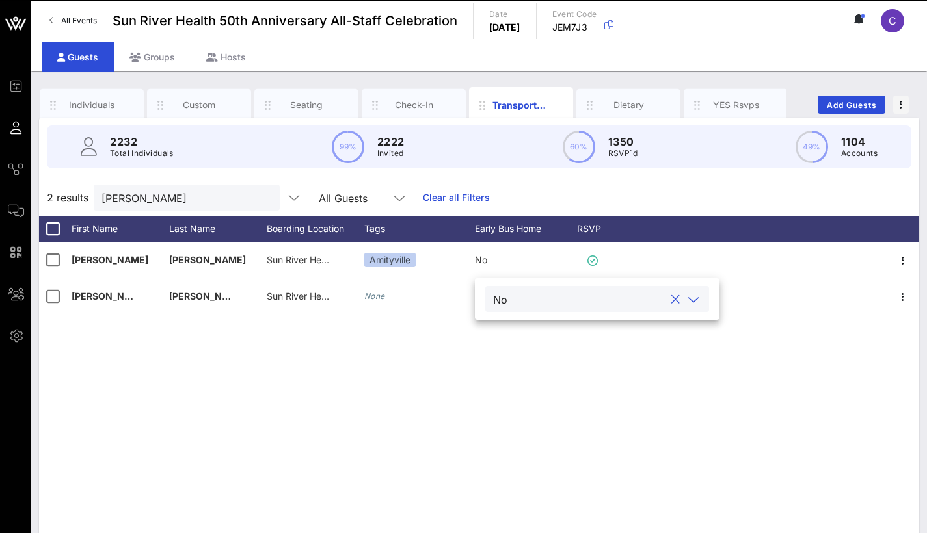
click at [648, 356] on div "Tanisha Smith Sun River Health Maxine S. Postal | 1080 Sunrise Highway, Amityvi…" at bounding box center [479, 437] width 880 height 390
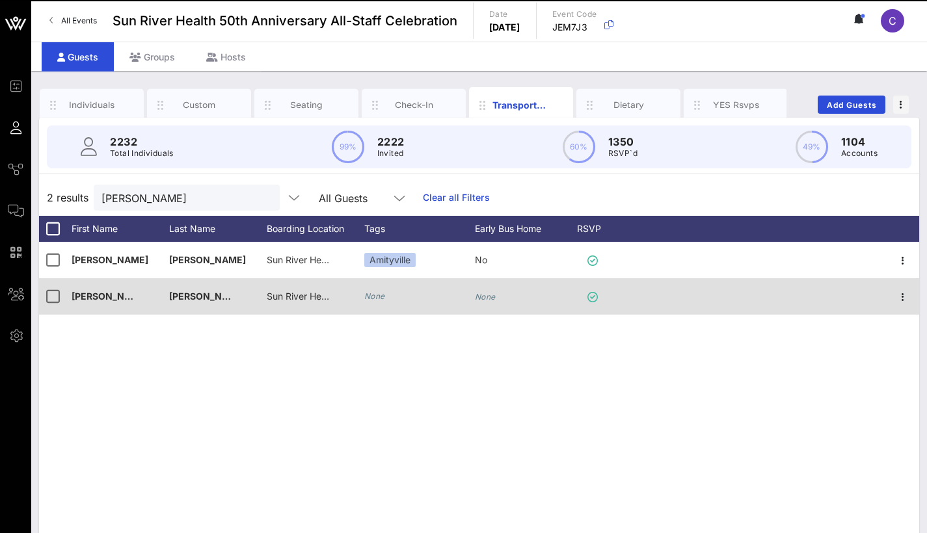
click at [509, 295] on div "None" at bounding box center [524, 303] width 98 height 51
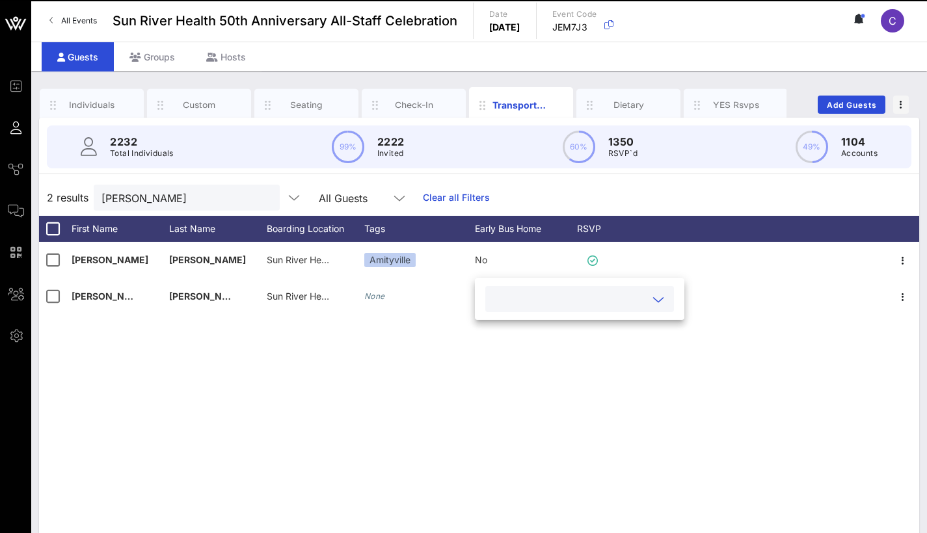
click at [564, 304] on input "text" at bounding box center [569, 299] width 152 height 17
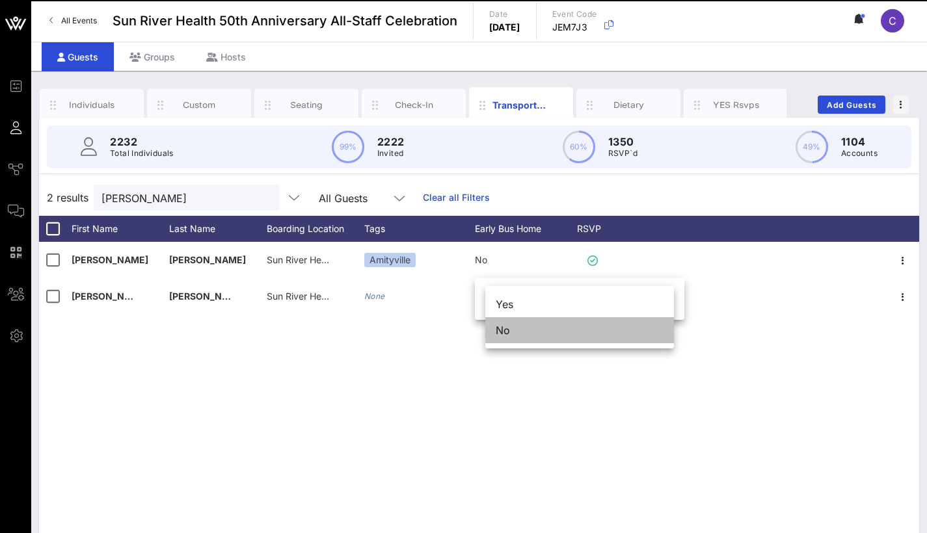
click at [545, 330] on div "No" at bounding box center [579, 330] width 189 height 26
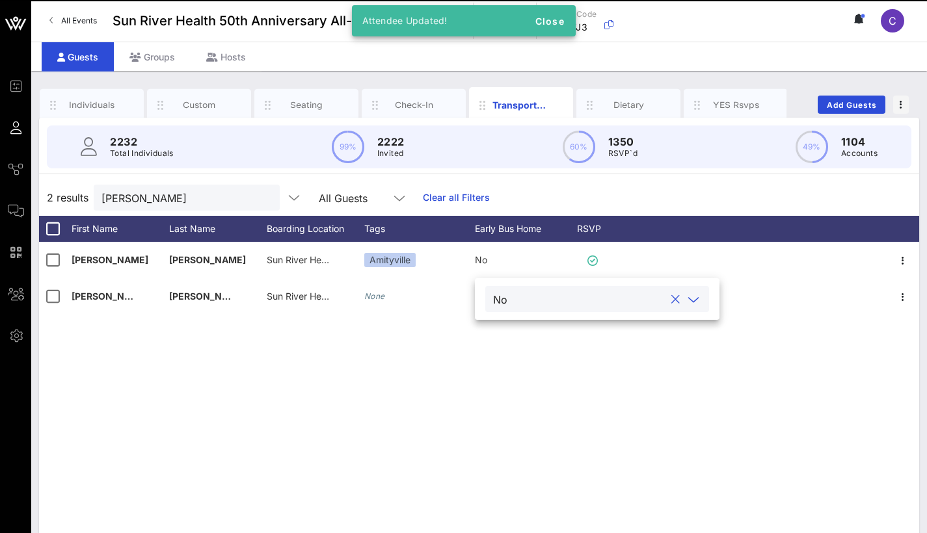
click at [501, 402] on div "Tanisha Smith Sun River Health Maxine S. Postal | 1080 Sunrise Highway, Amityvi…" at bounding box center [479, 437] width 880 height 390
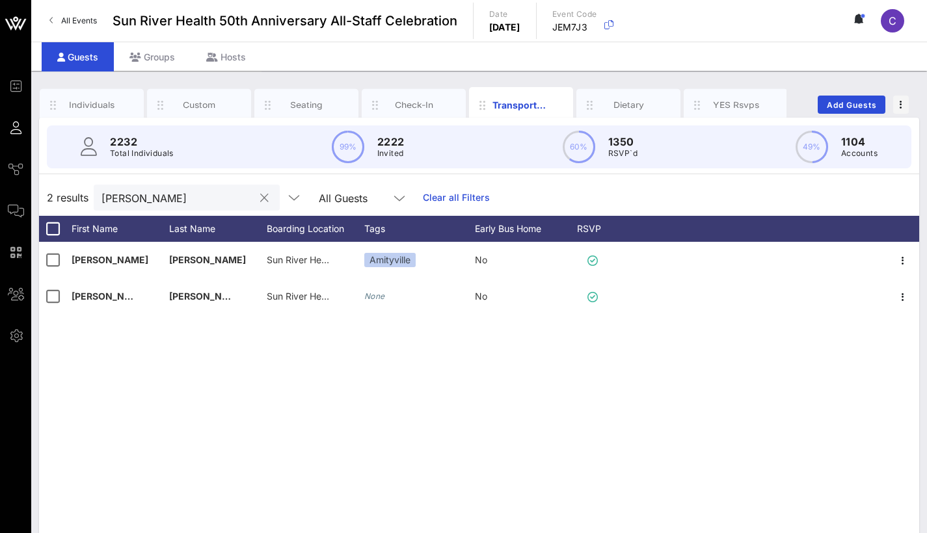
click at [181, 198] on input "Tanisha" at bounding box center [177, 197] width 152 height 17
type input "lorna johnson"
click at [302, 227] on div "Boarding Location" at bounding box center [316, 229] width 98 height 26
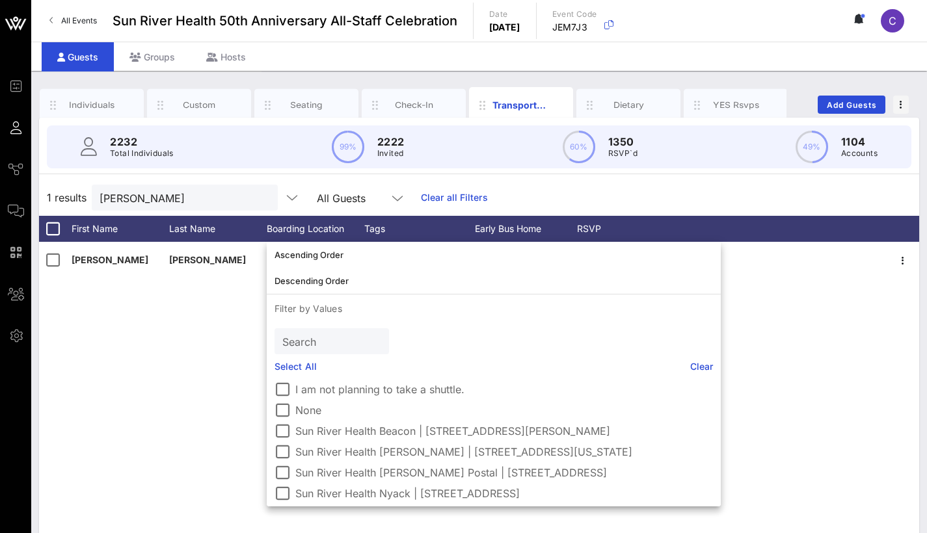
scroll to position [43, 0]
click at [284, 446] on div at bounding box center [282, 451] width 22 height 22
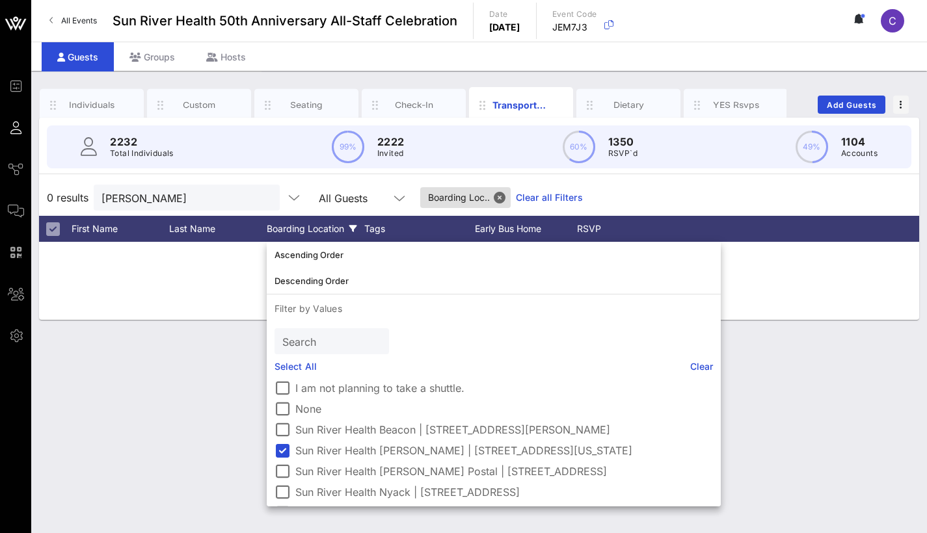
click at [209, 432] on div "Individuals Custom Seating Check-In Transportation Dietary YES Rsvps Add Guests…" at bounding box center [478, 302] width 895 height 462
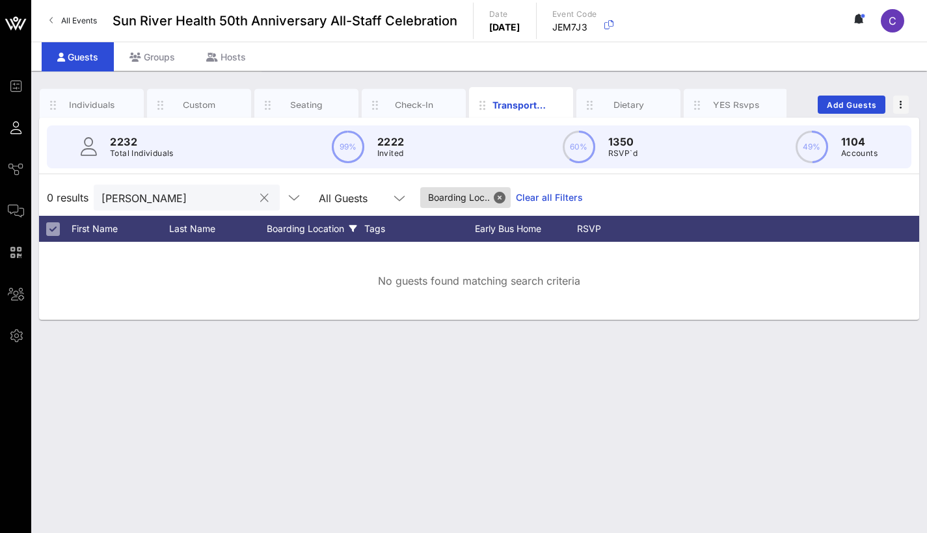
click at [196, 195] on input "lorna johnson" at bounding box center [177, 197] width 152 height 17
click at [498, 199] on button "Close" at bounding box center [500, 198] width 12 height 12
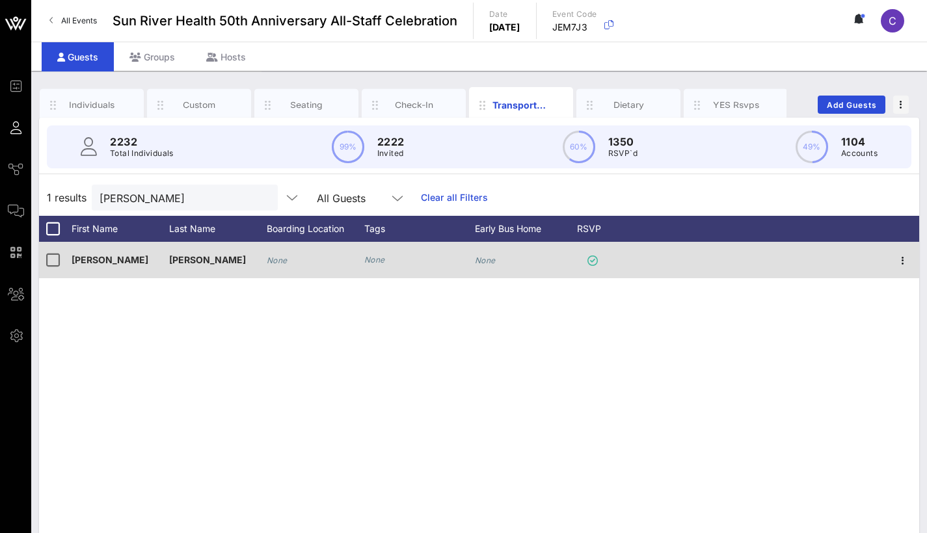
click at [298, 261] on div "None" at bounding box center [316, 267] width 98 height 51
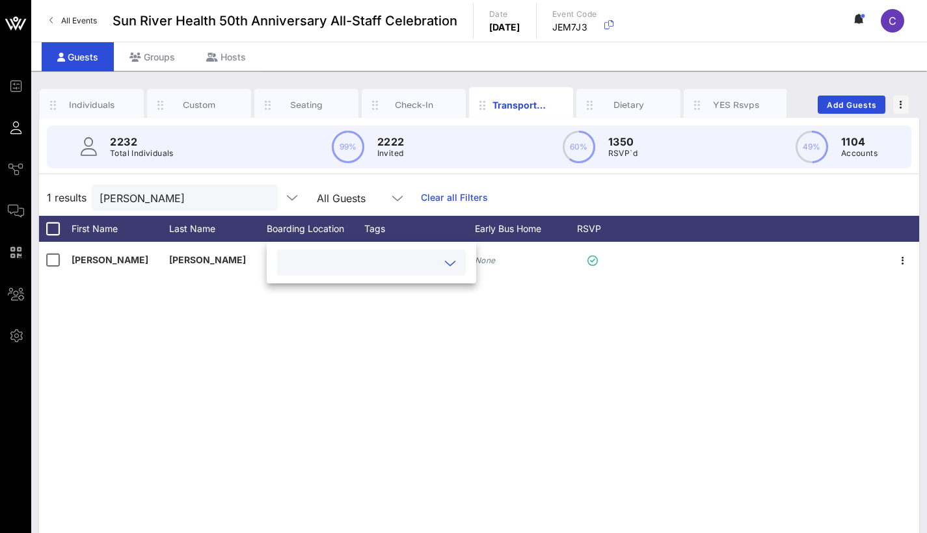
click at [367, 278] on div at bounding box center [371, 263] width 189 height 42
click at [367, 269] on input "text" at bounding box center [361, 262] width 152 height 17
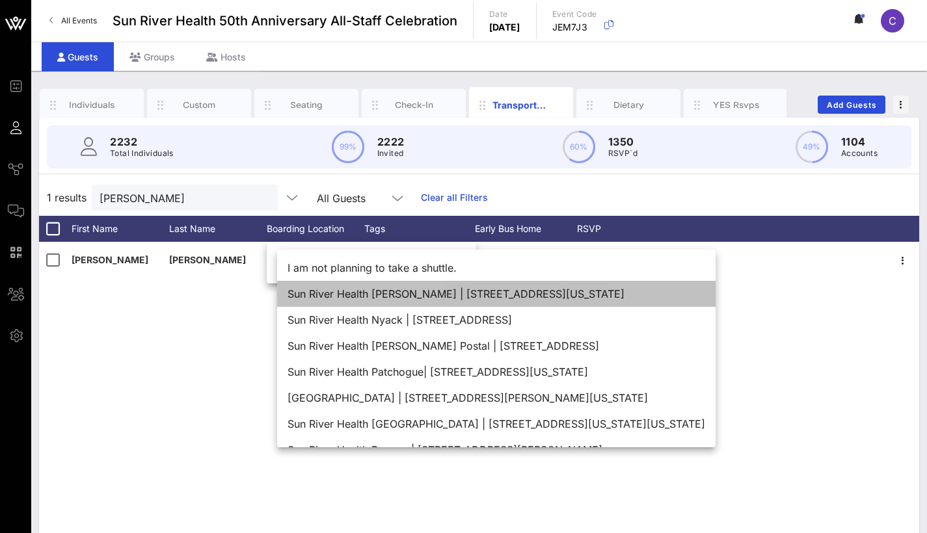
click at [389, 292] on div "Sun River Health Jeannette J. Phillips | 1037 Main Street, Peekskill, New York …" at bounding box center [496, 294] width 438 height 26
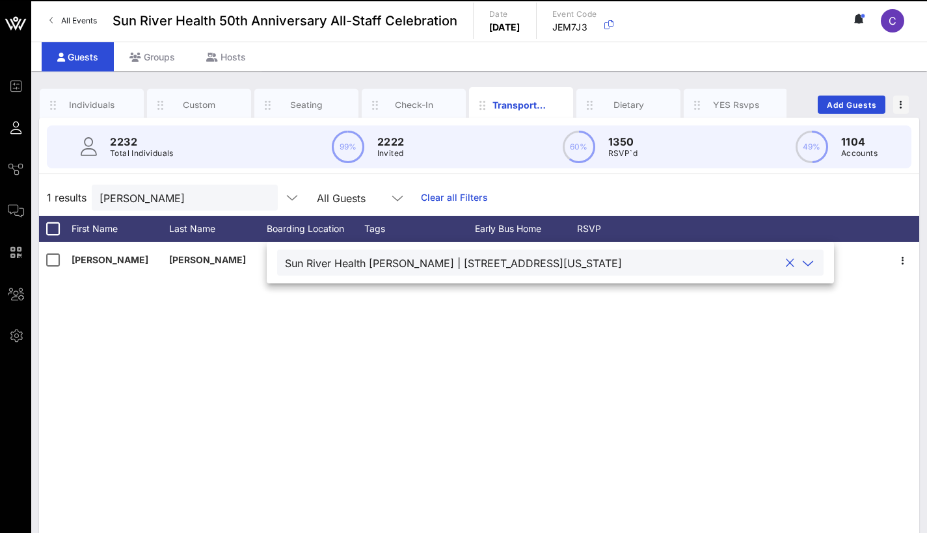
click at [473, 375] on div "Lorna Johnson None None None" at bounding box center [479, 437] width 880 height 390
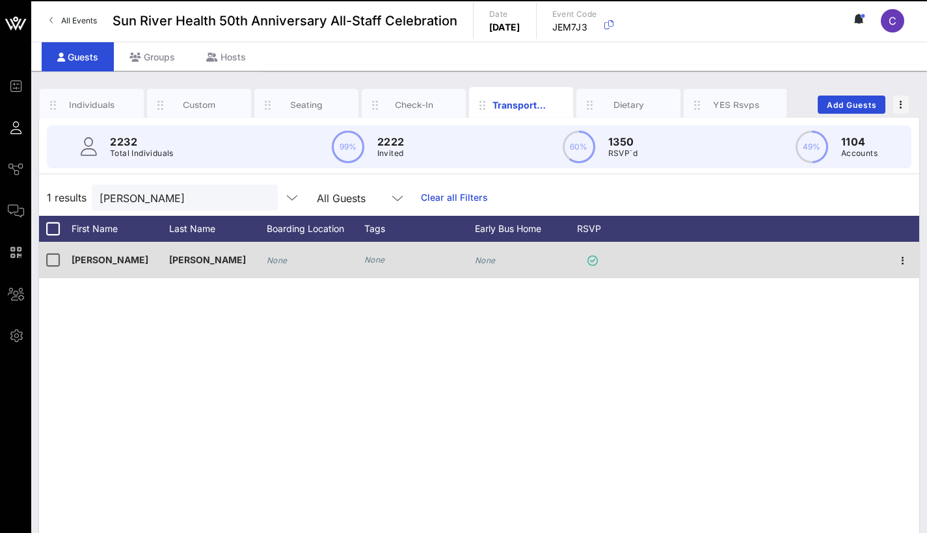
click at [491, 261] on icon "None" at bounding box center [485, 261] width 21 height 10
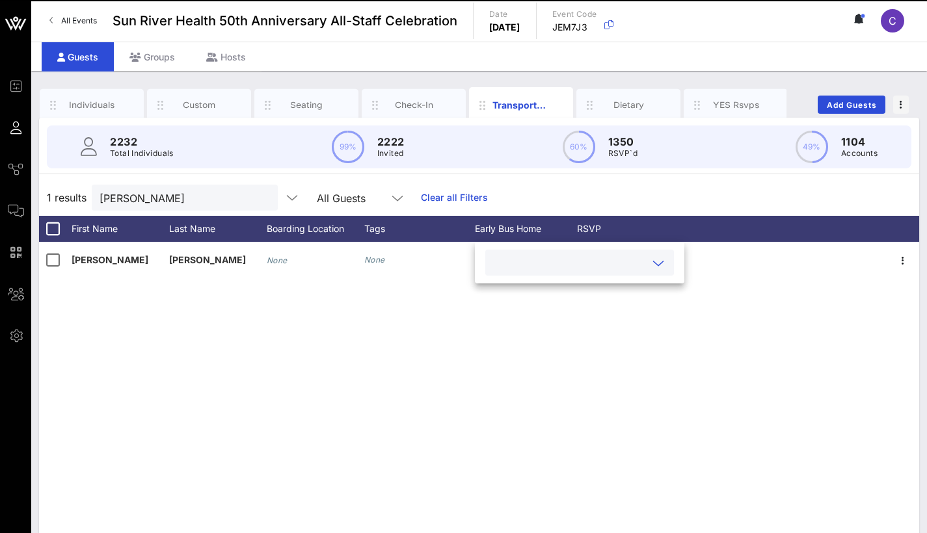
click at [562, 259] on input "text" at bounding box center [569, 262] width 152 height 17
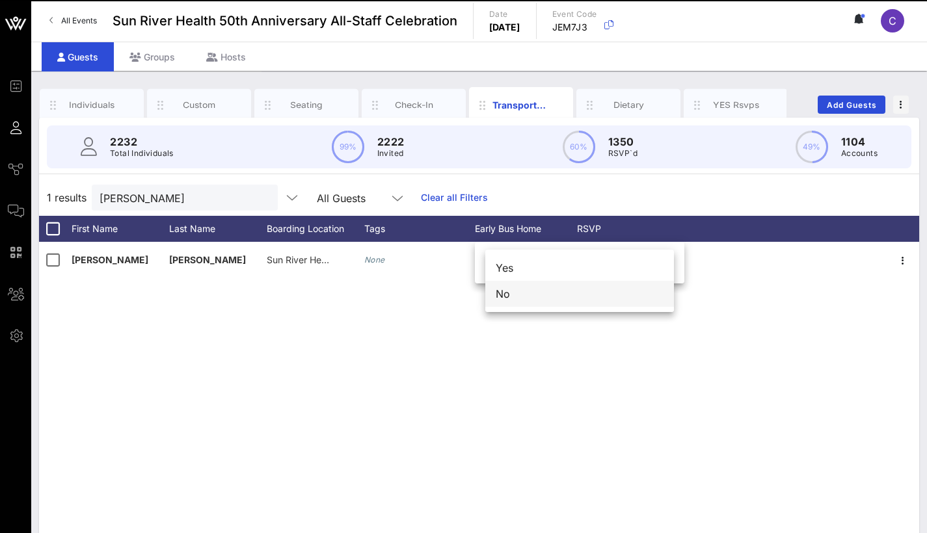
click at [550, 291] on div "No" at bounding box center [579, 294] width 189 height 26
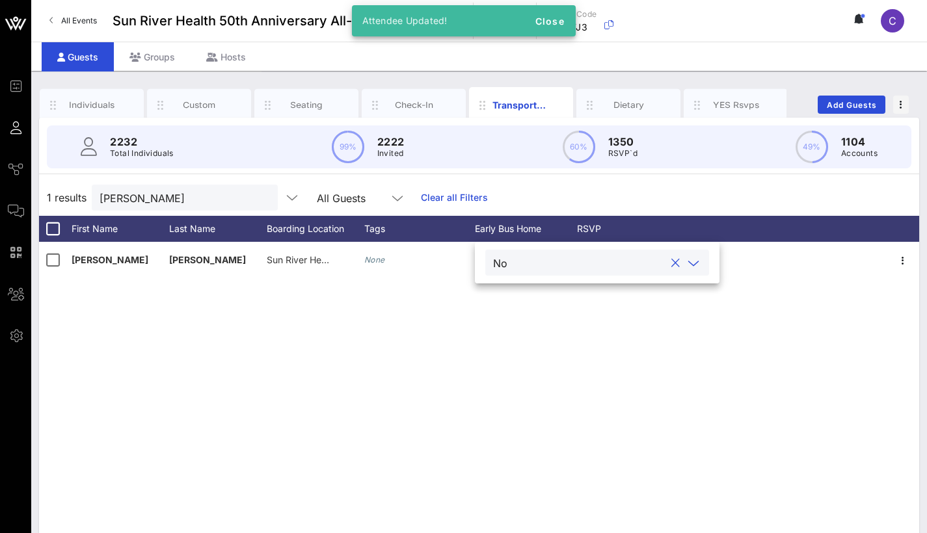
click at [529, 337] on div "Lorna Johnson Sun River Health Jeannette J. Phillips | 1037 Main Street, Peeksk…" at bounding box center [479, 437] width 880 height 390
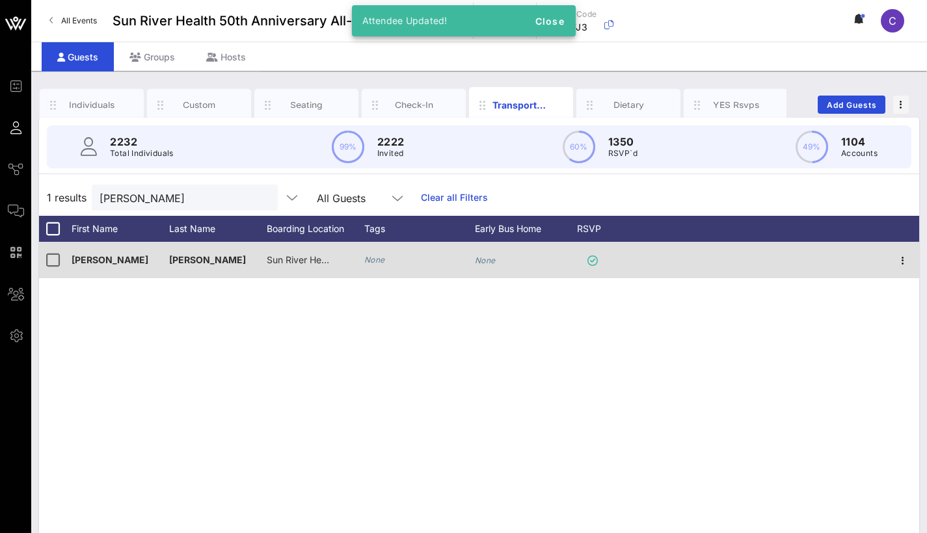
click at [490, 253] on div "None" at bounding box center [485, 260] width 21 height 36
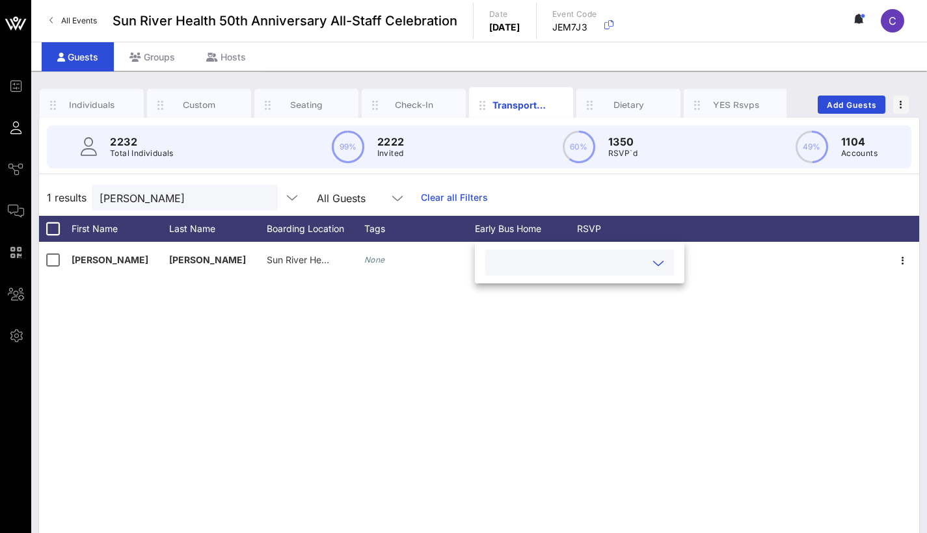
click at [513, 273] on div at bounding box center [579, 263] width 173 height 26
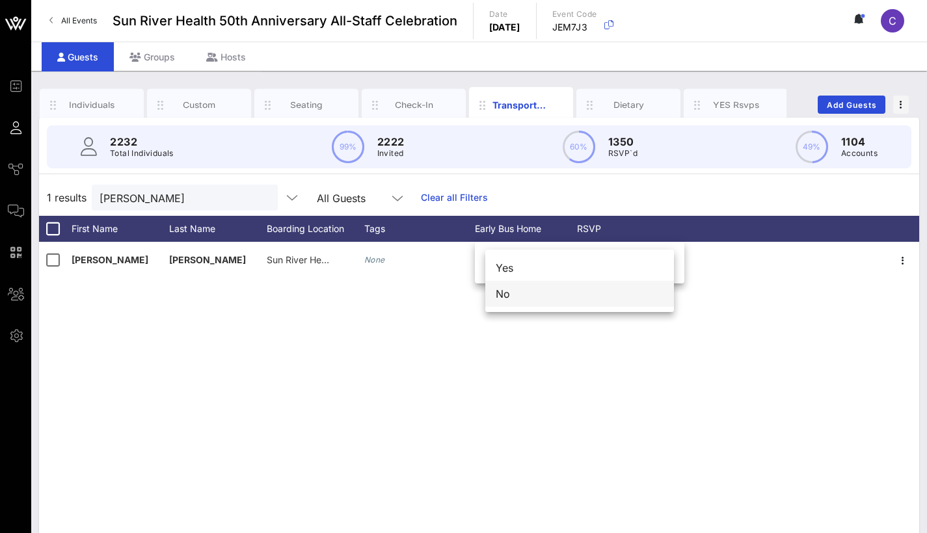
click at [508, 297] on div "No" at bounding box center [579, 294] width 189 height 26
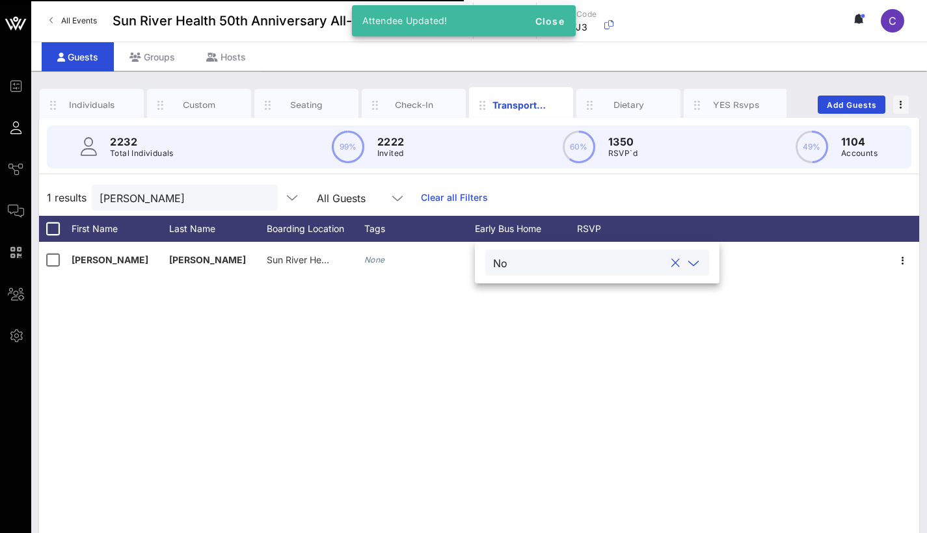
click at [698, 260] on icon at bounding box center [693, 264] width 12 height 16
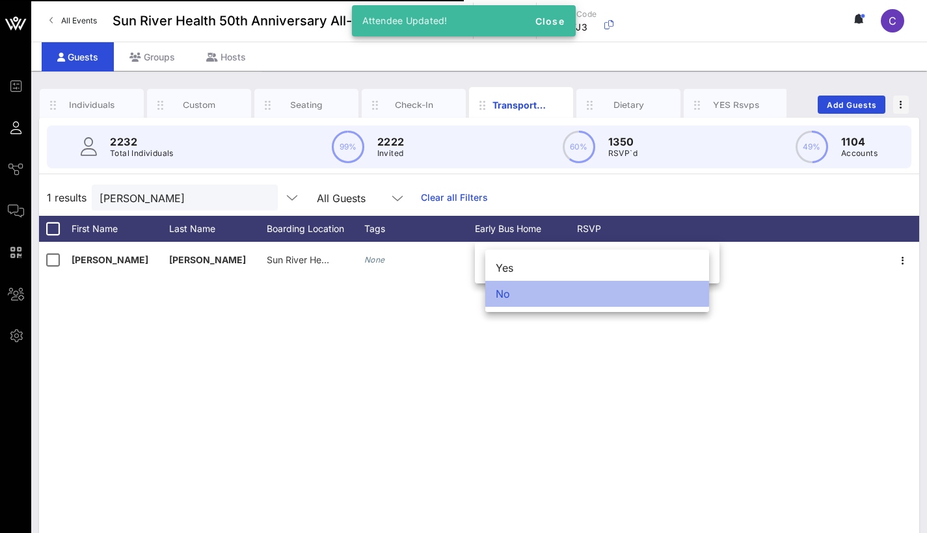
click at [680, 290] on div "No" at bounding box center [597, 294] width 224 height 26
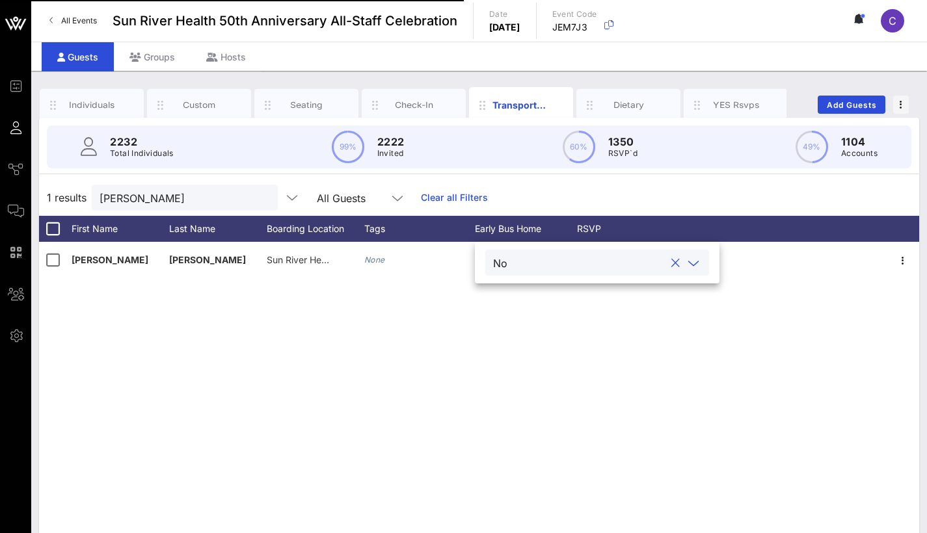
click at [678, 340] on div "Lorna Johnson Sun River Health Jeannette J. Phillips | 1037 Main Street, Peeksk…" at bounding box center [479, 437] width 880 height 390
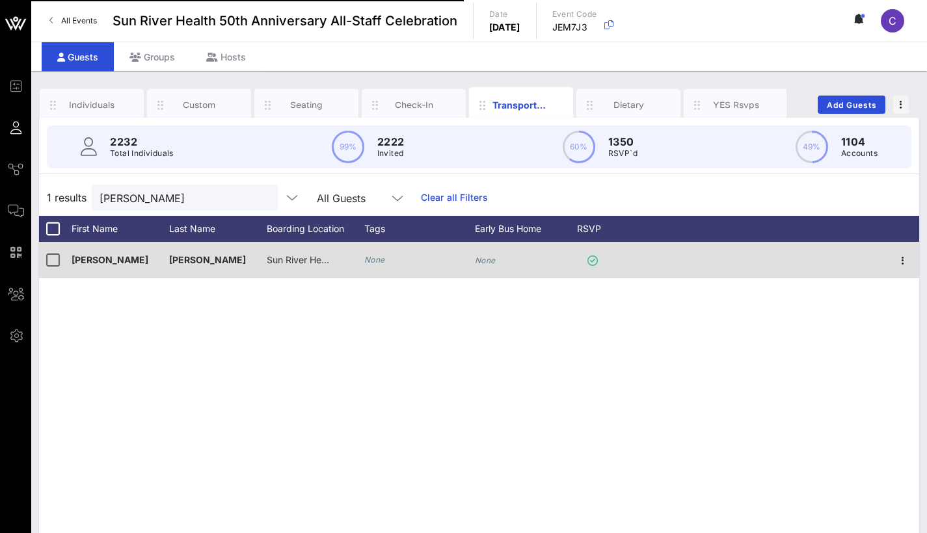
click at [482, 265] on icon "None" at bounding box center [485, 261] width 21 height 10
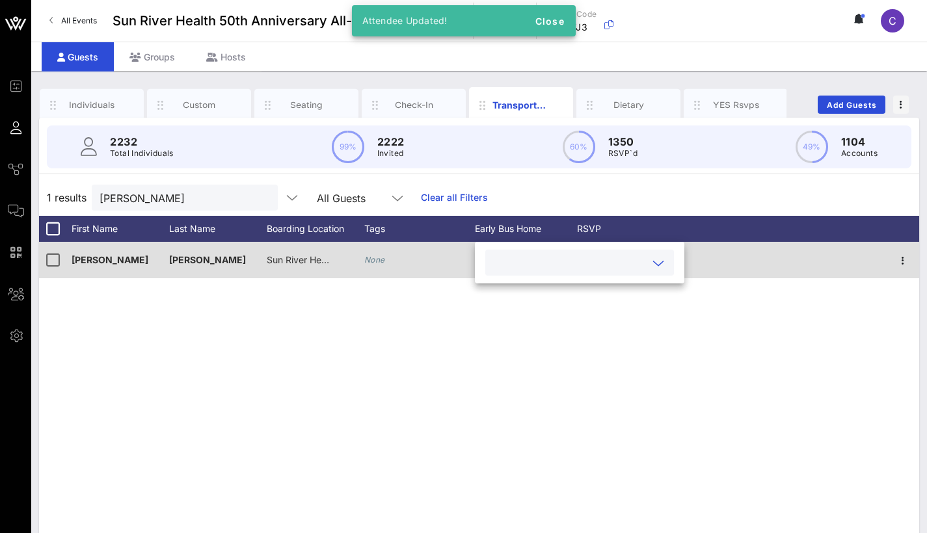
click at [544, 265] on input "text" at bounding box center [569, 262] width 152 height 17
click at [492, 393] on div "Lorna Johnson Sun River Health Jeannette J. Phillips | 1037 Main Street, Peeksk…" at bounding box center [479, 437] width 880 height 390
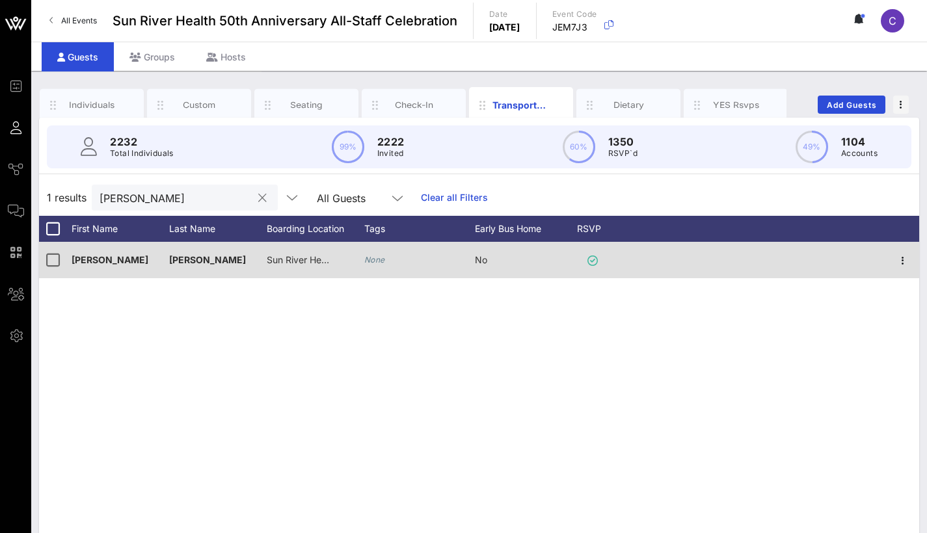
click at [217, 201] on input "lorna johnson" at bounding box center [175, 197] width 152 height 17
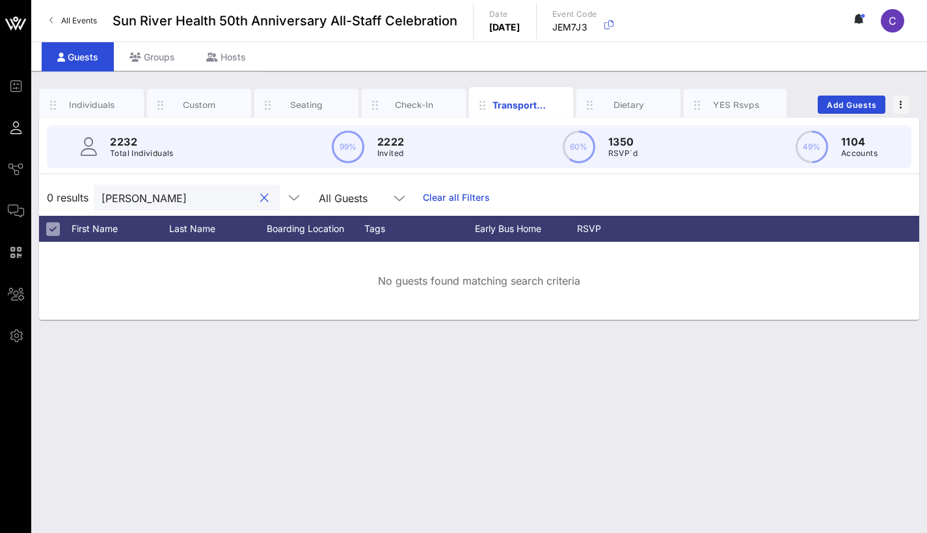
click at [129, 200] on input "dative williams" at bounding box center [177, 197] width 152 height 17
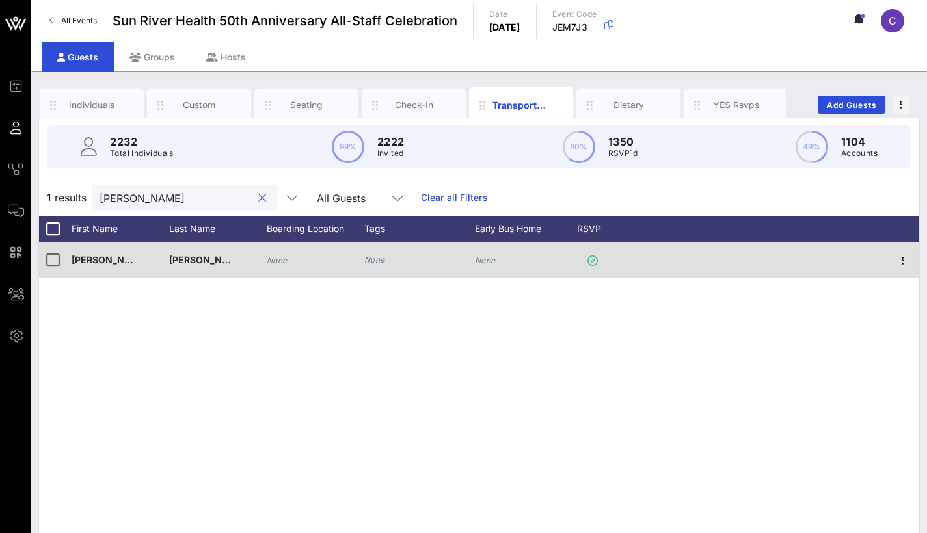
click at [287, 260] on icon "None" at bounding box center [277, 261] width 21 height 10
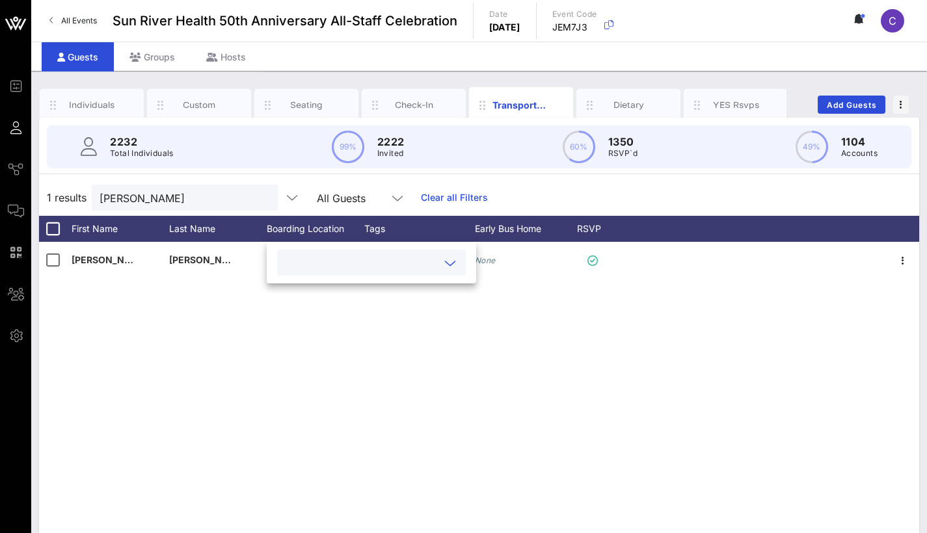
click at [287, 260] on input "text" at bounding box center [361, 262] width 152 height 17
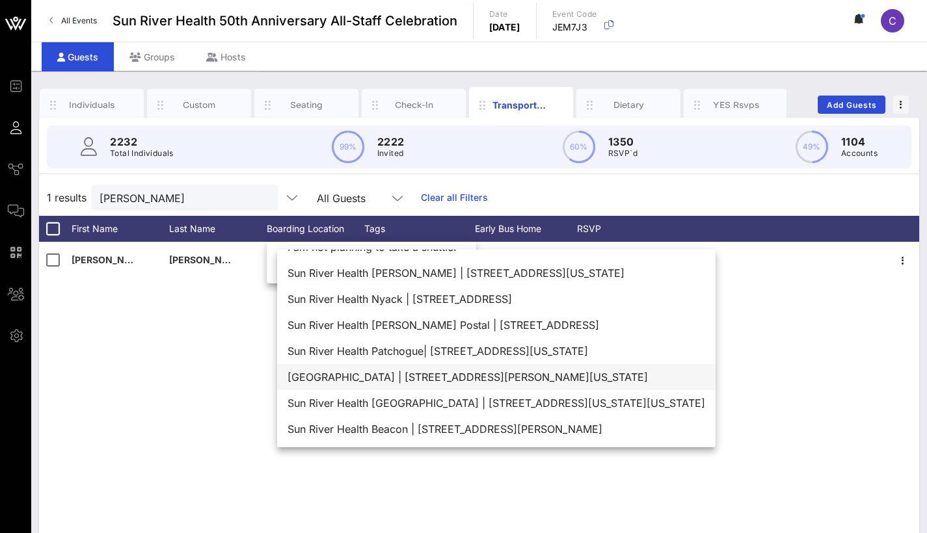
scroll to position [21, 0]
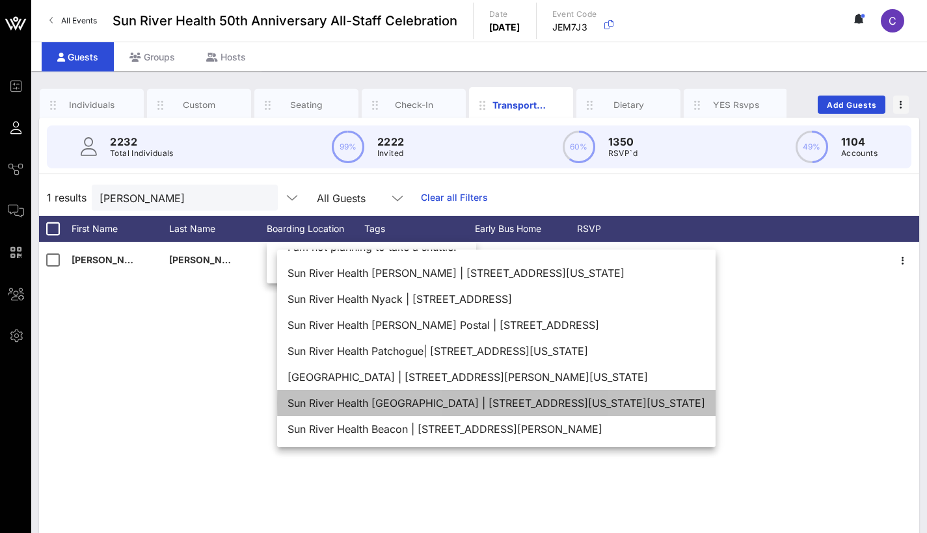
click at [445, 403] on div "Sun River Health Poughkeepsie | 75 Washington Street, Poughkeepsie, New York, 1…" at bounding box center [496, 403] width 438 height 26
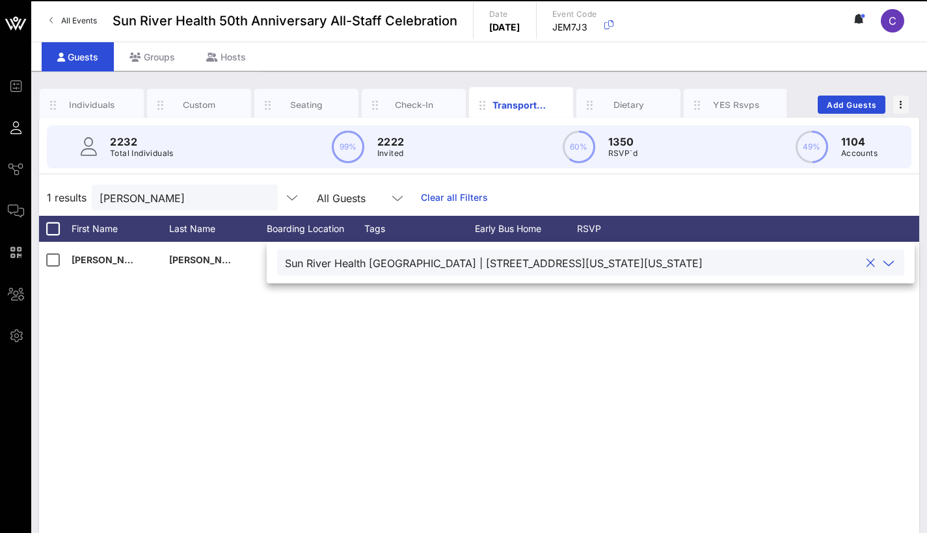
click at [605, 259] on div "Sun River Health Poughkeepsie | 75 Washington Street, Poughkeepsie, New York, 1…" at bounding box center [493, 264] width 417 height 12
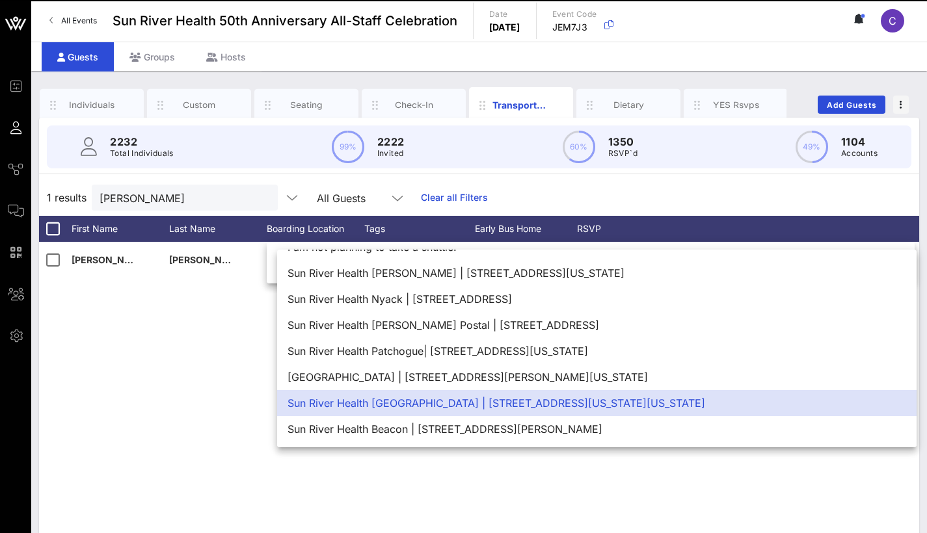
click at [519, 395] on div "Sun River Health Poughkeepsie | 75 Washington Street, Poughkeepsie, New York, 1…" at bounding box center [596, 403] width 639 height 26
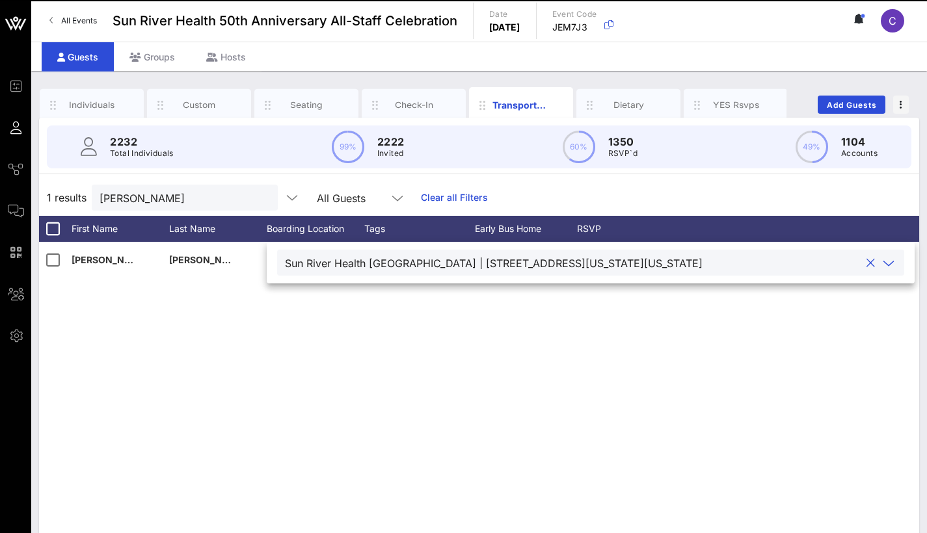
click at [542, 380] on div "Darice Williams None None None" at bounding box center [479, 437] width 880 height 390
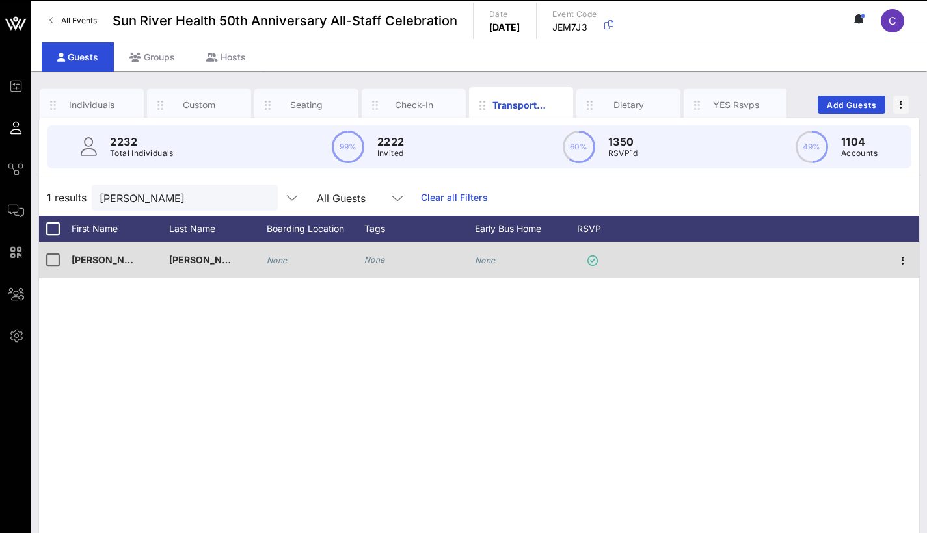
click at [303, 258] on div "None" at bounding box center [316, 267] width 98 height 51
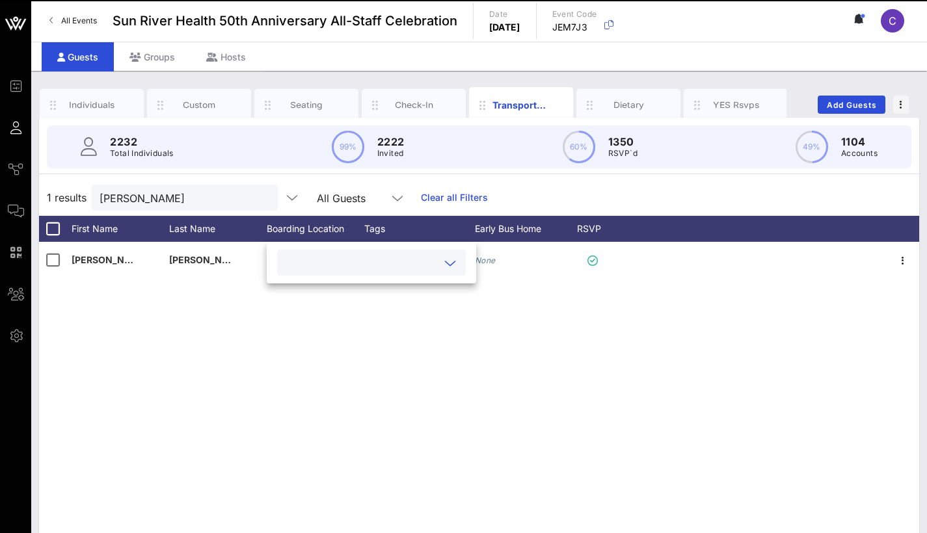
click at [309, 259] on input "text" at bounding box center [361, 262] width 152 height 17
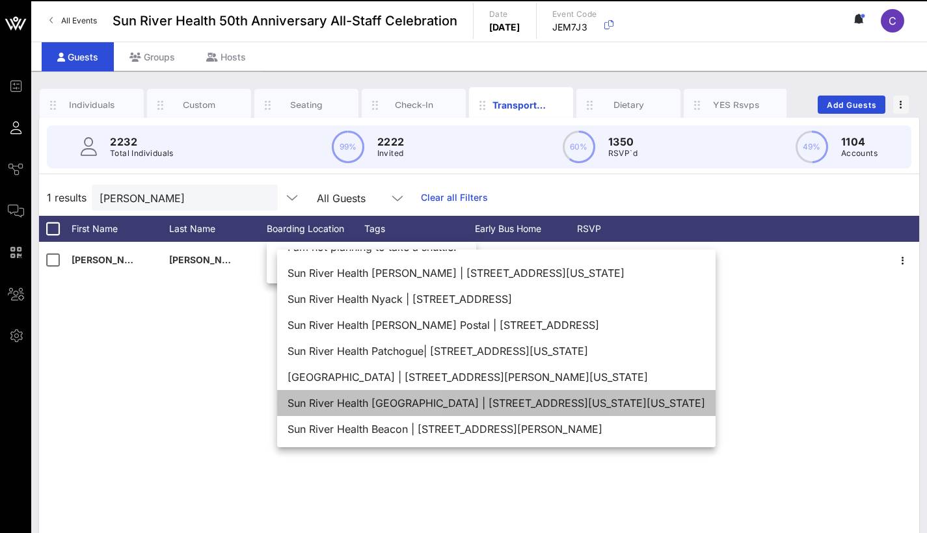
click at [410, 393] on div "Sun River Health Poughkeepsie | 75 Washington Street, Poughkeepsie, New York, 1…" at bounding box center [496, 403] width 438 height 26
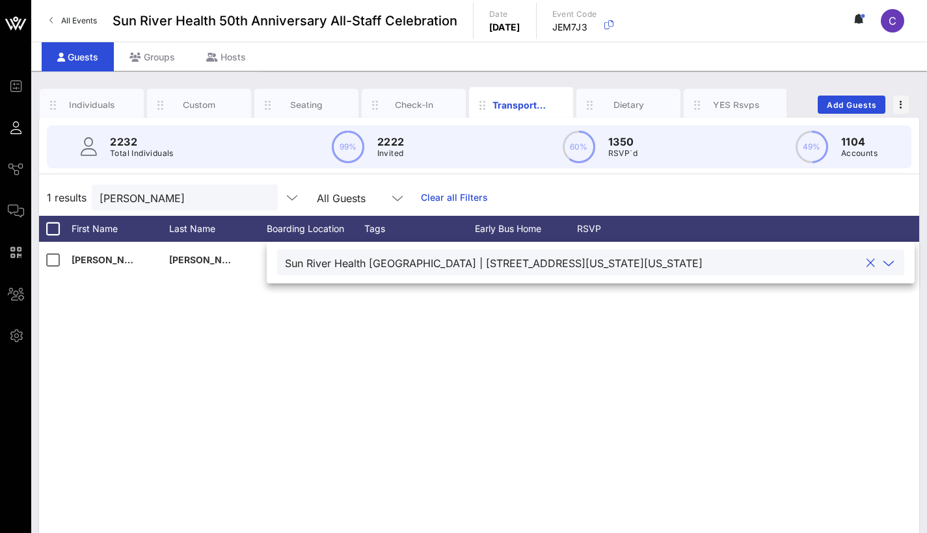
click at [821, 308] on div "Darice Williams Sun River Health Poughkeepsie | 75 Washington Street, Poughkeep…" at bounding box center [479, 437] width 880 height 390
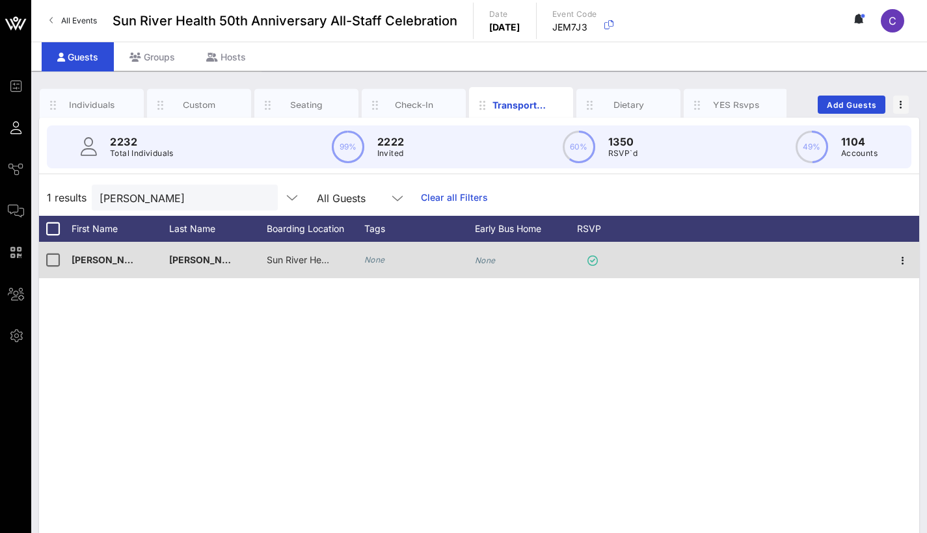
click at [382, 263] on icon "None" at bounding box center [374, 260] width 21 height 10
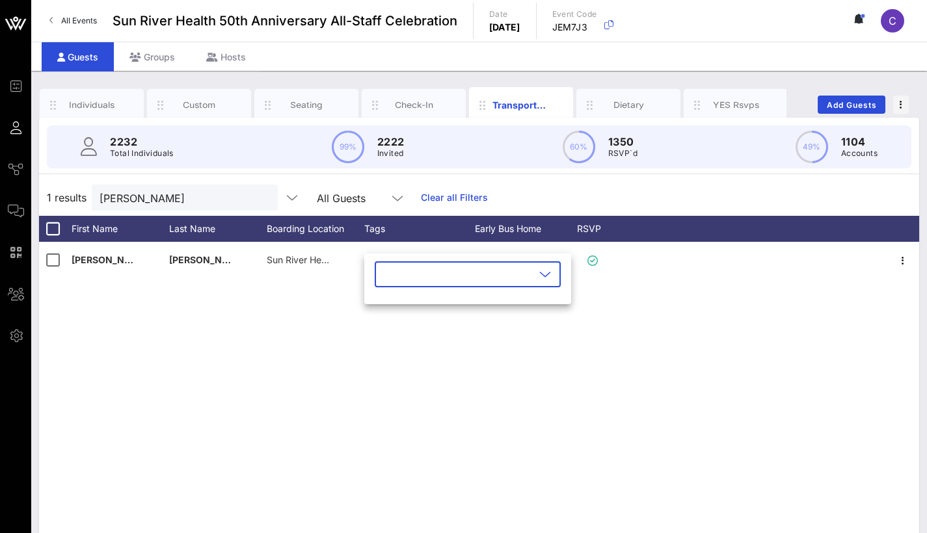
click at [494, 381] on div "Darice Williams Sun River Health Poughkeepsie | 75 Washington Street, Poughkeep…" at bounding box center [479, 437] width 880 height 390
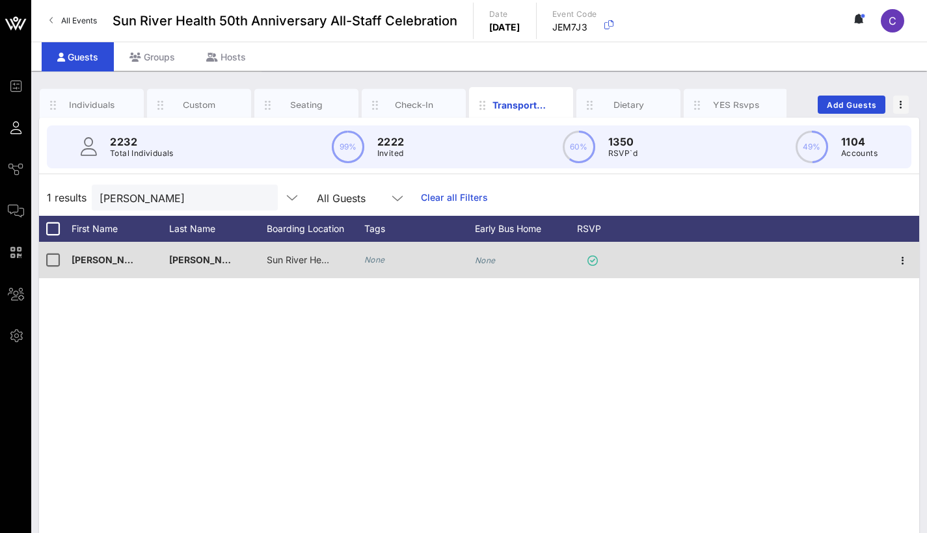
click at [496, 262] on div "None" at bounding box center [524, 267] width 98 height 51
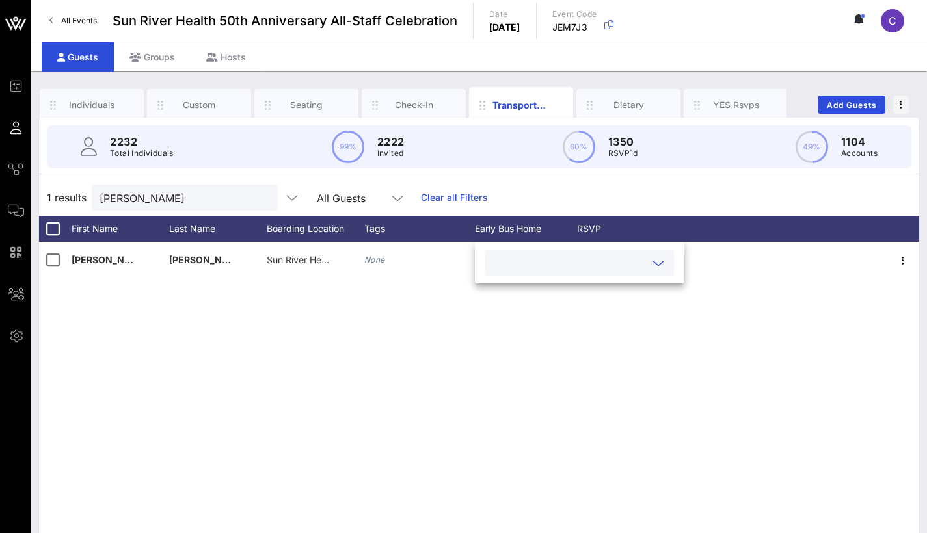
click at [512, 263] on input "text" at bounding box center [569, 262] width 152 height 17
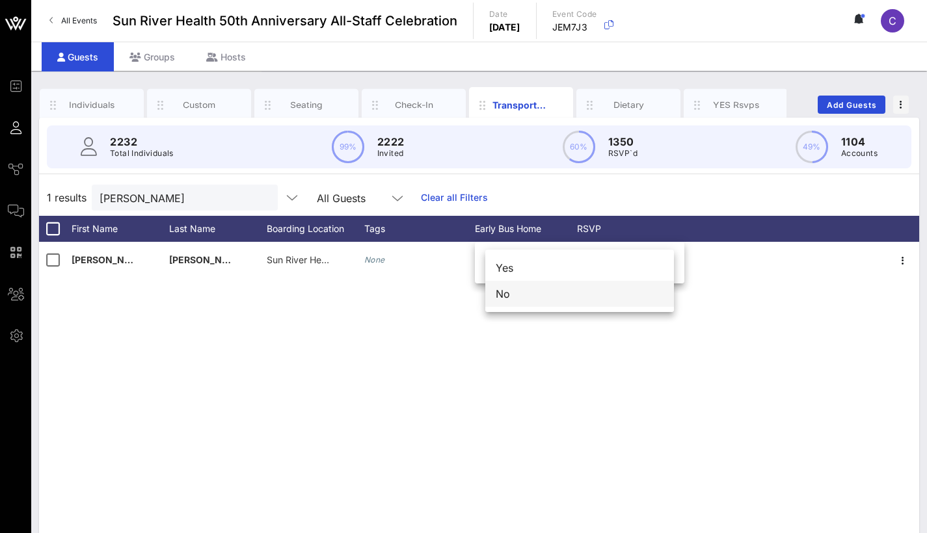
click at [510, 289] on div "No" at bounding box center [579, 294] width 189 height 26
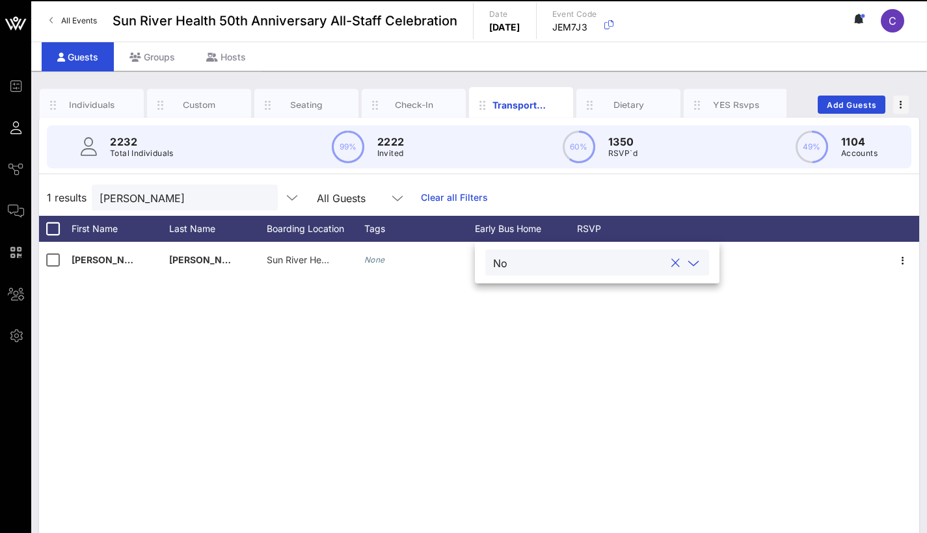
click at [567, 348] on div "Darice Williams Sun River Health Poughkeepsie | 75 Washington Street, Poughkeep…" at bounding box center [479, 437] width 880 height 390
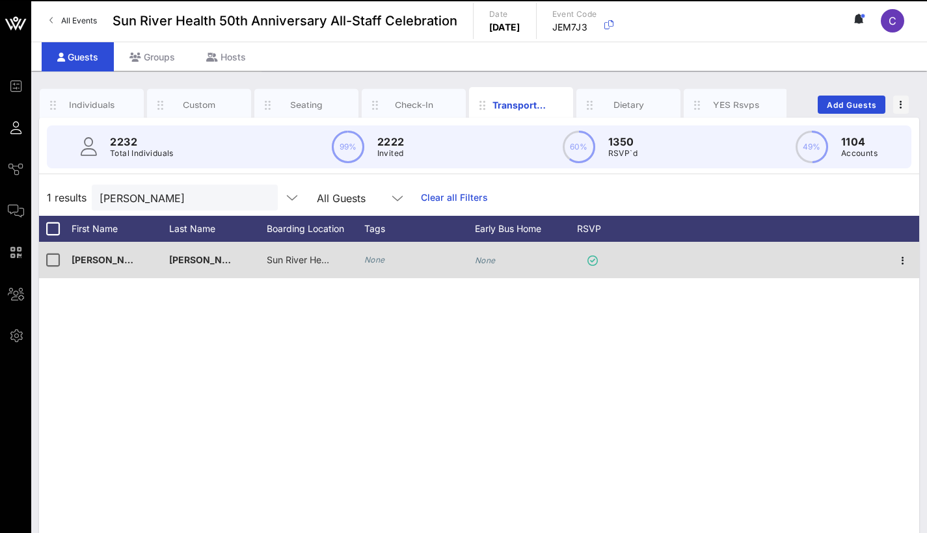
click at [510, 258] on div "None" at bounding box center [524, 267] width 98 height 51
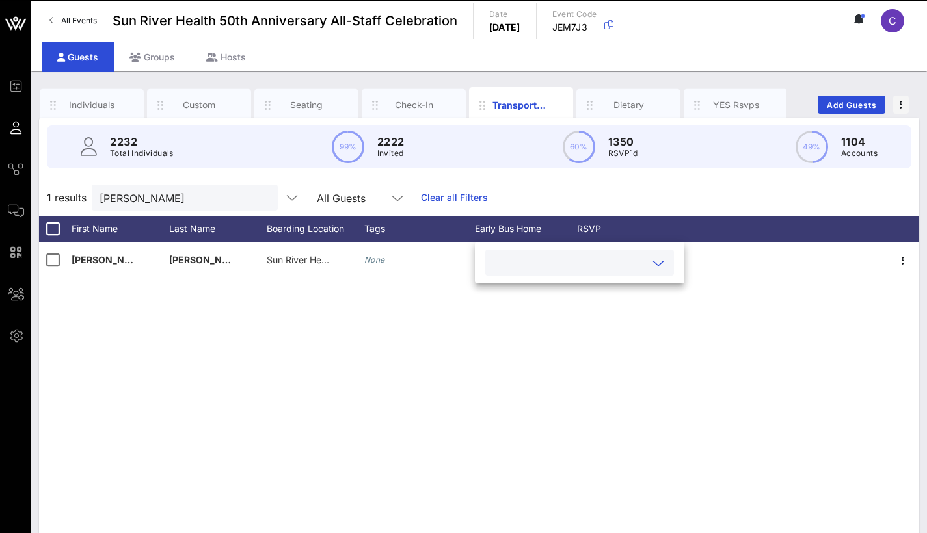
click at [553, 265] on input "text" at bounding box center [569, 262] width 152 height 17
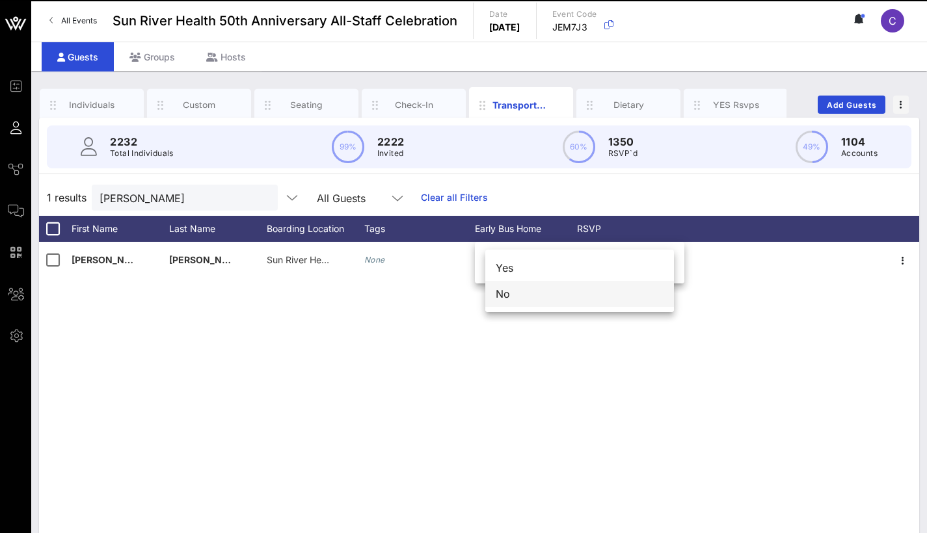
click at [518, 298] on div "No" at bounding box center [579, 294] width 189 height 26
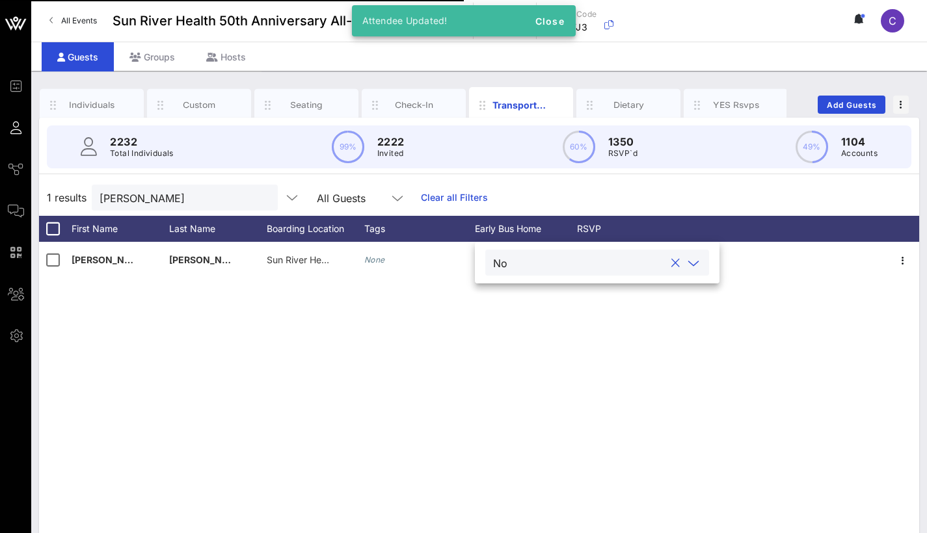
click at [503, 335] on div "Darice Williams Sun River Health Poughkeepsie | 75 Washington Street, Poughkeep…" at bounding box center [479, 437] width 880 height 390
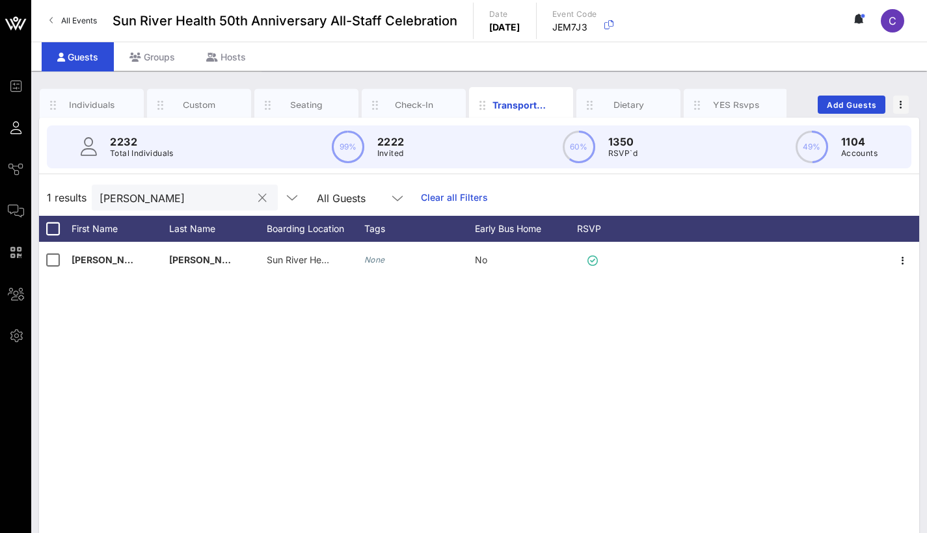
click at [177, 200] on input "darice williams" at bounding box center [175, 197] width 152 height 17
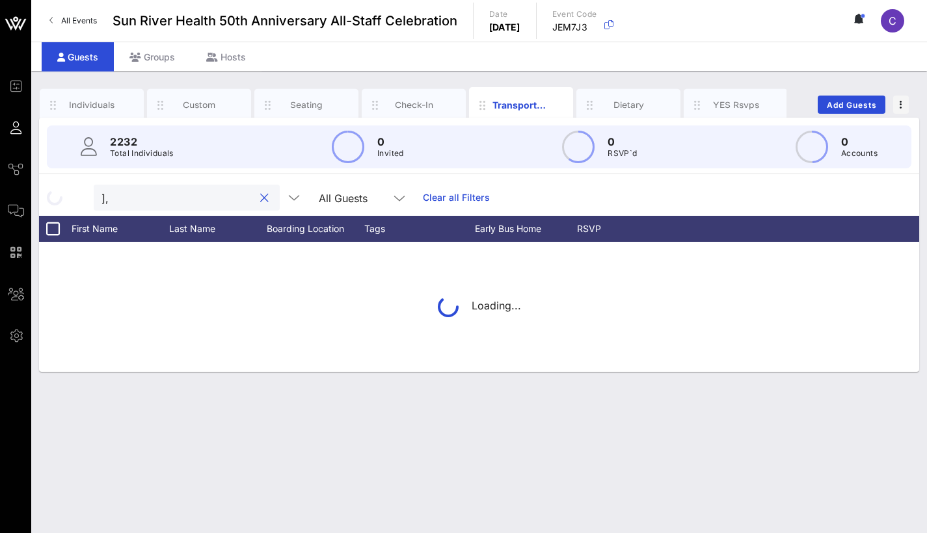
type input "]"
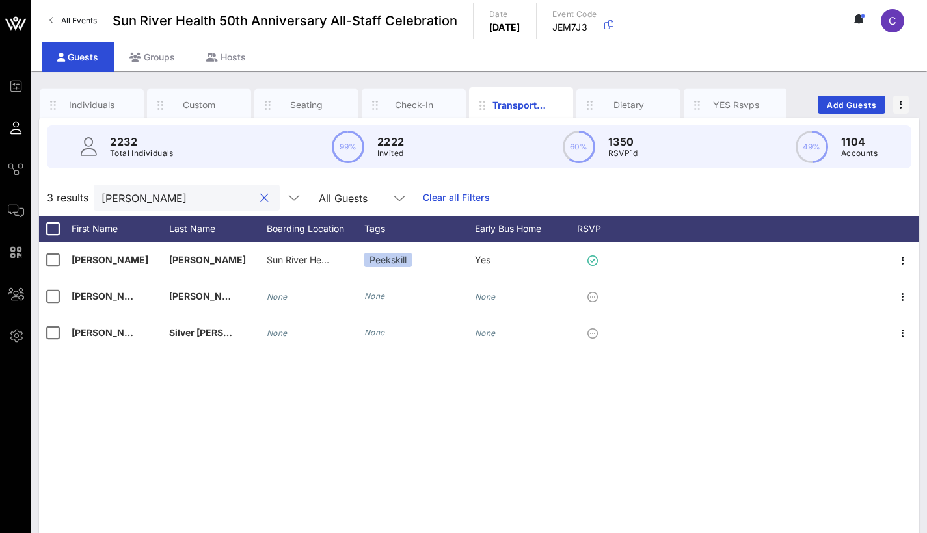
type input "Leticia"
click at [295, 447] on div "Leticia Garcia Sun River Health Jeannette J. Phillips | 1037 Main Street, Peeks…" at bounding box center [479, 437] width 880 height 390
click at [198, 197] on input "Leticia" at bounding box center [177, 197] width 152 height 17
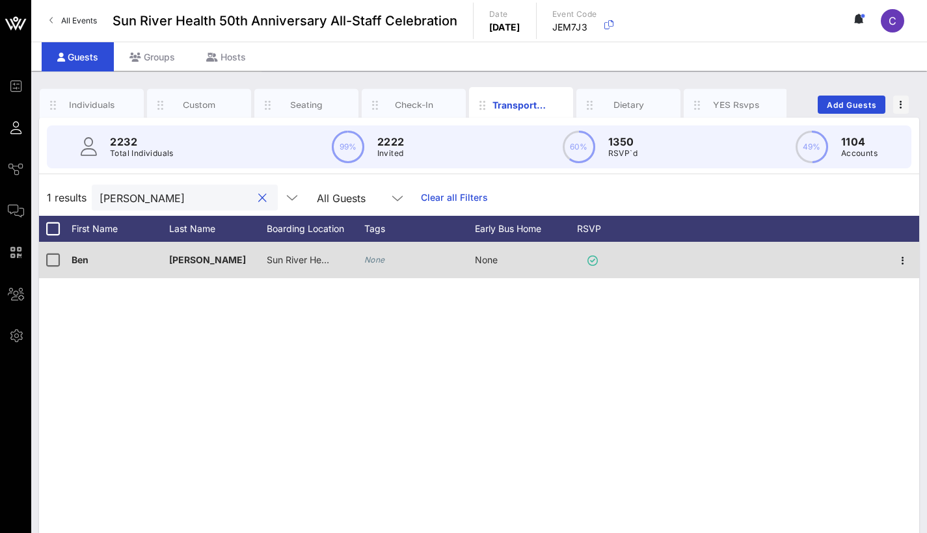
type input "ben schow"
click at [497, 262] on span "None" at bounding box center [486, 259] width 23 height 11
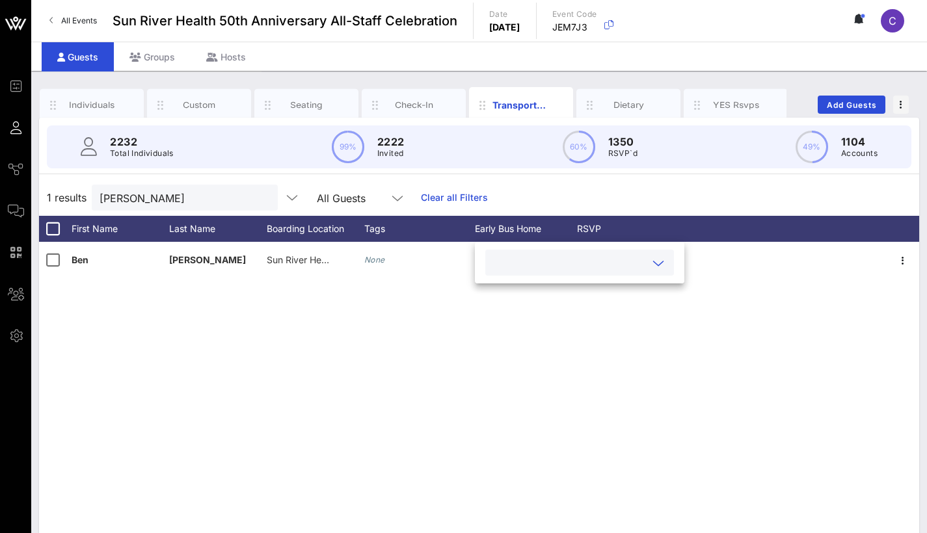
click at [661, 258] on icon at bounding box center [658, 264] width 12 height 16
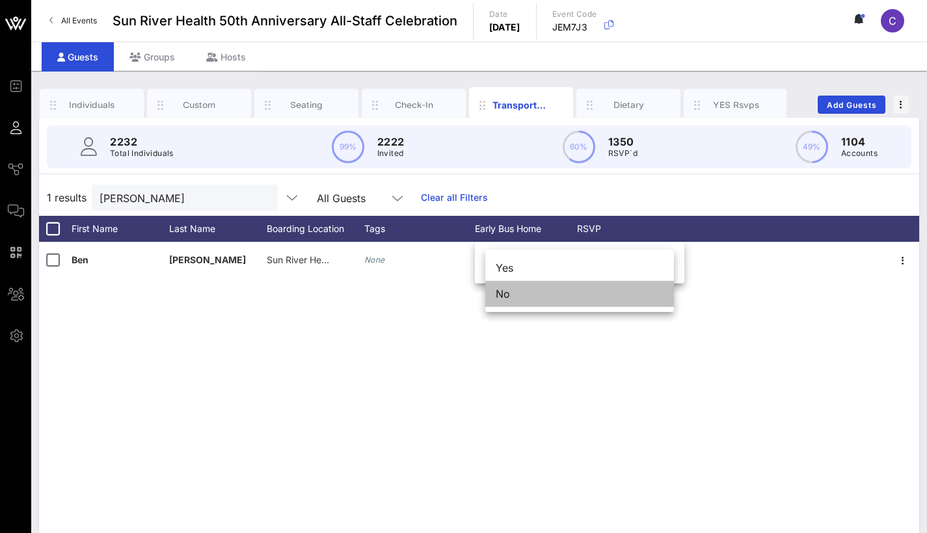
click at [551, 297] on div "No" at bounding box center [579, 294] width 189 height 26
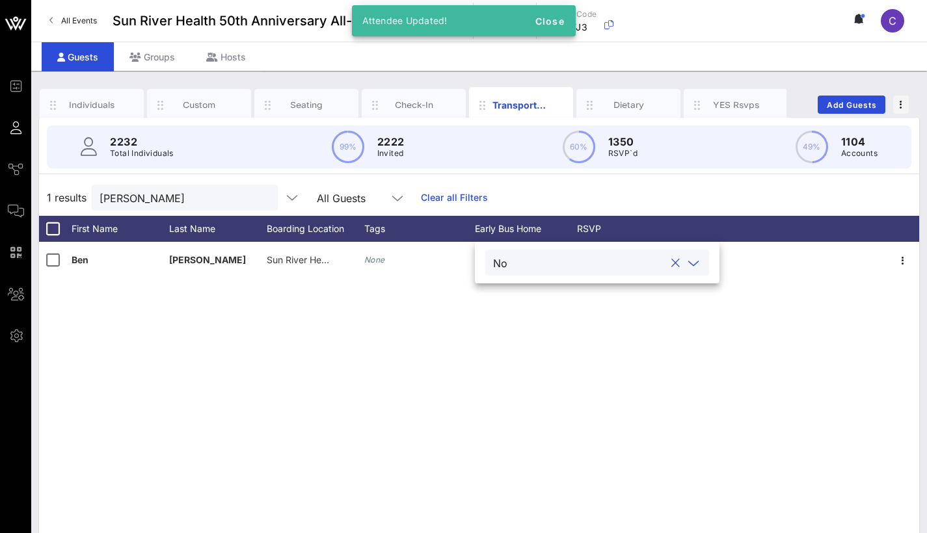
click at [458, 350] on div "Ben Schow Sun River Health Poughkeepsie | 75 Washington Street, Poughkeepsie, N…" at bounding box center [479, 437] width 880 height 390
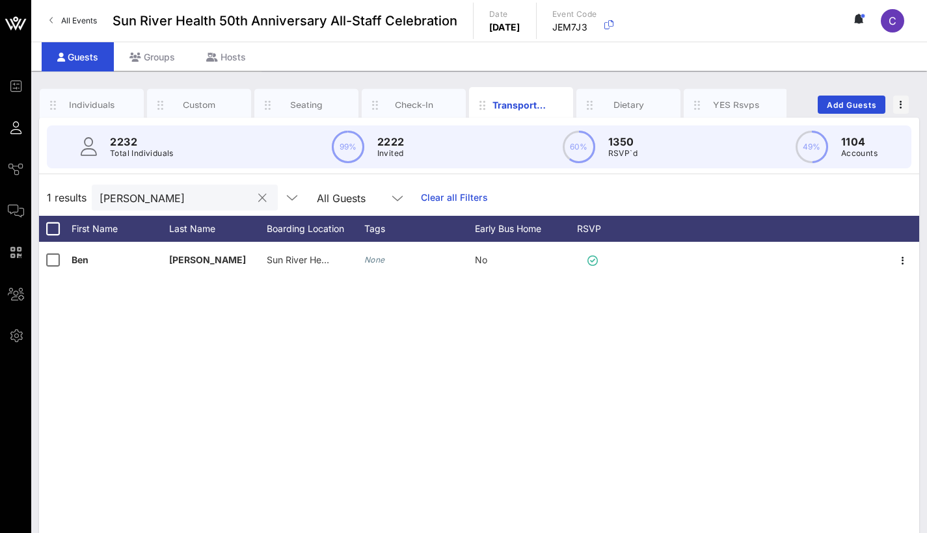
click at [144, 187] on div "ben schow" at bounding box center [175, 198] width 152 height 26
click at [144, 197] on input "ben schow" at bounding box center [175, 197] width 152 height 17
click at [202, 198] on input "Laura egan" at bounding box center [175, 197] width 152 height 17
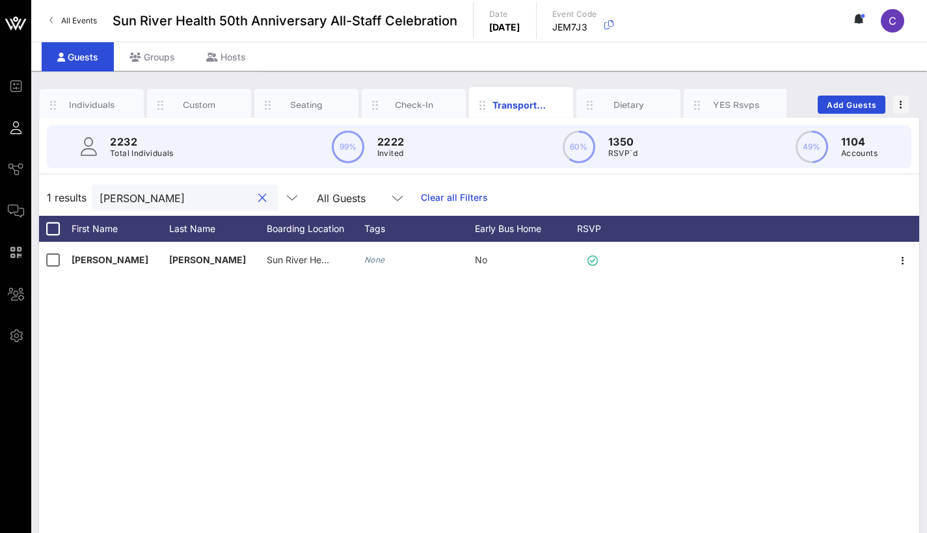
click at [202, 198] on input "Laura egan" at bounding box center [175, 197] width 152 height 17
type input "="
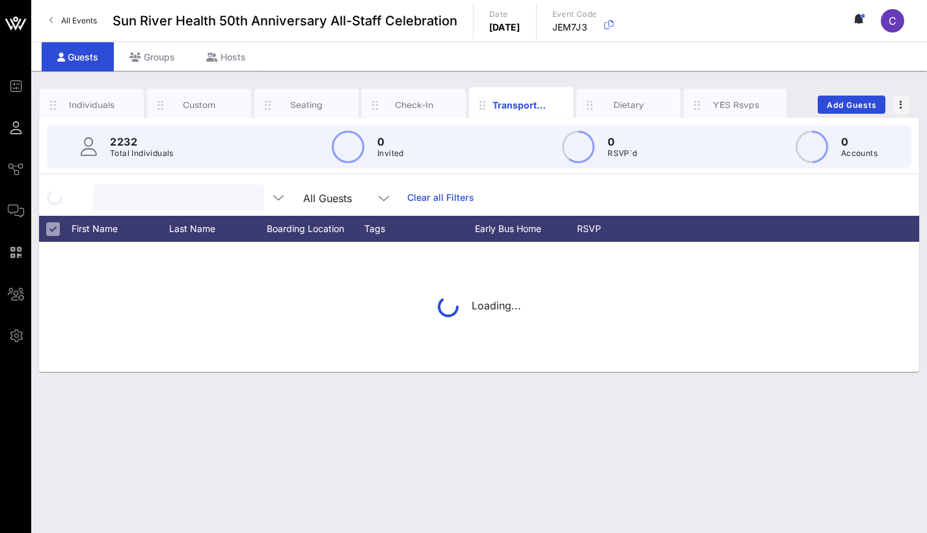
type input "k"
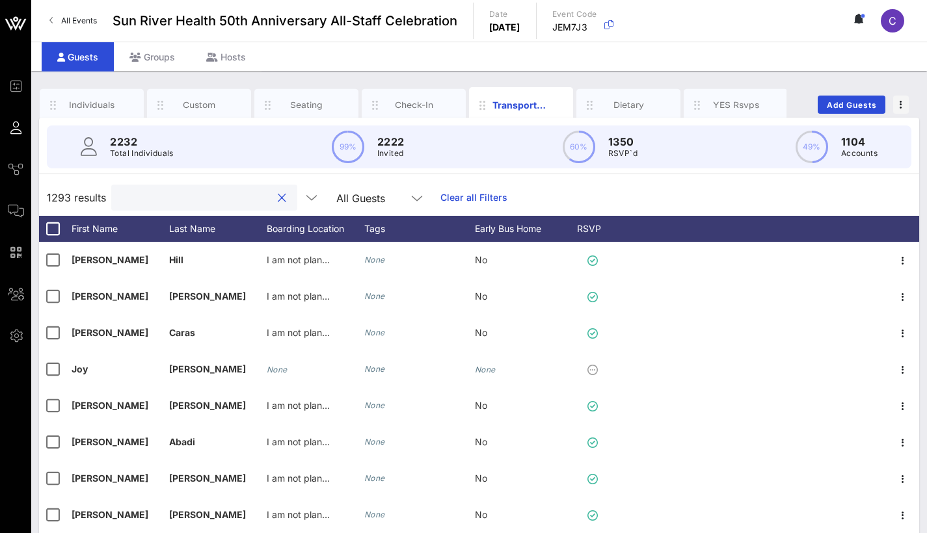
type input "k"
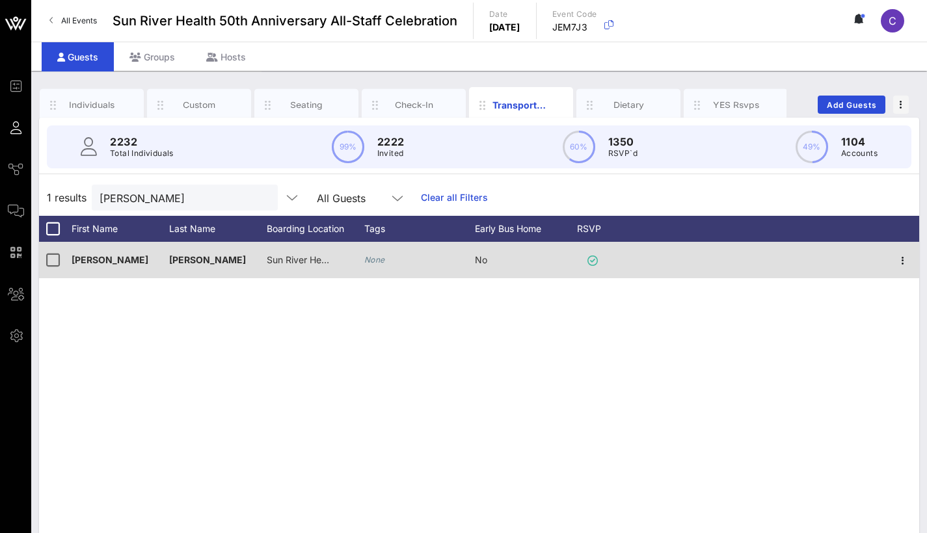
click at [272, 259] on span "Sun River Health Jeannette J. Phillips | 1037 Main Street, Peekskill, New York …" at bounding box center [413, 259] width 293 height 11
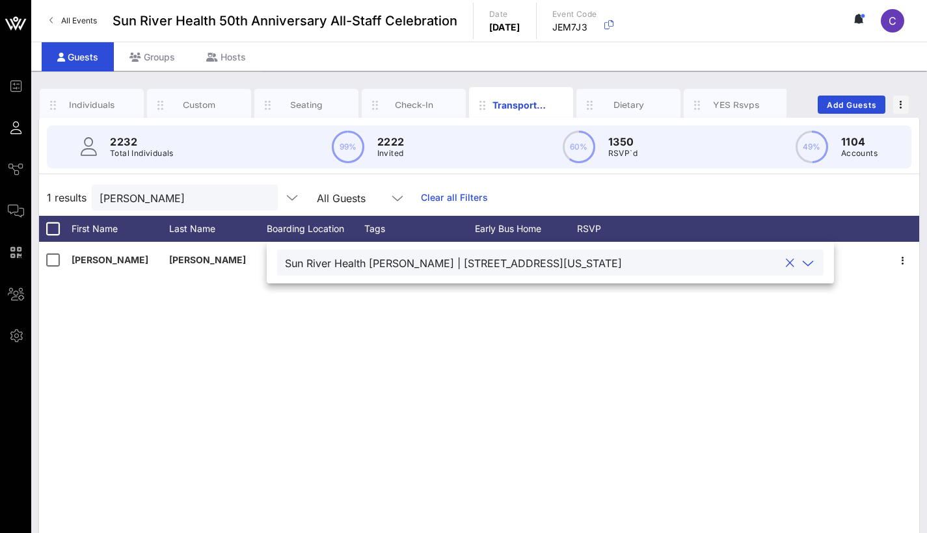
click at [233, 371] on div "Laura Egan Sun River Health Jeannette J. Phillips | 1037 Main Street, Peekskill…" at bounding box center [479, 437] width 880 height 390
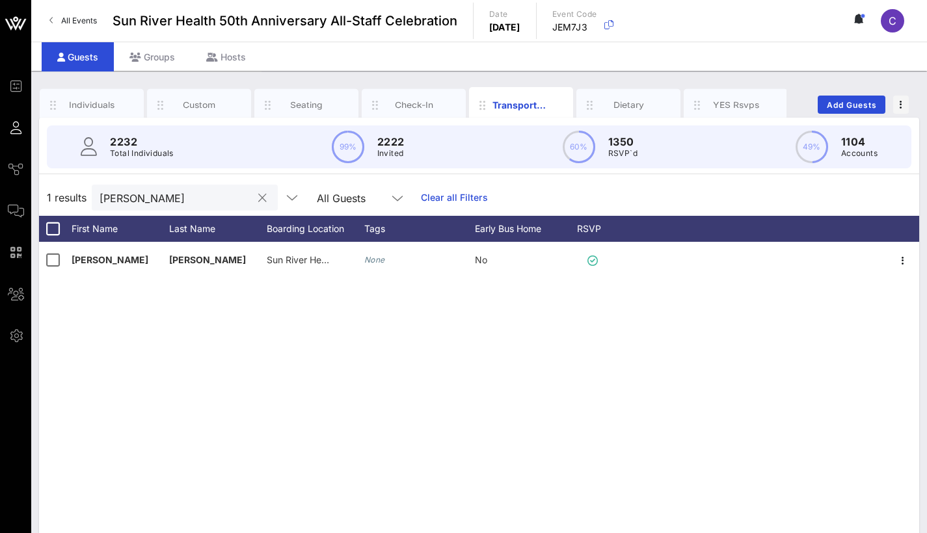
click at [189, 203] on input "Laura egan" at bounding box center [175, 197] width 152 height 17
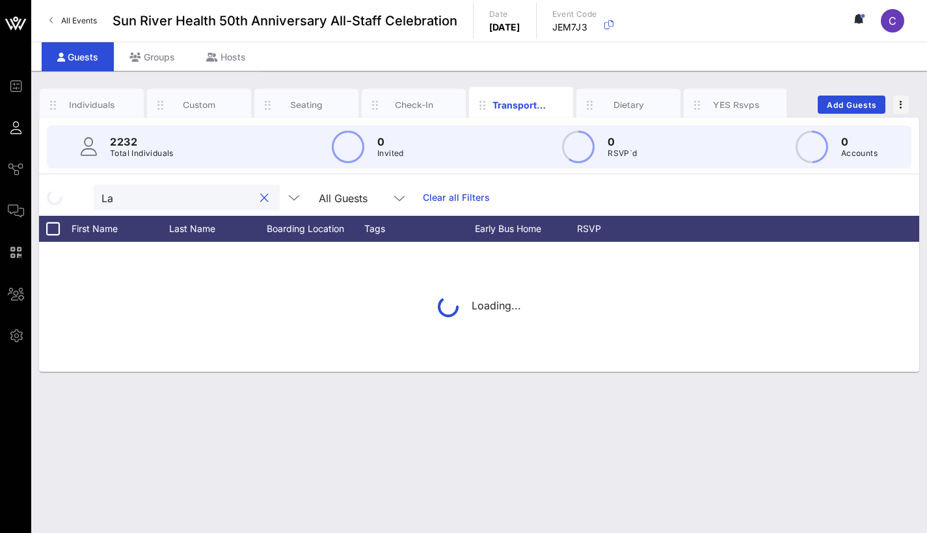
type input "L"
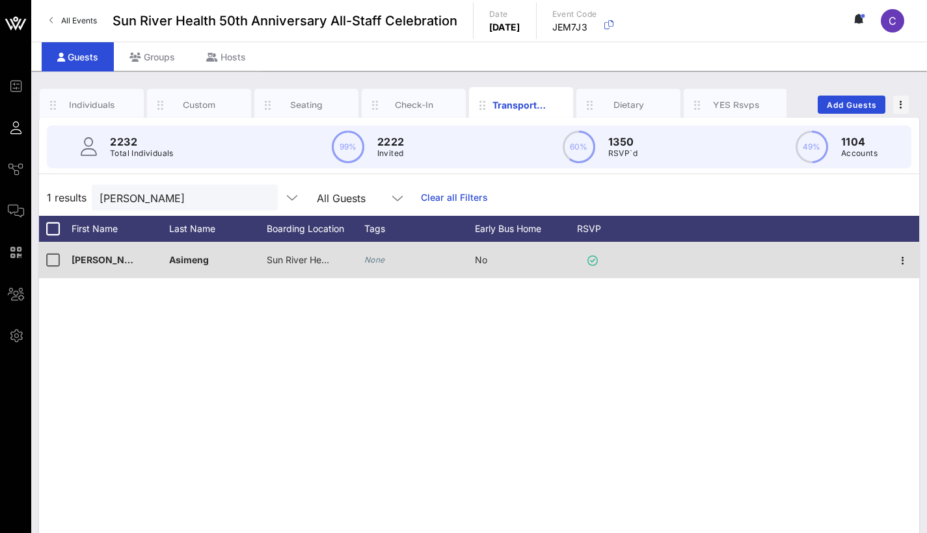
click at [295, 258] on span "Sun River Health Maxine S. Postal | 1080 Sunrise Highway, Amityville, NY 11701" at bounding box center [402, 259] width 271 height 11
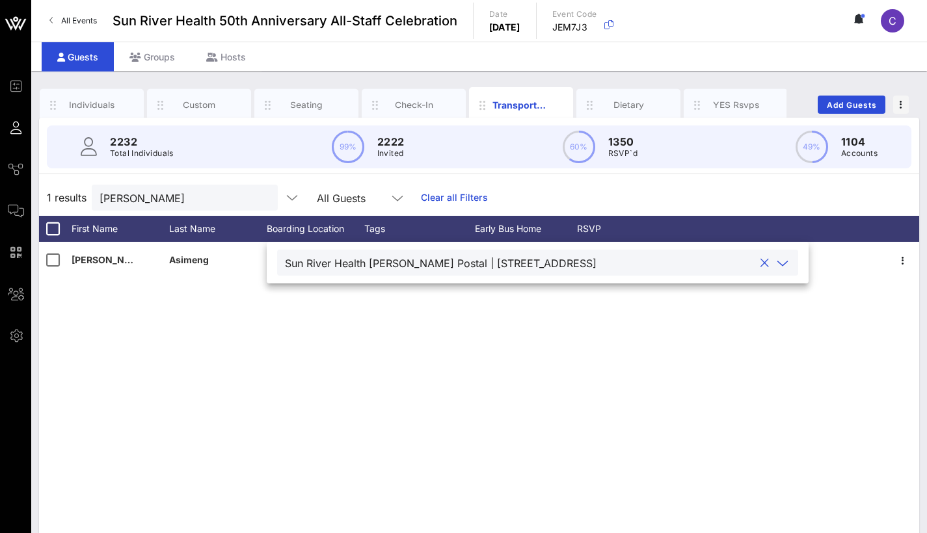
click at [289, 352] on div "Joice Asimeng Sun River Health Maxine S. Postal | 1080 Sunrise Highway, Amityvi…" at bounding box center [479, 437] width 880 height 390
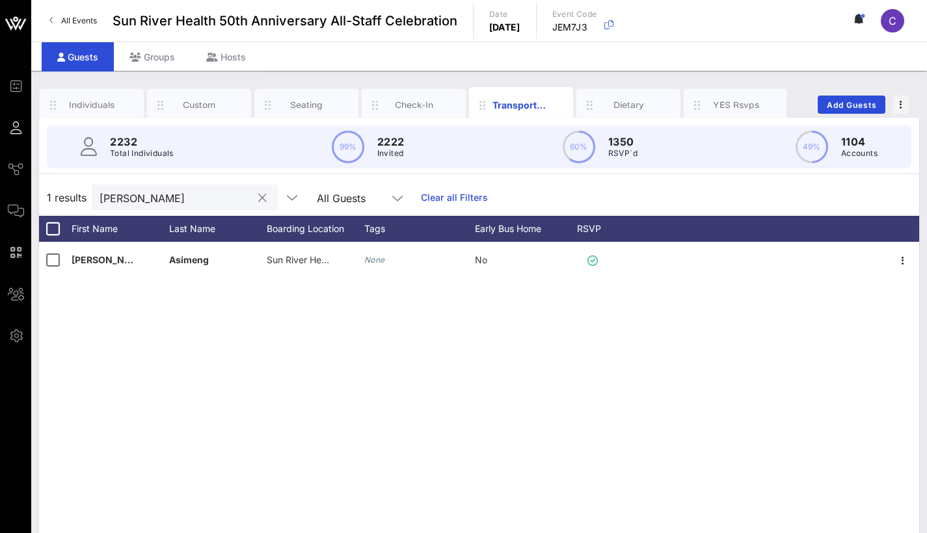
click at [248, 195] on input "Joice" at bounding box center [175, 197] width 152 height 17
click at [247, 195] on input "Joice" at bounding box center [175, 197] width 152 height 17
type input "="
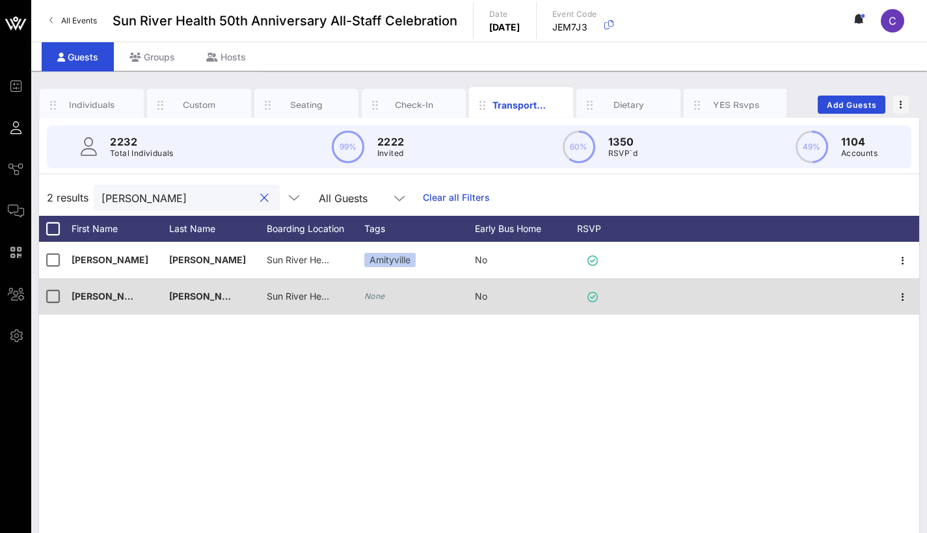
type input "Tanisha"
click at [304, 304] on div "Sun River Health Maxine S. Postal | 1080 Sunrise Highway, Amityville, NY 11701" at bounding box center [299, 296] width 65 height 36
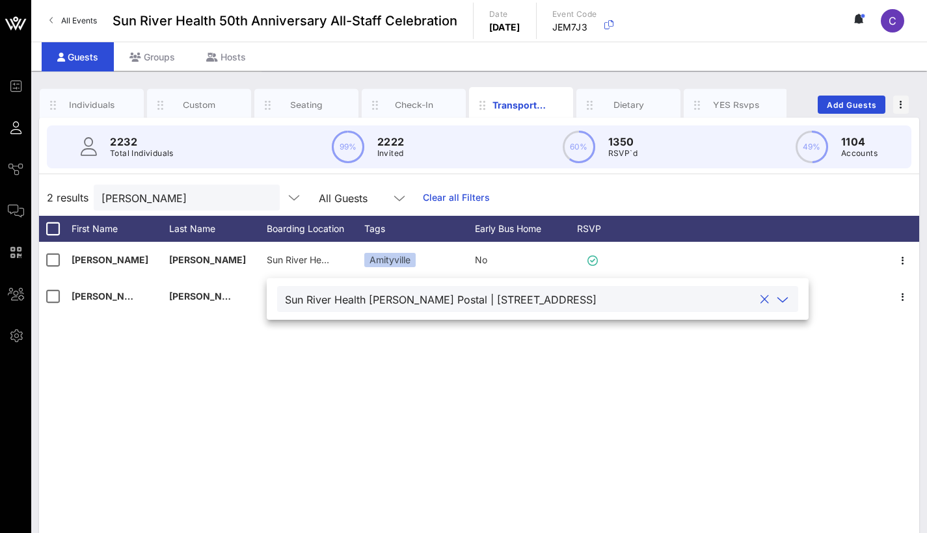
click at [311, 352] on div "Tanisha Smith Sun River Health Maxine S. Postal | 1080 Sunrise Highway, Amityvi…" at bounding box center [479, 437] width 880 height 390
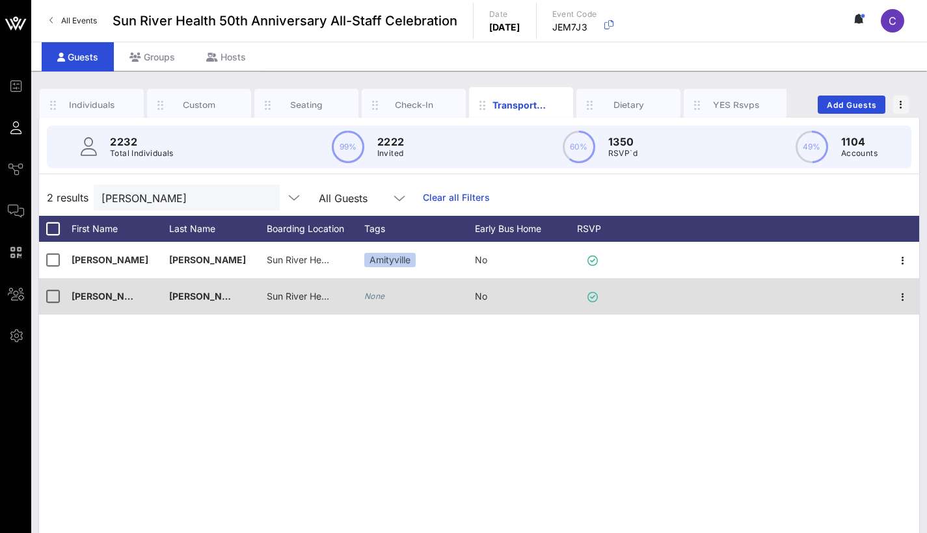
click at [386, 293] on div "None" at bounding box center [419, 296] width 111 height 36
click at [378, 293] on icon "None" at bounding box center [374, 296] width 21 height 10
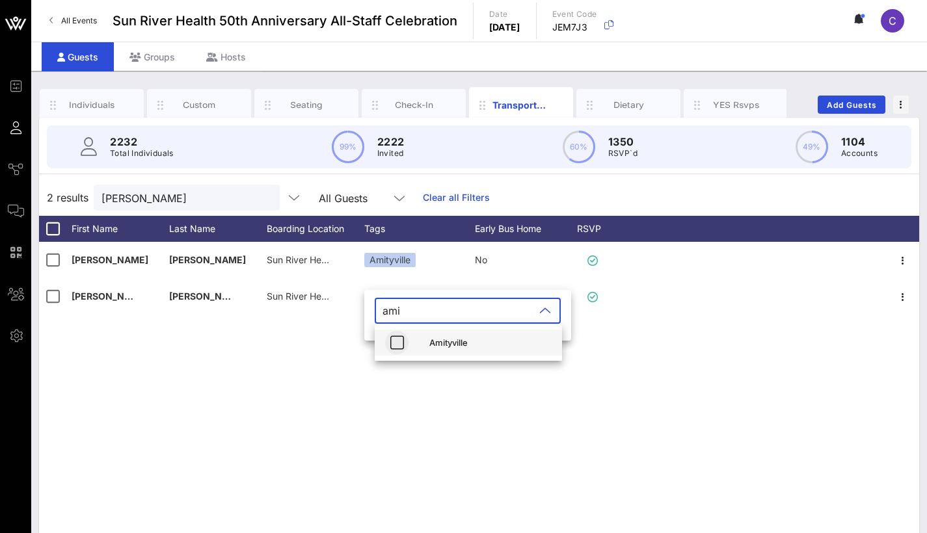
type input "ami"
click at [399, 339] on icon "button" at bounding box center [397, 343] width 16 height 16
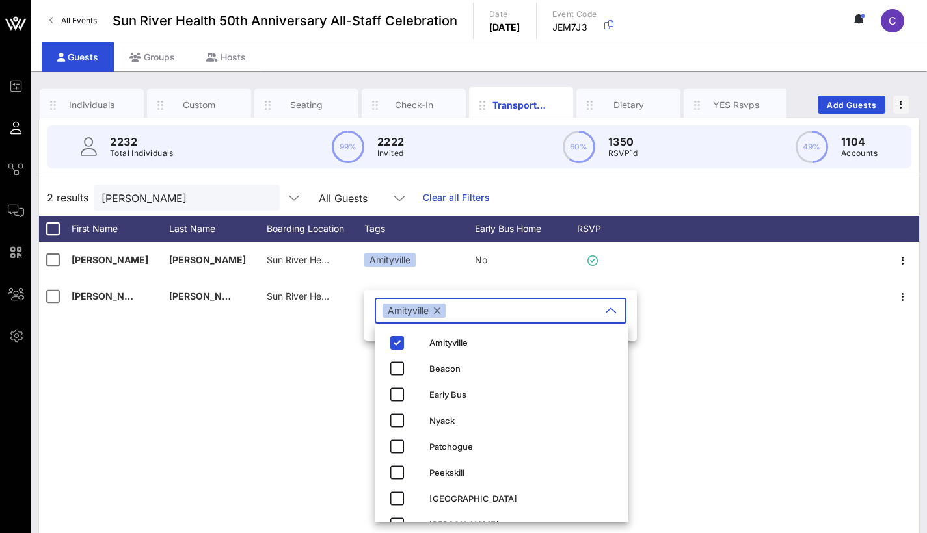
click at [285, 367] on div "Tanisha Smith Sun River Health Maxine S. Postal | 1080 Sunrise Highway, Amityvi…" at bounding box center [479, 437] width 880 height 390
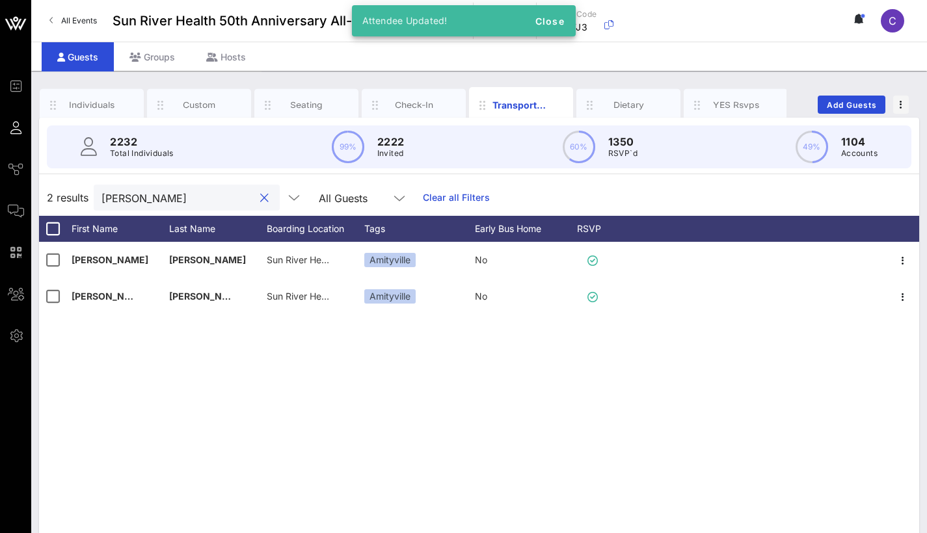
click at [201, 191] on input "Tanisha" at bounding box center [177, 197] width 152 height 17
click at [197, 191] on input "Tanisha" at bounding box center [177, 197] width 152 height 17
type input "="
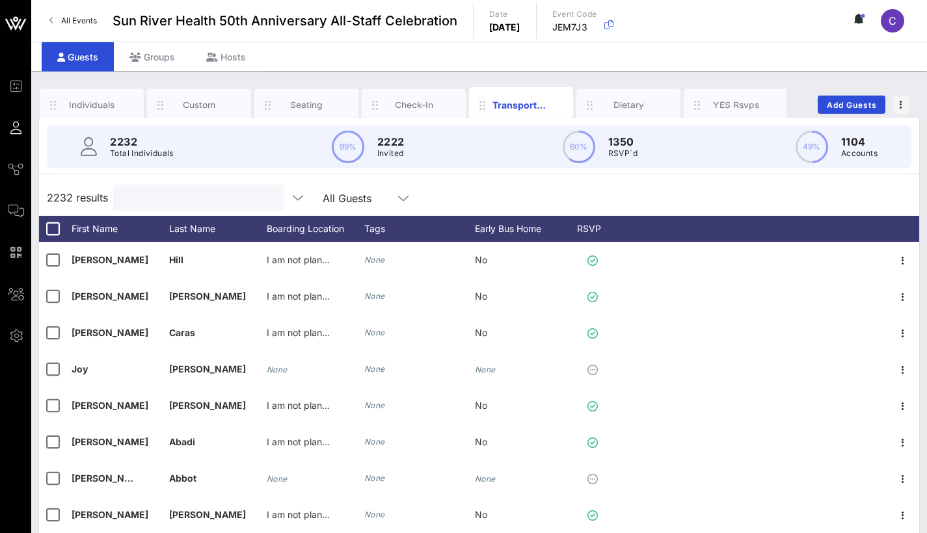
type input "k"
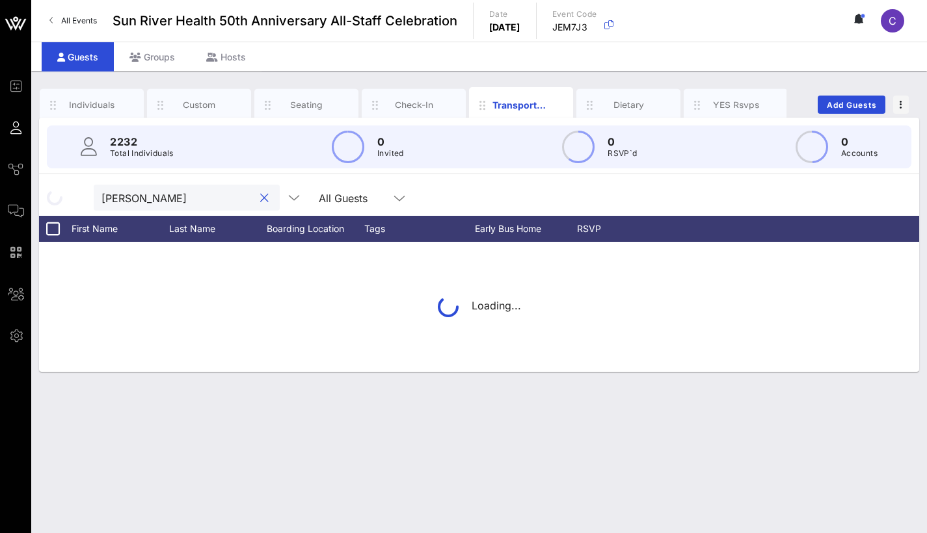
type input "lorna johnson"
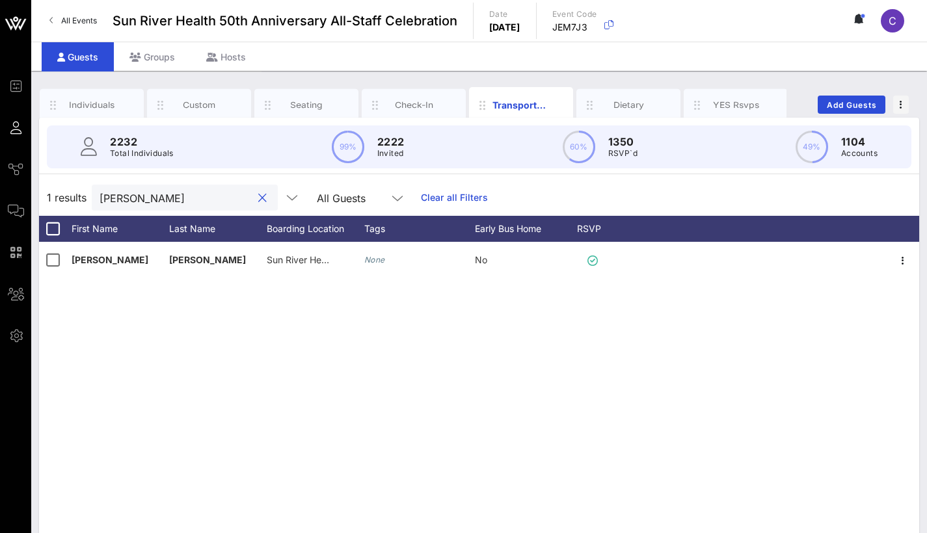
click at [163, 196] on input "lorna johnson" at bounding box center [175, 197] width 152 height 17
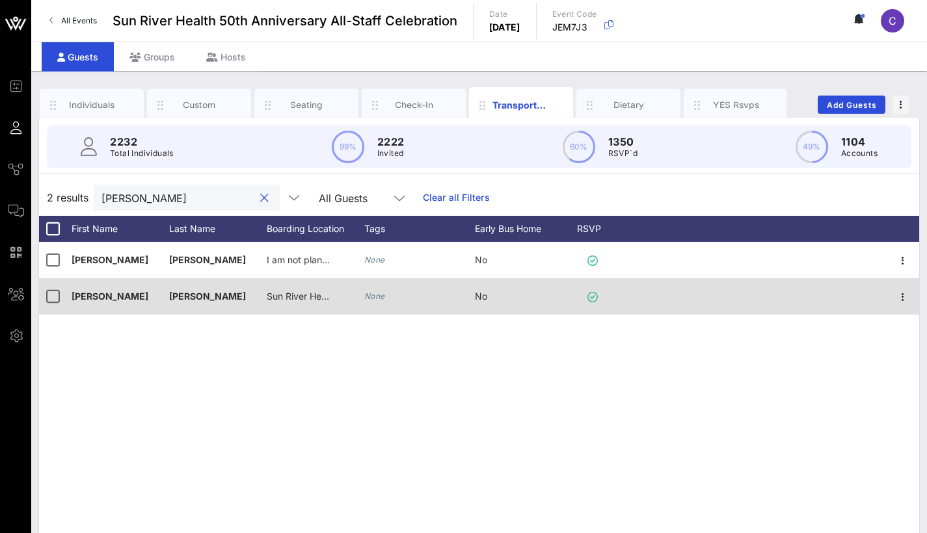
type input "lorna"
click at [372, 297] on icon "None" at bounding box center [374, 296] width 21 height 10
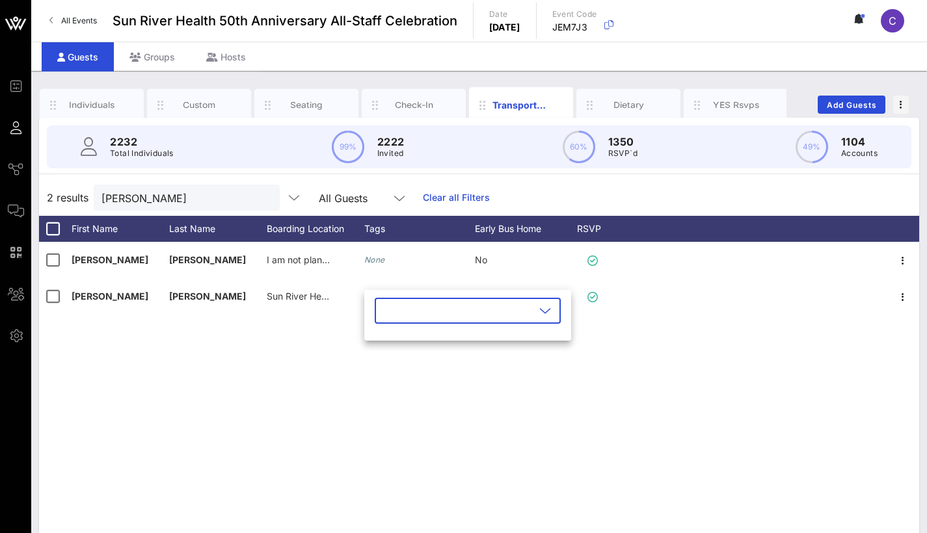
click at [448, 311] on input "text" at bounding box center [458, 310] width 152 height 21
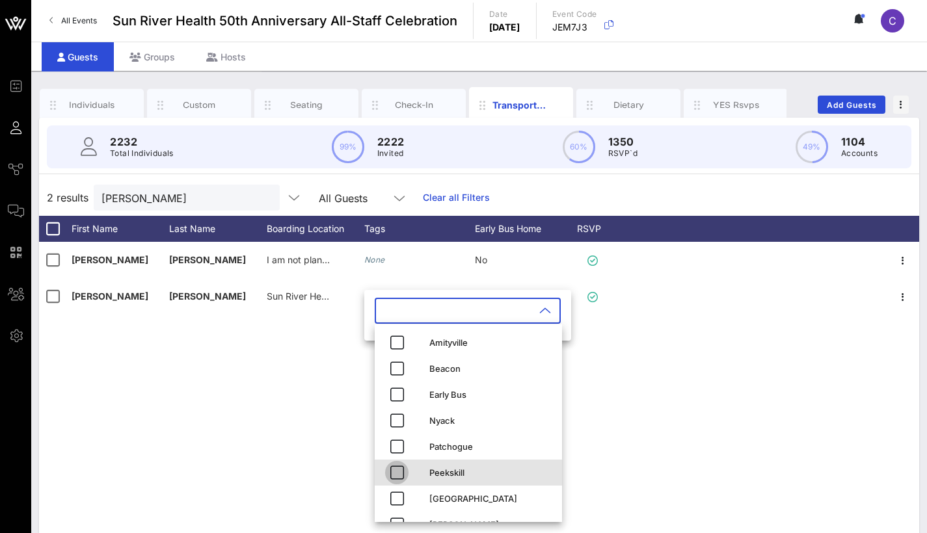
click at [400, 470] on icon "button" at bounding box center [397, 473] width 16 height 16
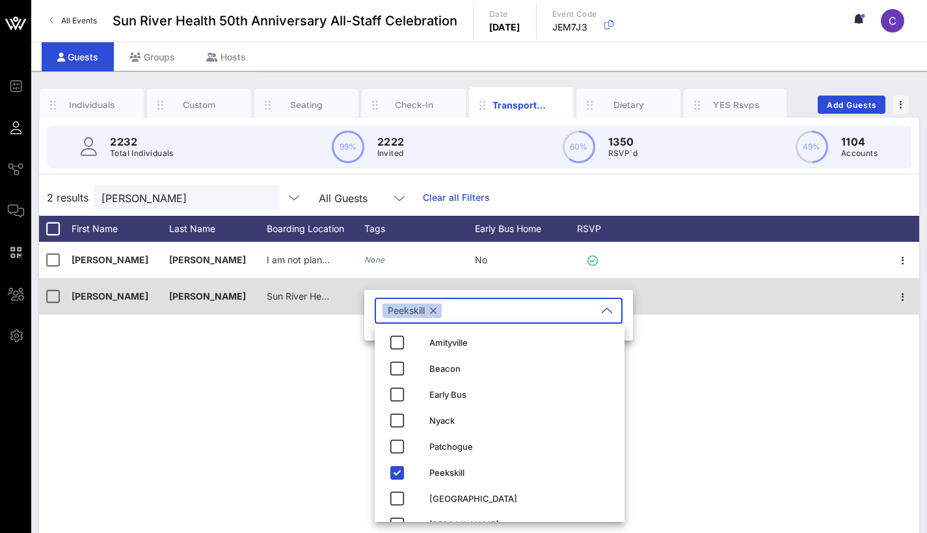
click at [772, 293] on div at bounding box center [752, 296] width 269 height 36
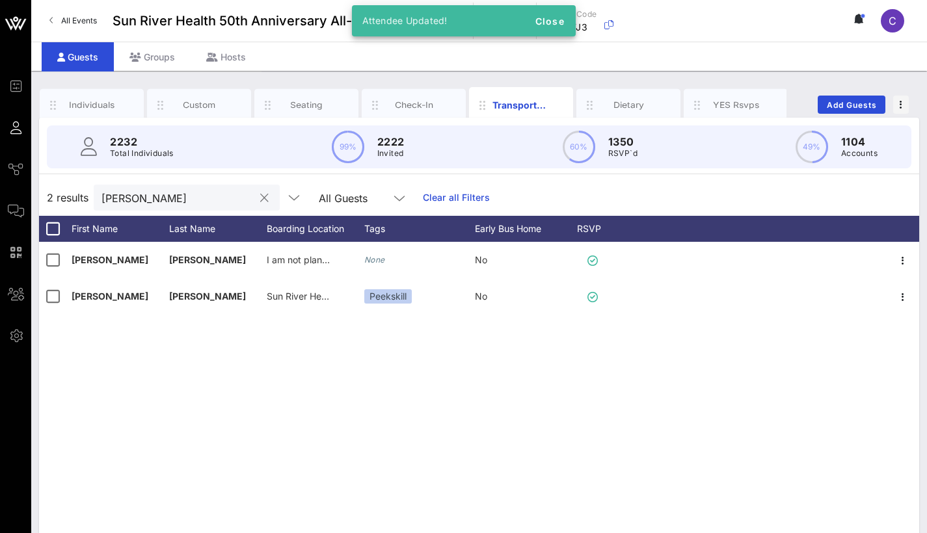
click at [254, 191] on input "lorna" at bounding box center [177, 197] width 152 height 17
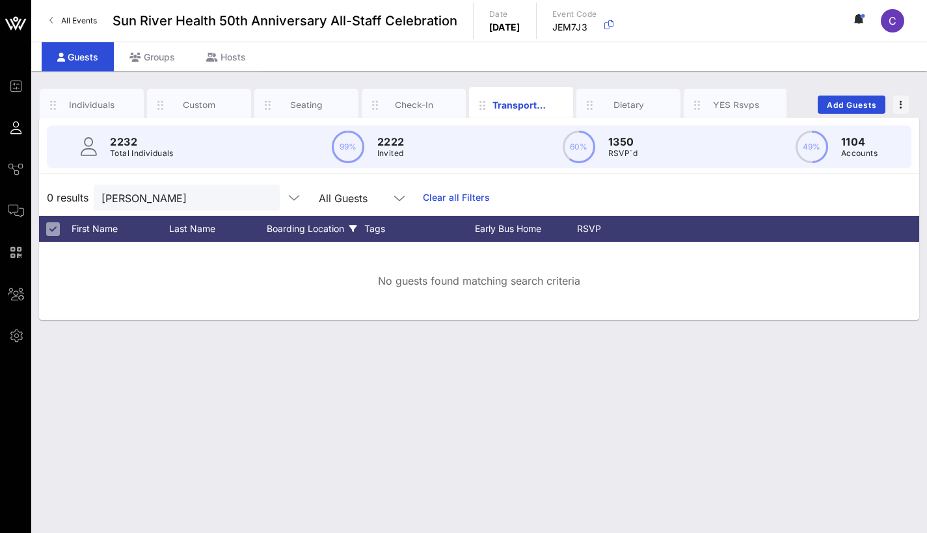
click at [325, 231] on div "Boarding Location" at bounding box center [316, 229] width 98 height 26
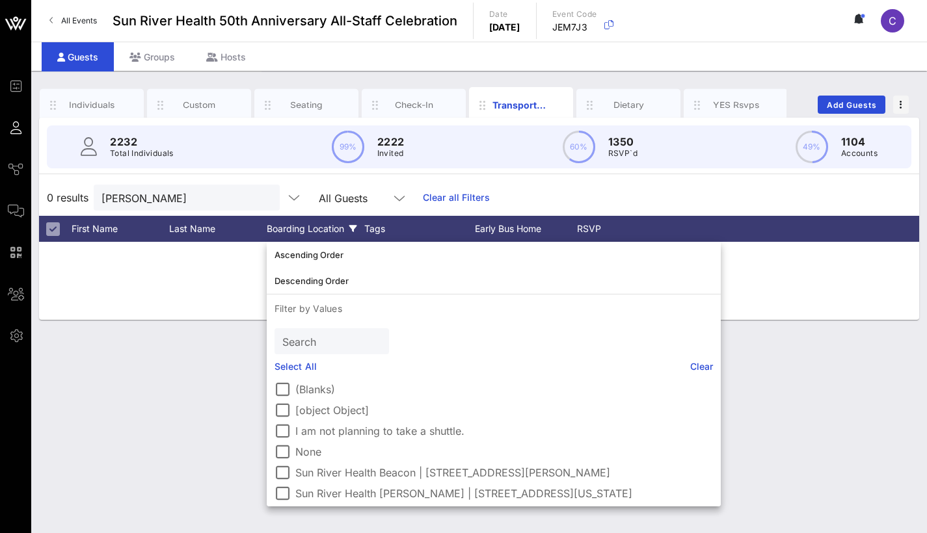
click at [324, 230] on div "Boarding Location" at bounding box center [316, 229] width 98 height 26
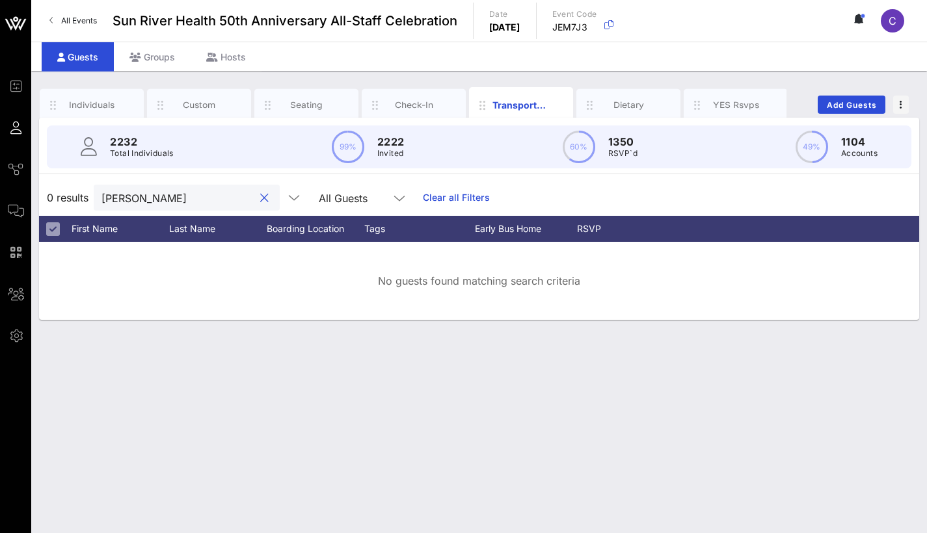
click at [197, 198] on input "darice wiliams" at bounding box center [177, 197] width 152 height 17
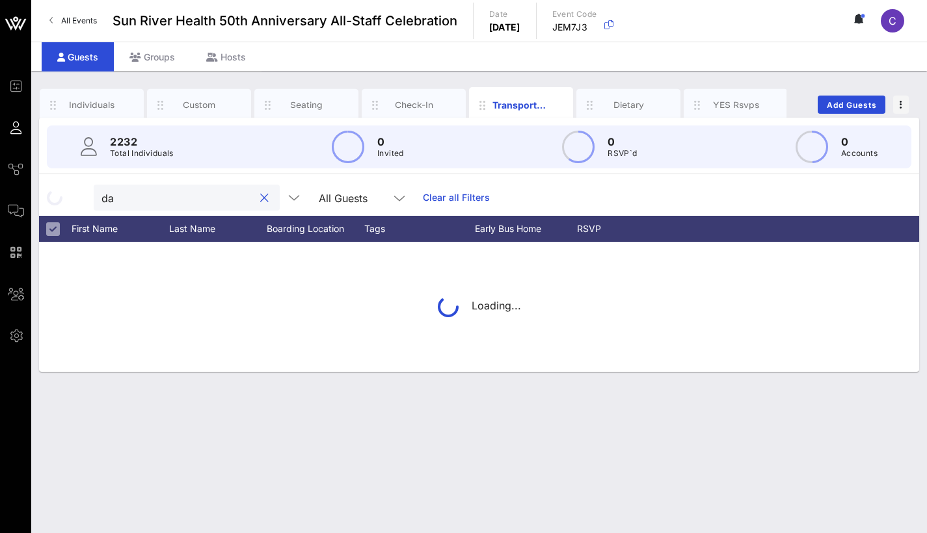
type input "d"
type input "williams"
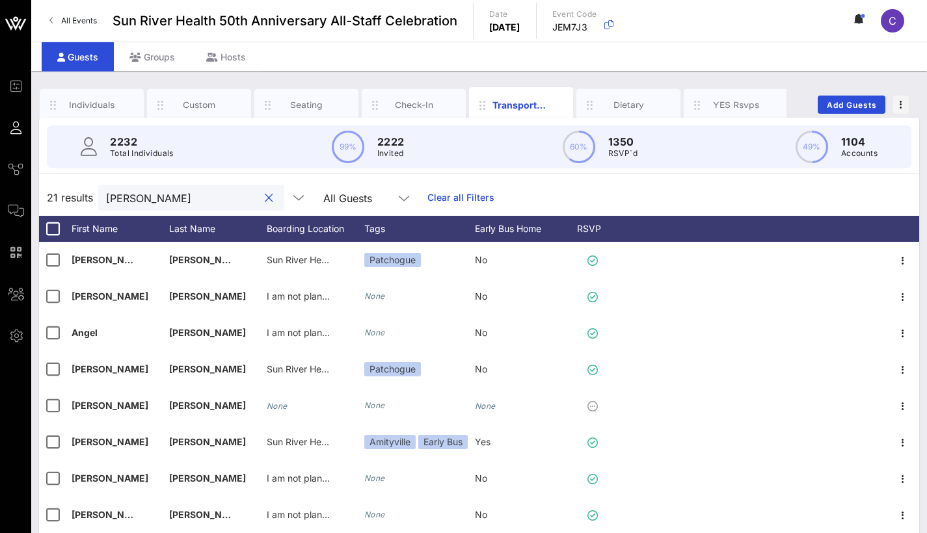
click at [141, 201] on input "williams" at bounding box center [182, 197] width 152 height 17
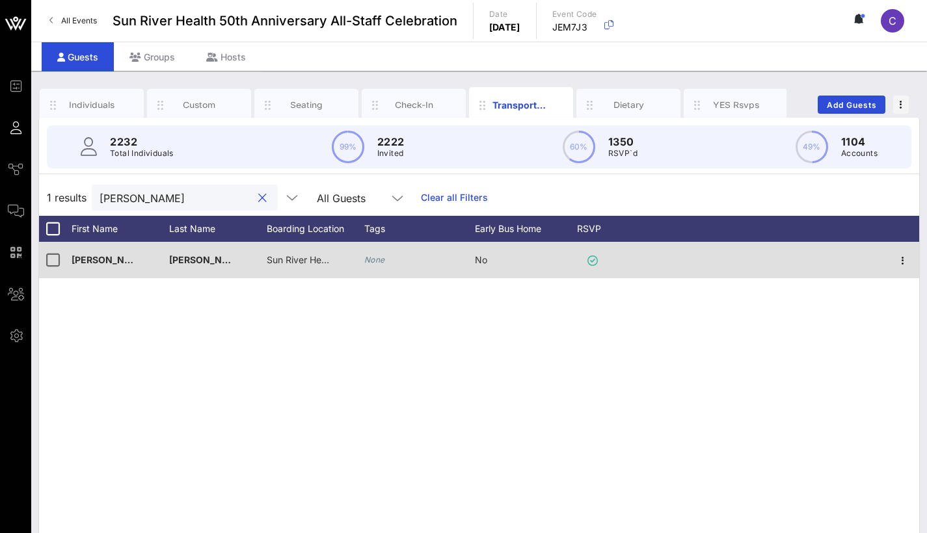
type input "darice"
click at [375, 257] on icon "None" at bounding box center [374, 260] width 21 height 10
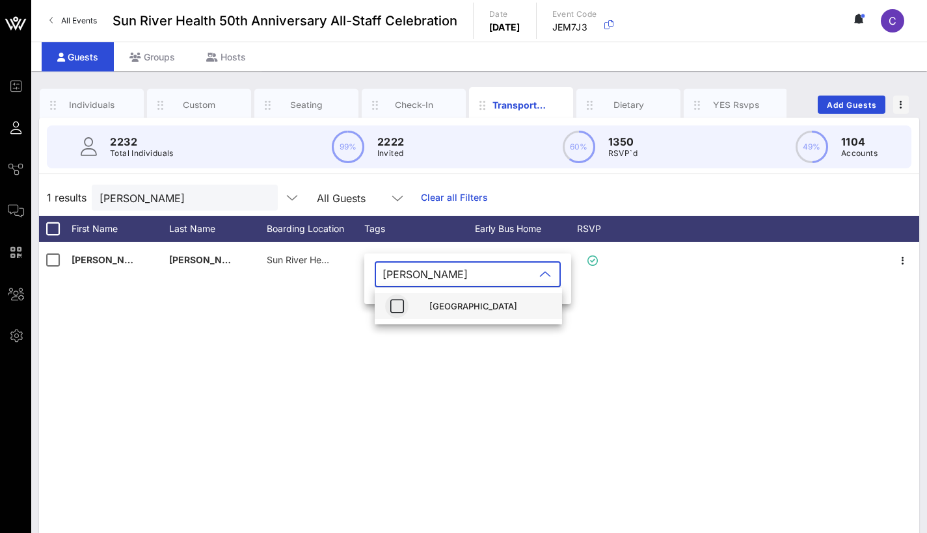
type input "pough"
click at [399, 307] on icon "button" at bounding box center [397, 306] width 16 height 16
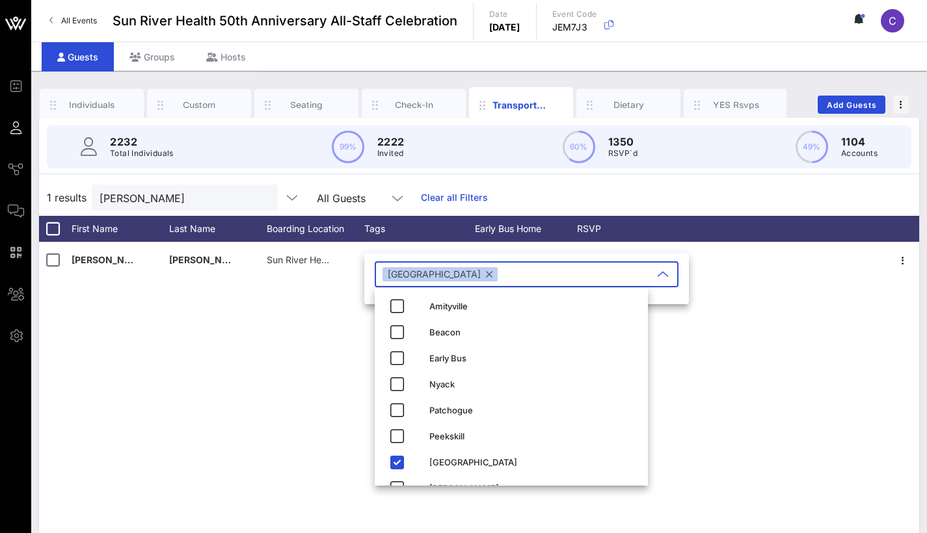
click at [770, 302] on div "Darice Williams Sun River Health Poughkeepsie | 75 Washington Street, Poughkeep…" at bounding box center [479, 437] width 880 height 390
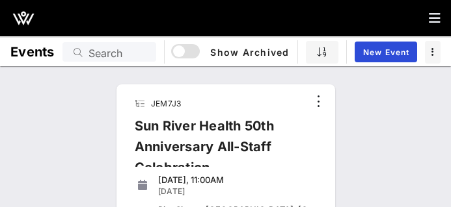
click at [219, 121] on div "Sun River Health 50th Anniversary All-Staff Celebration" at bounding box center [215, 152] width 183 height 73
click at [194, 157] on div "Sun River Health 50th Anniversary All-Staff Celebration" at bounding box center [215, 152] width 183 height 73
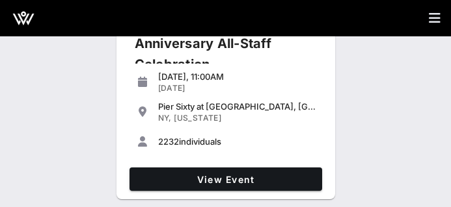
scroll to position [103, 0]
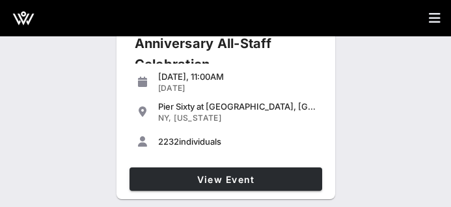
click at [191, 170] on link "View Event" at bounding box center [225, 179] width 192 height 23
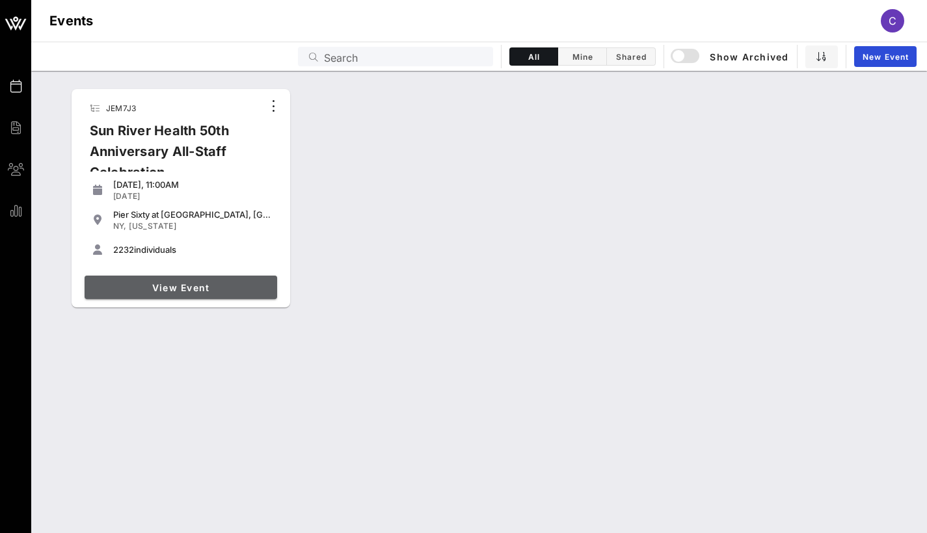
click at [198, 286] on span "View Event" at bounding box center [181, 287] width 182 height 11
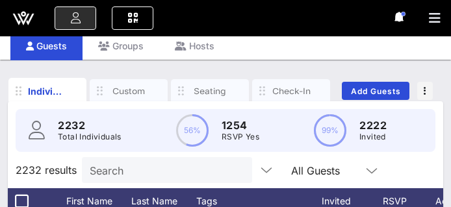
scroll to position [39, 0]
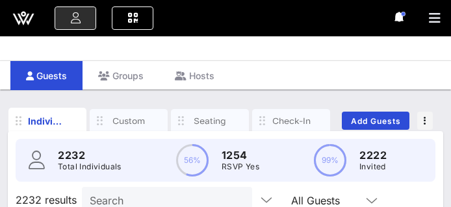
click at [433, 21] on icon "button" at bounding box center [435, 18] width 12 height 13
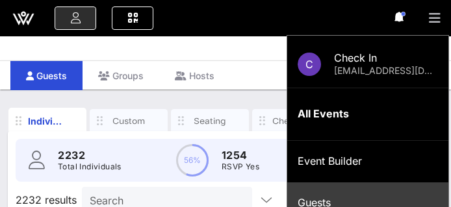
click at [431, 19] on icon "button" at bounding box center [435, 18] width 12 height 13
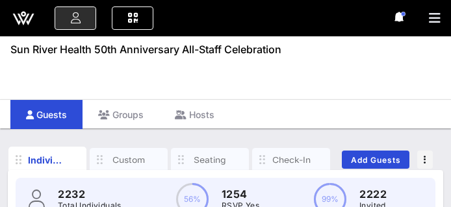
scroll to position [0, 0]
click at [428, 22] on div "C Check In checkin@apotheosisevents.com All Events Event Builder Guests Journey…" at bounding box center [225, 18] width 451 height 36
click at [433, 20] on icon "button" at bounding box center [435, 18] width 12 height 13
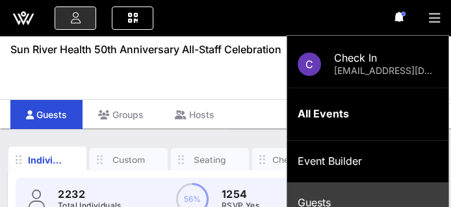
click at [433, 20] on icon "button" at bounding box center [435, 18] width 12 height 13
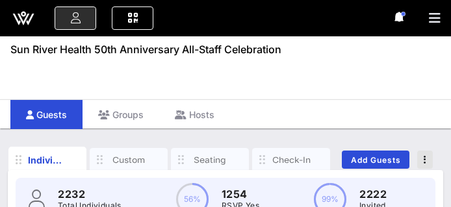
click at [429, 161] on span "button" at bounding box center [425, 159] width 16 height 9
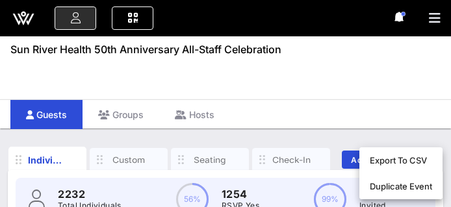
click at [416, 109] on div "Guests Groups Hosts" at bounding box center [225, 113] width 451 height 29
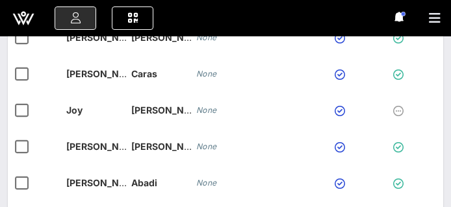
click at [442, 22] on button "button" at bounding box center [440, 18] width 22 height 18
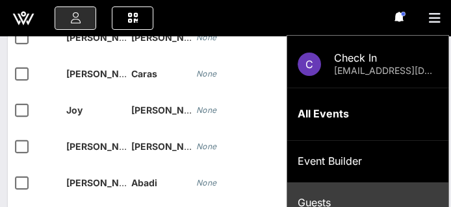
click at [430, 25] on button "button" at bounding box center [440, 18] width 22 height 18
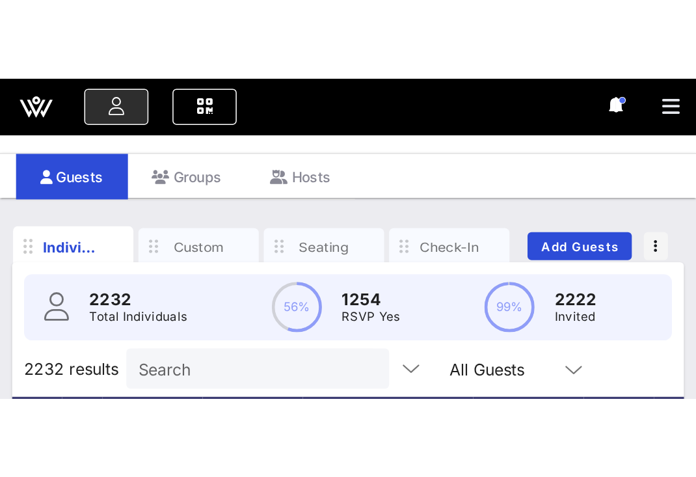
scroll to position [51, 0]
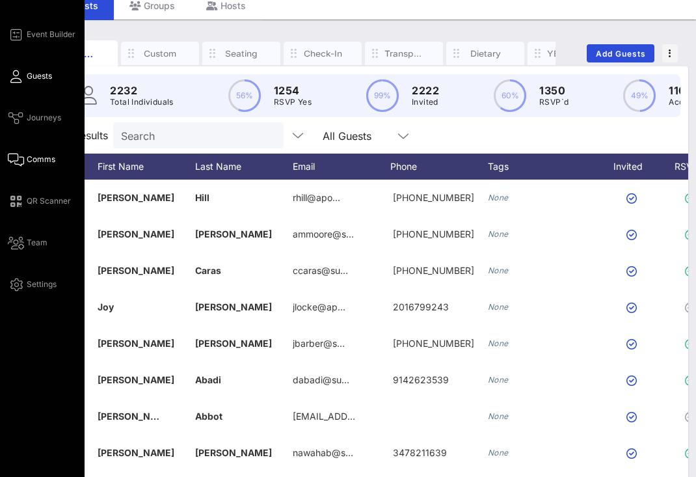
click at [21, 161] on icon at bounding box center [16, 160] width 16 height 2
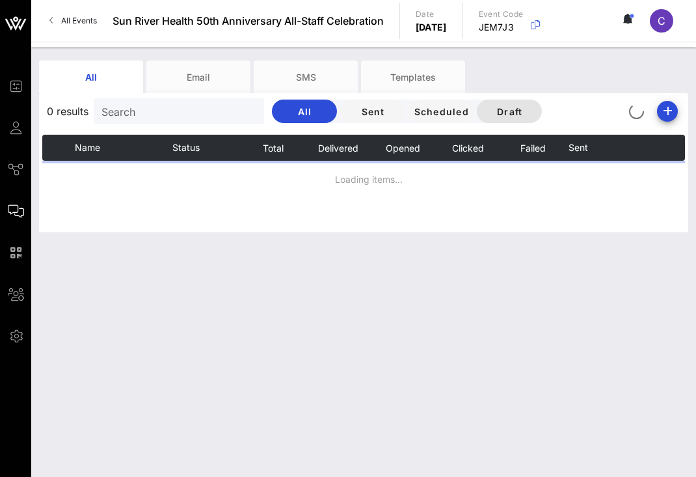
click at [521, 111] on span "Draft" at bounding box center [509, 111] width 44 height 11
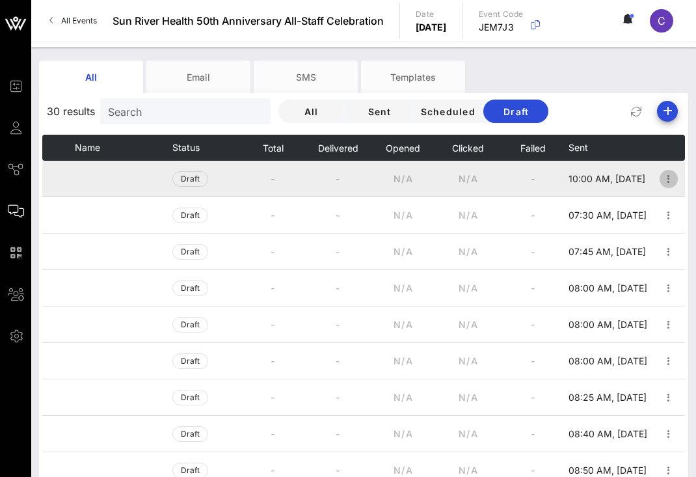
click at [661, 181] on icon "button" at bounding box center [669, 179] width 16 height 16
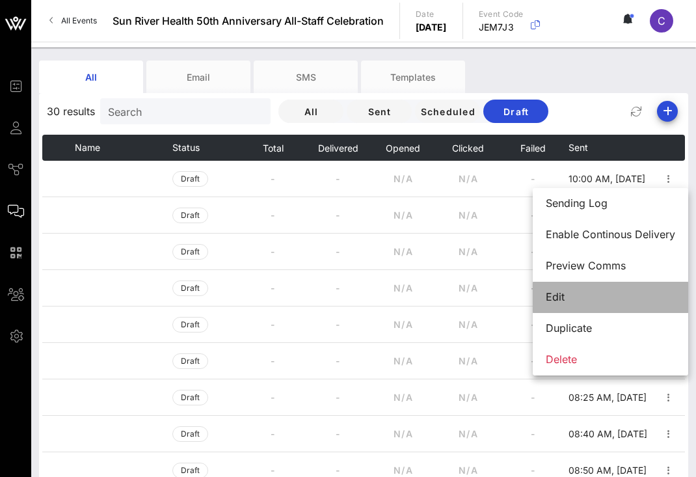
click at [568, 286] on div "Edit" at bounding box center [610, 297] width 129 height 28
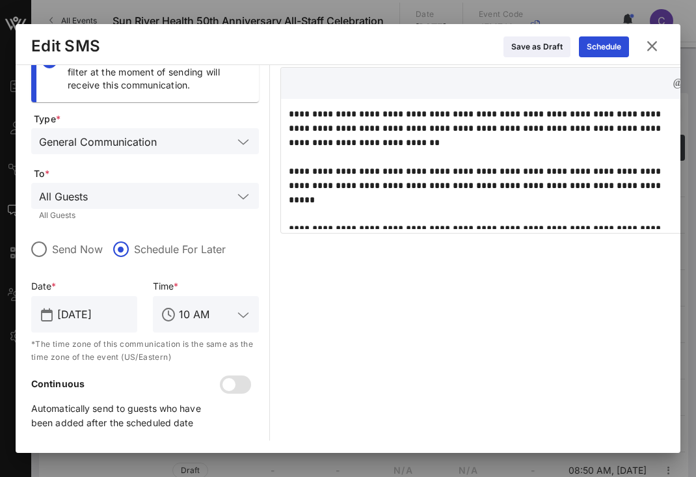
scroll to position [33, 0]
click at [123, 187] on input "text" at bounding box center [163, 195] width 140 height 17
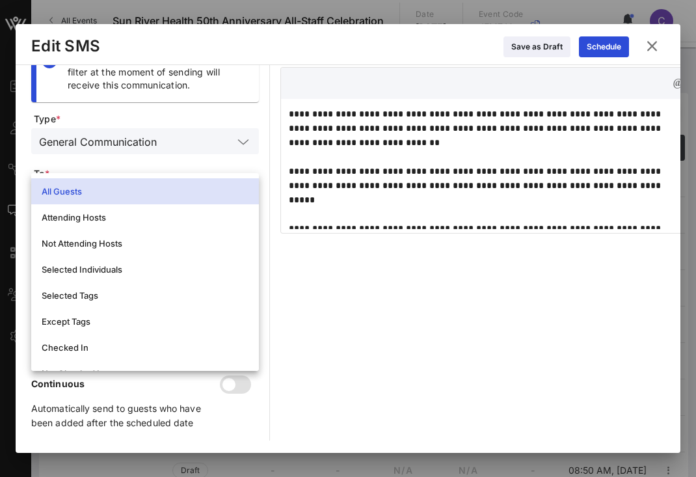
click at [129, 185] on div "All Guests" at bounding box center [145, 191] width 207 height 21
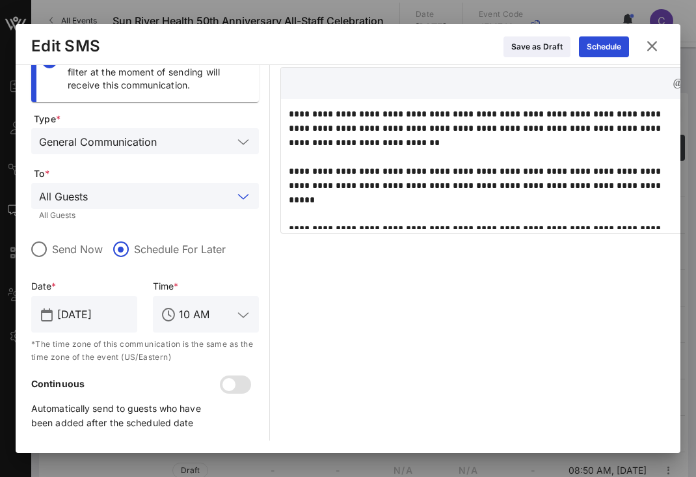
click at [325, 293] on div "**********" at bounding box center [491, 241] width 423 height 398
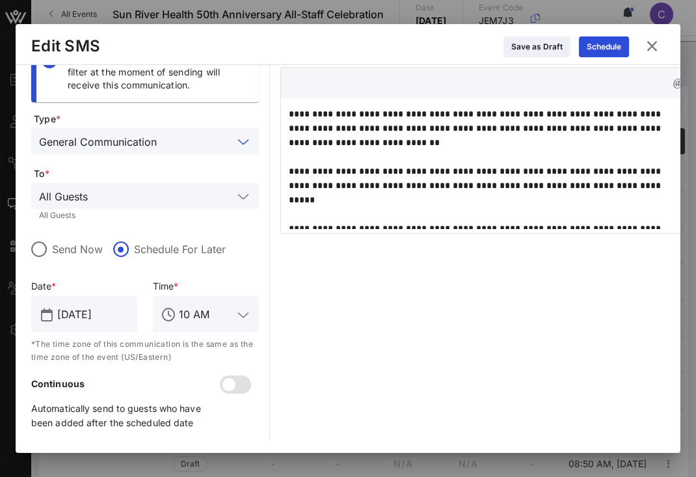
click at [223, 133] on input "text" at bounding box center [197, 141] width 71 height 17
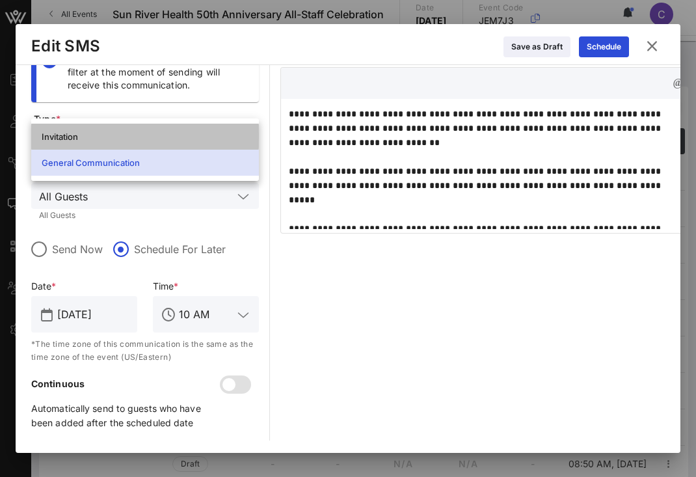
click at [226, 124] on div "Invitation" at bounding box center [145, 137] width 228 height 26
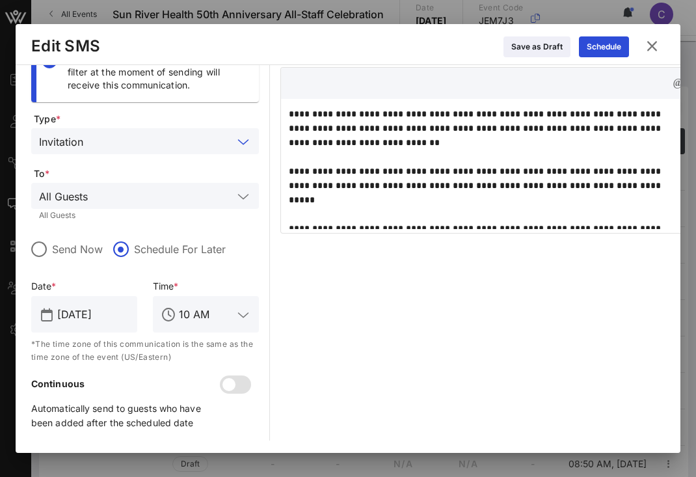
click at [225, 133] on input "text" at bounding box center [160, 141] width 144 height 17
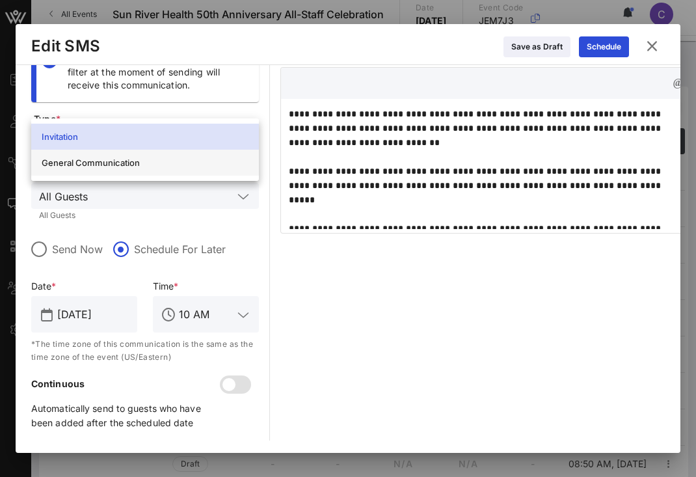
click at [219, 152] on div "General Communication" at bounding box center [145, 162] width 207 height 21
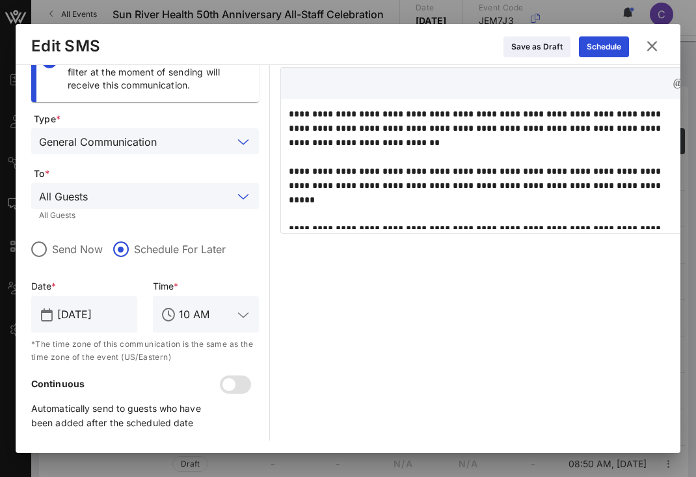
click at [219, 187] on input "text" at bounding box center [163, 195] width 140 height 17
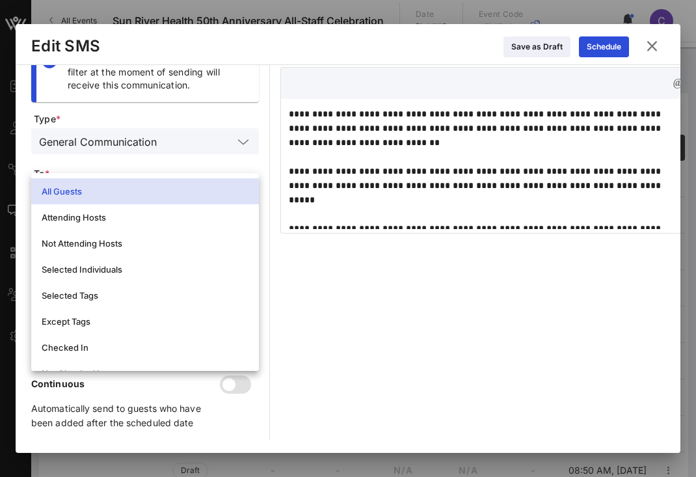
scroll to position [0, 0]
click at [420, 336] on div "**********" at bounding box center [491, 241] width 423 height 398
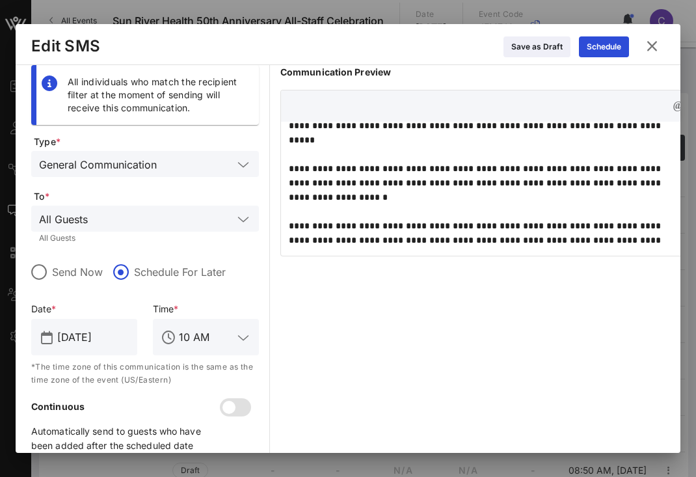
scroll to position [82, 0]
